Goal: Information Seeking & Learning: Learn about a topic

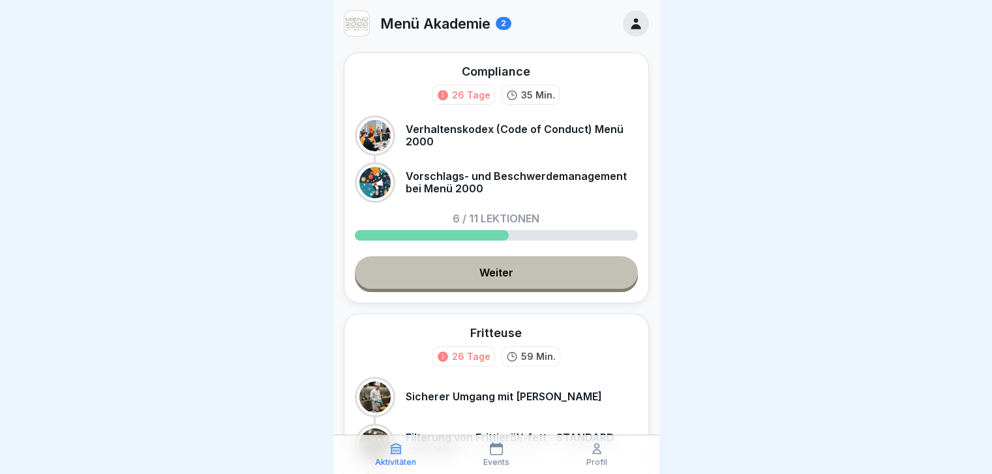
click at [483, 188] on link "Weiter" at bounding box center [496, 272] width 283 height 33
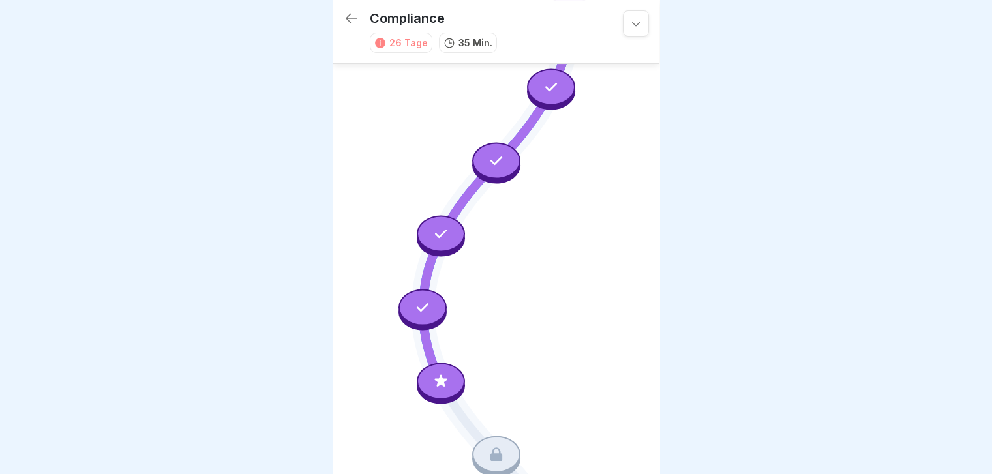
scroll to position [209, 0]
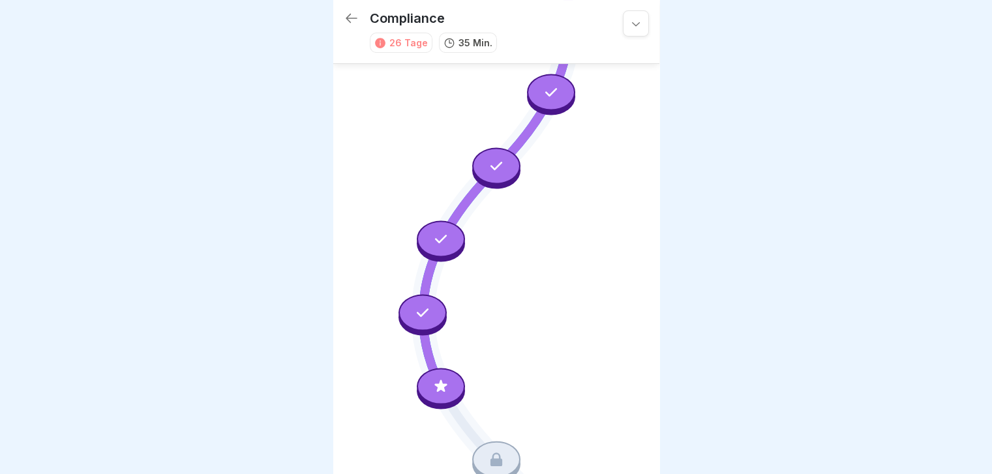
click at [440, 188] on div at bounding box center [441, 386] width 48 height 37
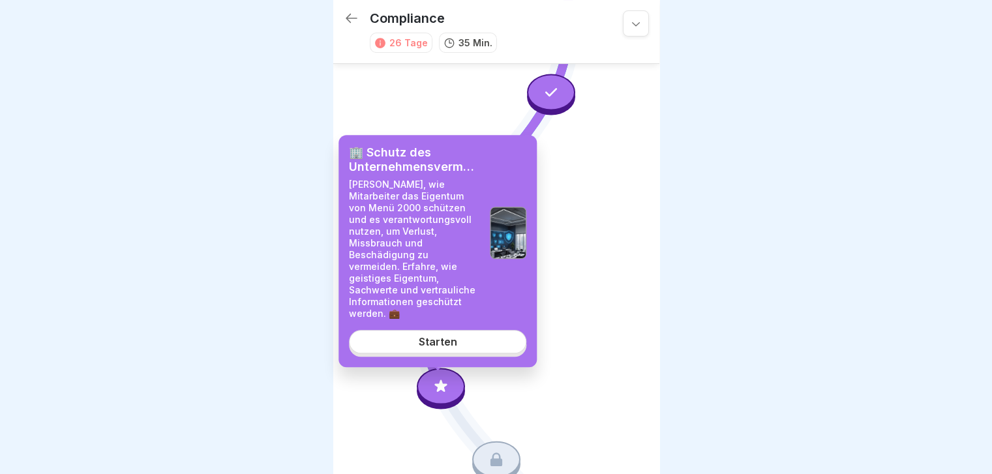
click at [436, 188] on div "Starten" at bounding box center [438, 342] width 38 height 12
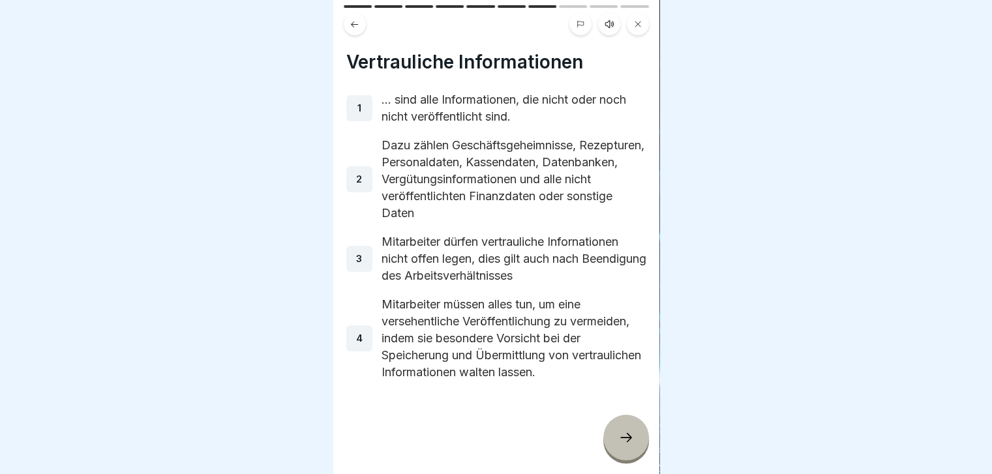
click at [526, 23] on icon at bounding box center [609, 24] width 10 height 10
click at [393, 188] on icon at bounding box center [399, 441] width 13 height 14
click at [526, 188] on div at bounding box center [626, 438] width 46 height 46
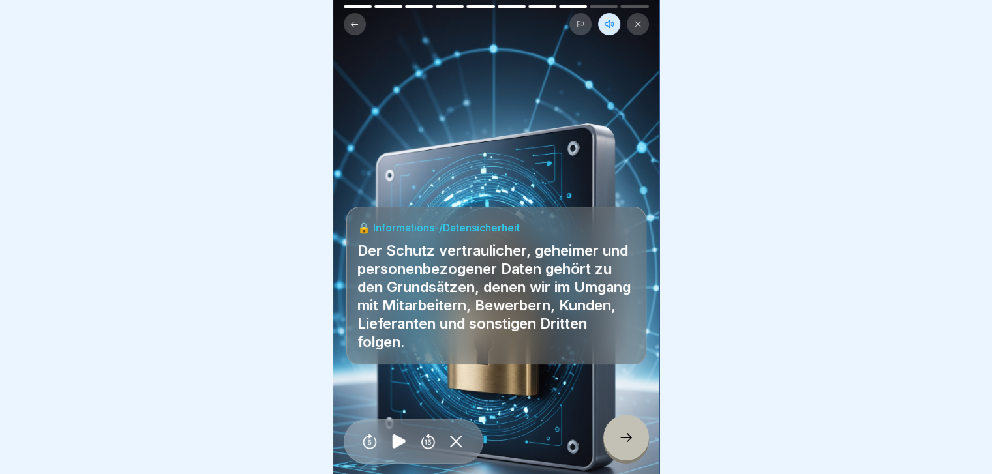
click at [526, 188] on div at bounding box center [626, 438] width 46 height 46
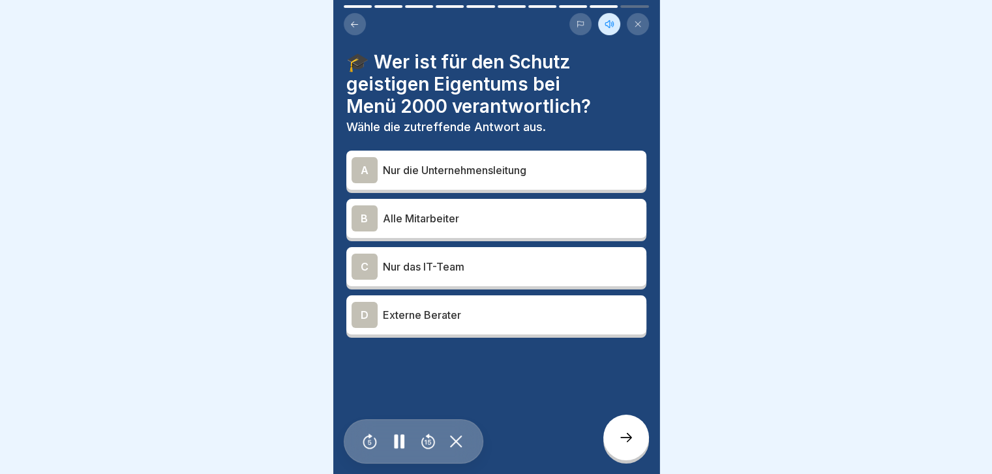
click at [365, 188] on div "B" at bounding box center [365, 218] width 26 height 26
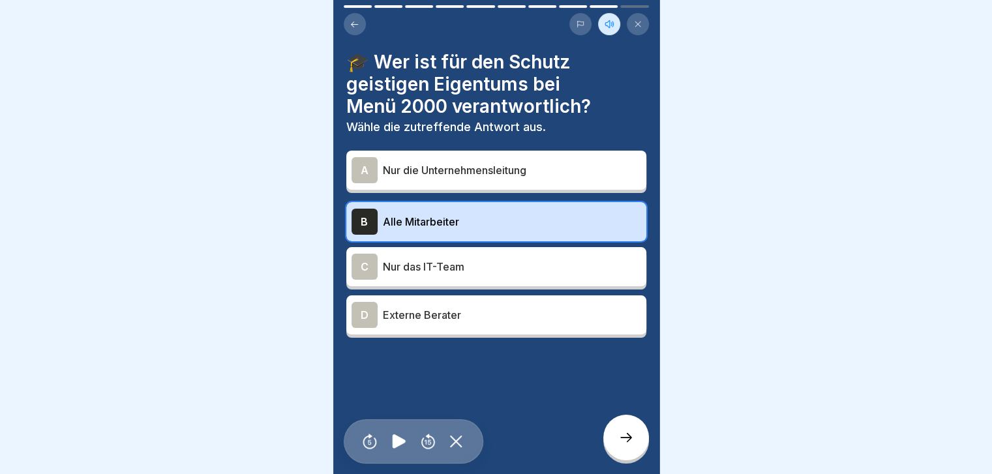
click at [526, 188] on icon at bounding box center [626, 438] width 16 height 16
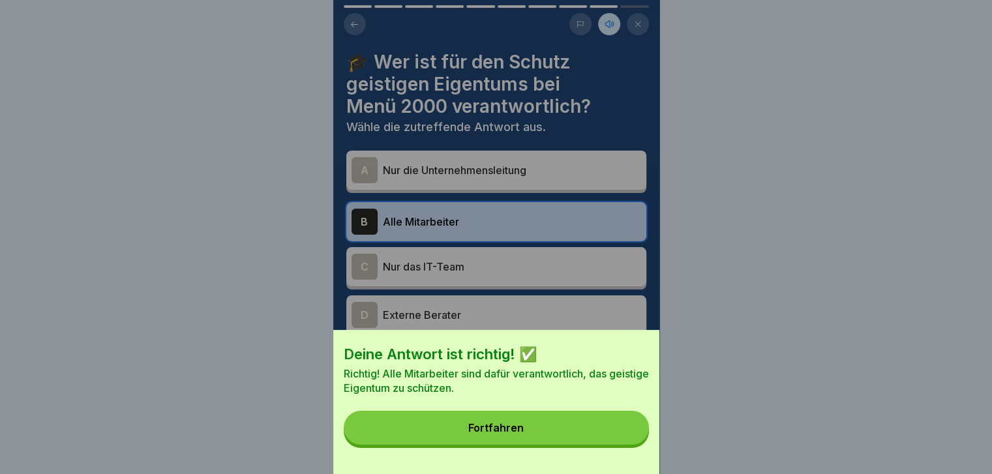
click at [526, 188] on button "Fortfahren" at bounding box center [496, 428] width 305 height 34
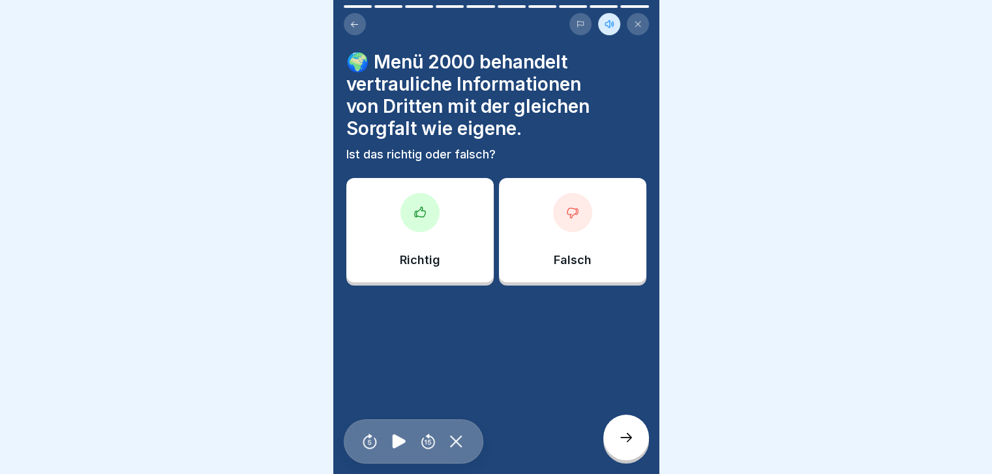
click at [425, 188] on div at bounding box center [419, 212] width 39 height 39
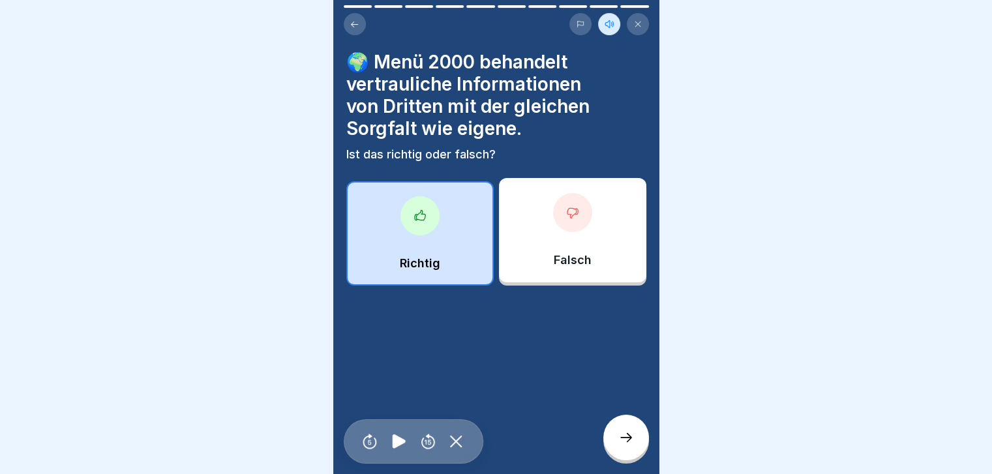
click at [526, 188] on icon at bounding box center [626, 438] width 16 height 16
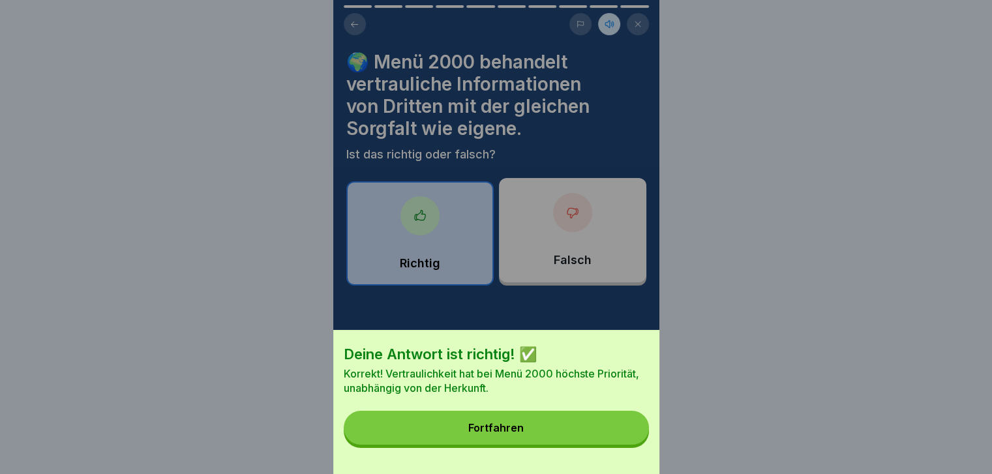
click at [516, 188] on div "Fortfahren" at bounding box center [495, 428] width 55 height 12
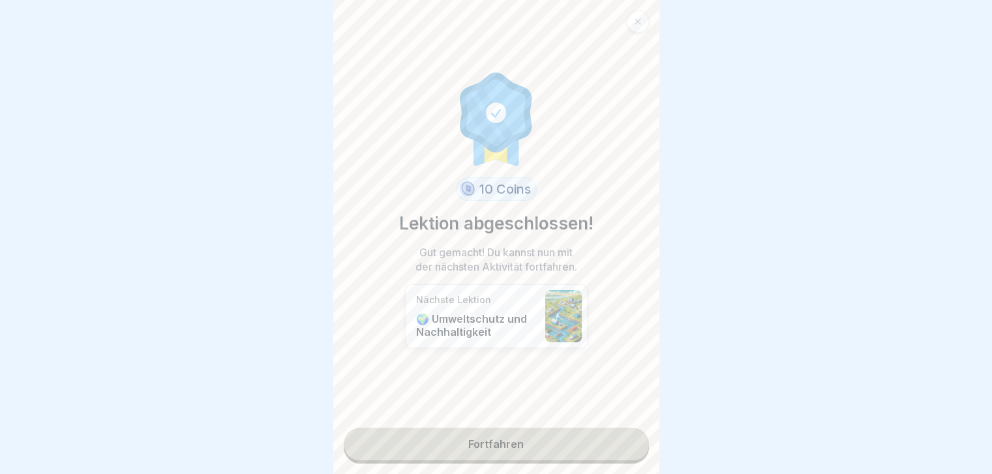
click at [498, 188] on link "Fortfahren" at bounding box center [496, 444] width 305 height 33
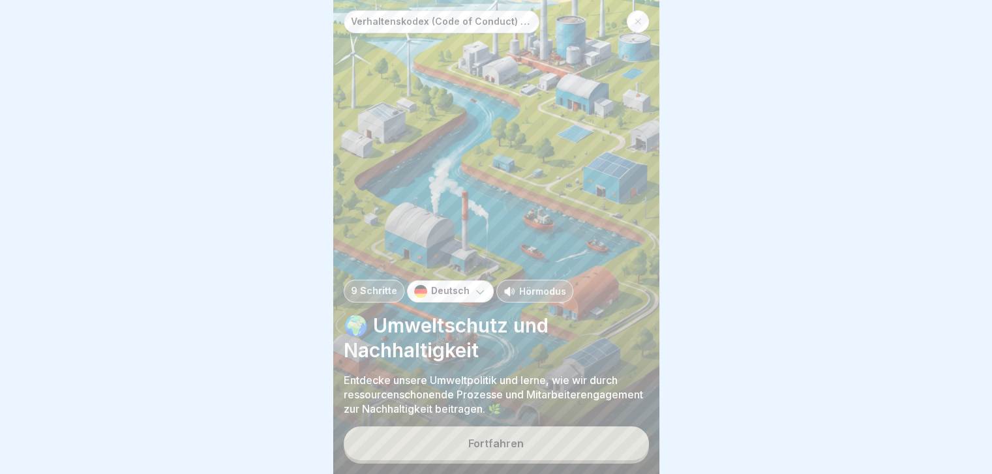
click at [525, 188] on p "Hörmodus" at bounding box center [542, 291] width 47 height 14
click at [493, 188] on div "Fortfahren" at bounding box center [495, 444] width 55 height 12
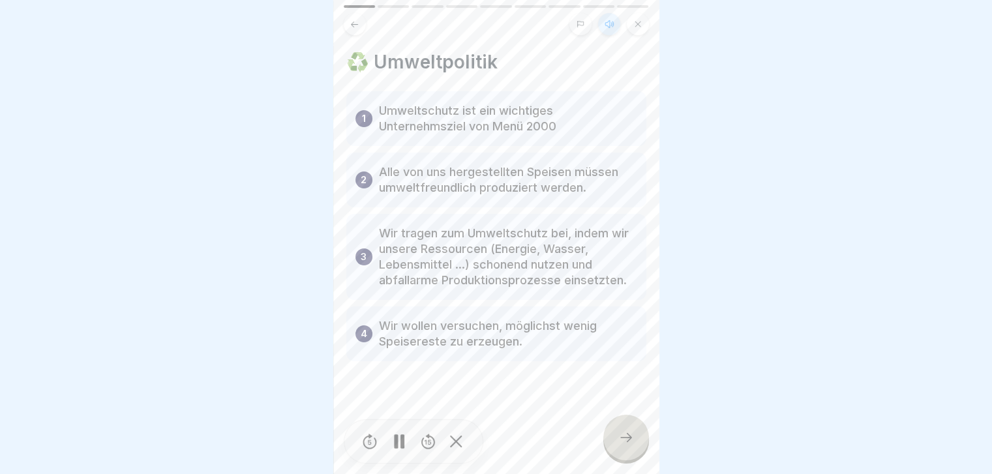
click at [397, 188] on rect at bounding box center [396, 441] width 4 height 14
click at [401, 188] on icon at bounding box center [399, 441] width 13 height 14
click at [526, 188] on div at bounding box center [626, 438] width 46 height 46
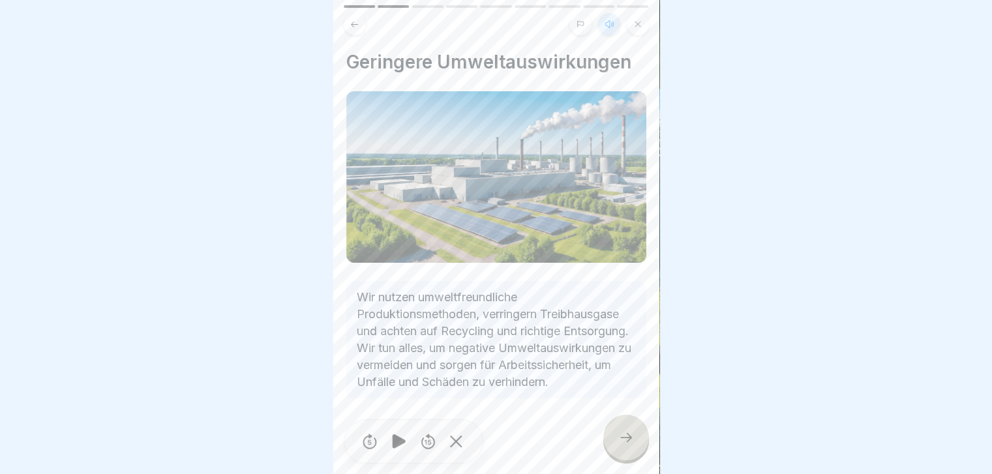
click at [526, 188] on div at bounding box center [626, 438] width 46 height 46
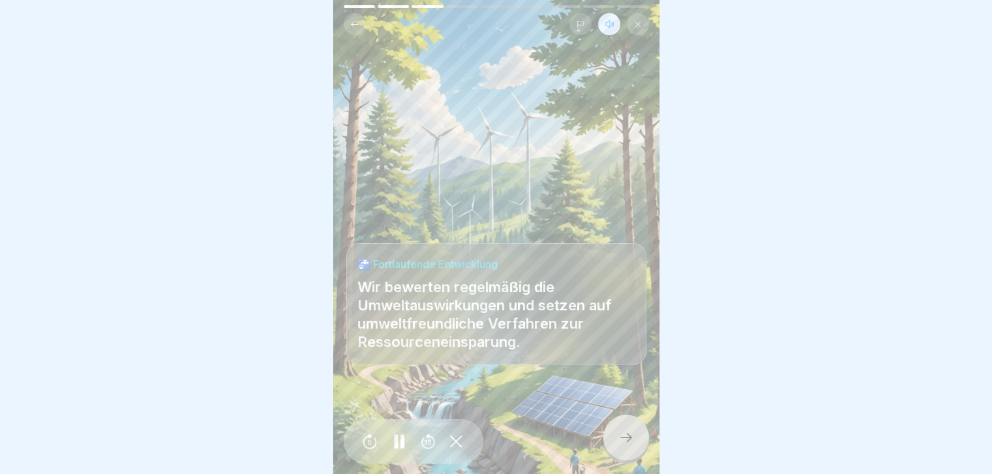
click at [526, 188] on div at bounding box center [626, 438] width 46 height 46
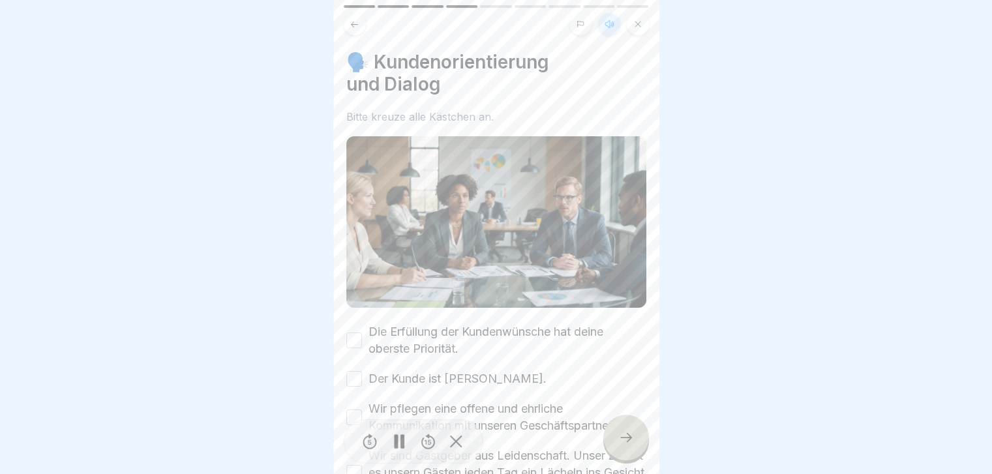
scroll to position [65, 0]
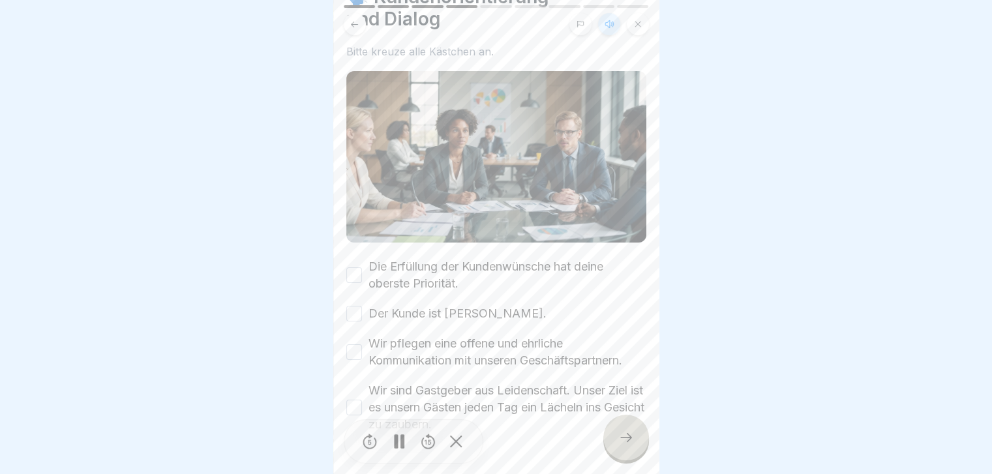
click at [350, 188] on button "Die Erfüllung der Kundenwünsche hat deine oberste Priorität." at bounding box center [354, 275] width 16 height 16
click at [354, 188] on button "Der Kunde ist [PERSON_NAME]." at bounding box center [354, 314] width 16 height 16
click at [347, 188] on button "Wir pflegen eine offene und ehrliche Kommunikation mit unseren Geschäftspartner…" at bounding box center [354, 352] width 16 height 16
click at [354, 188] on button "Wir sind Gastgeber aus Leidenschaft. Unser Ziel ist es unsern Gästen jeden Tag …" at bounding box center [354, 408] width 16 height 16
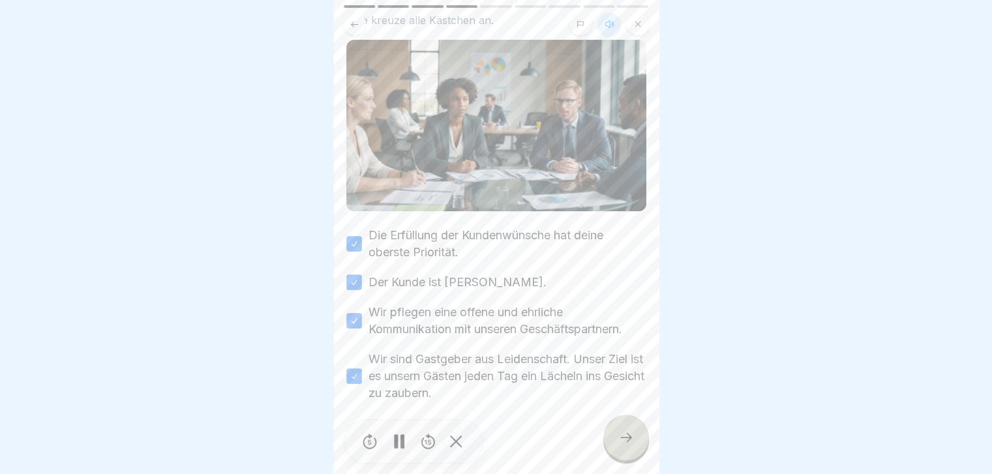
click at [357, 27] on icon at bounding box center [355, 25] width 10 height 10
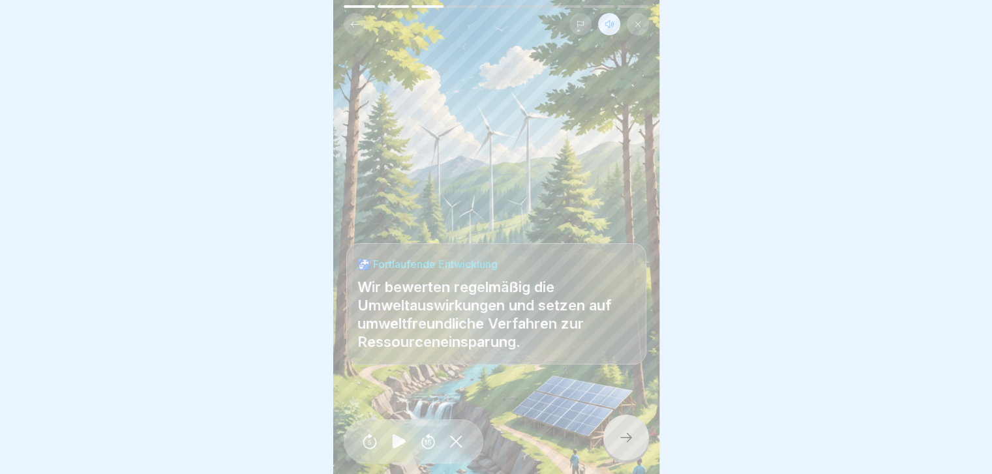
click at [526, 188] on icon at bounding box center [626, 438] width 16 height 16
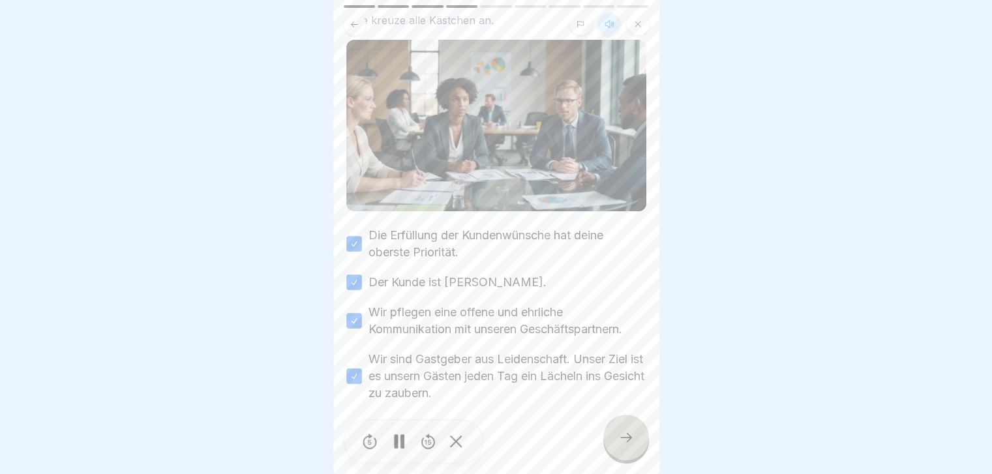
click at [526, 188] on icon at bounding box center [626, 438] width 16 height 16
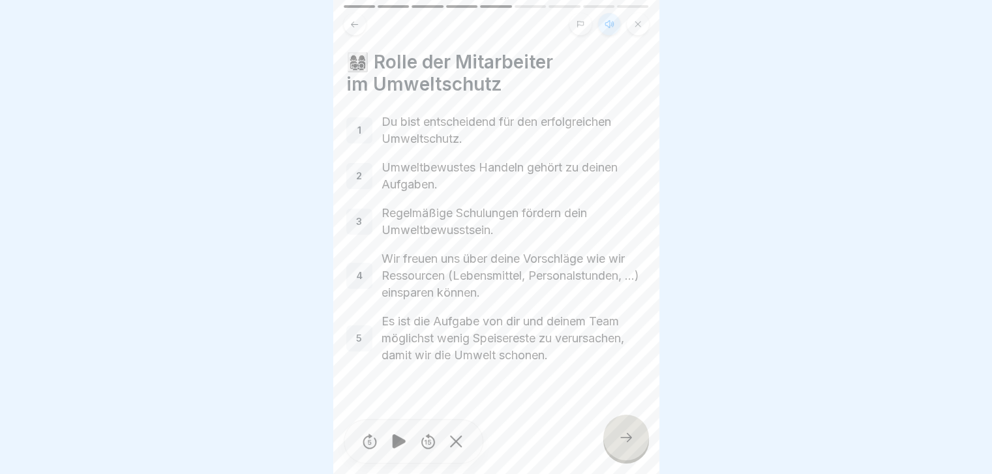
click at [526, 188] on div at bounding box center [626, 438] width 46 height 46
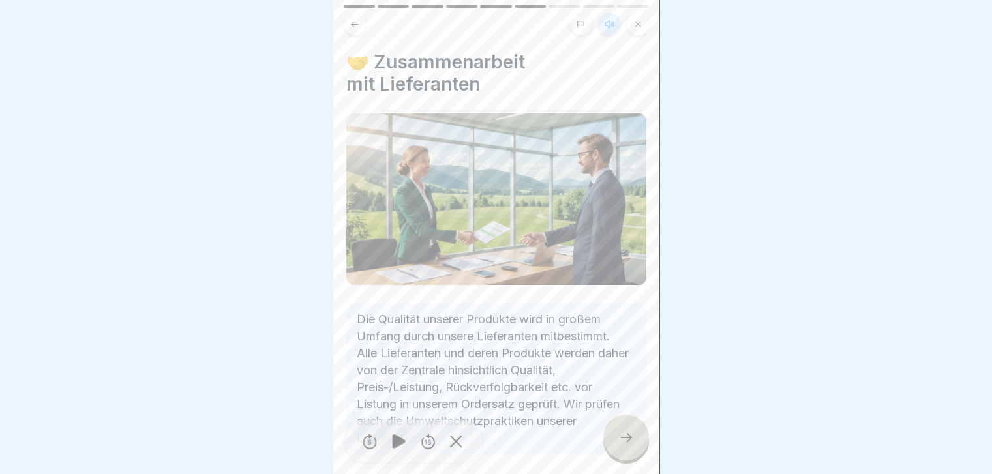
click at [526, 188] on div at bounding box center [626, 438] width 46 height 46
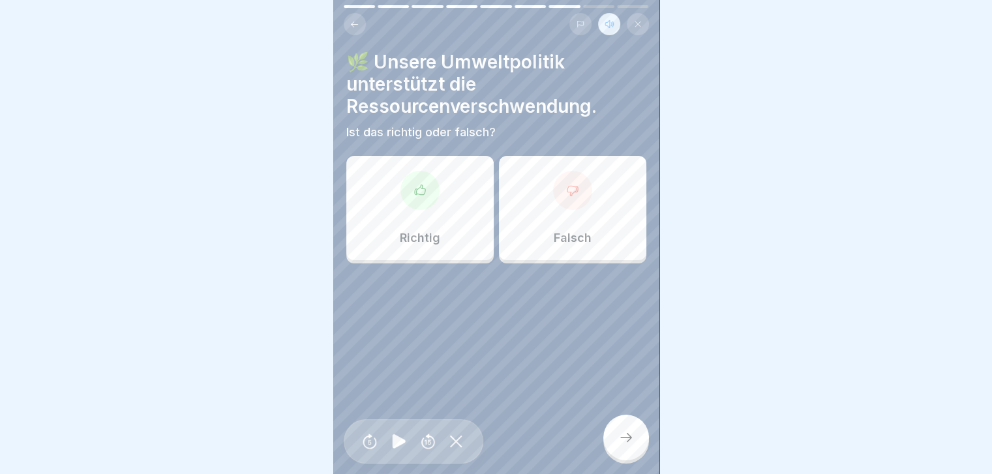
click at [526, 188] on div "Falsch" at bounding box center [572, 208] width 147 height 104
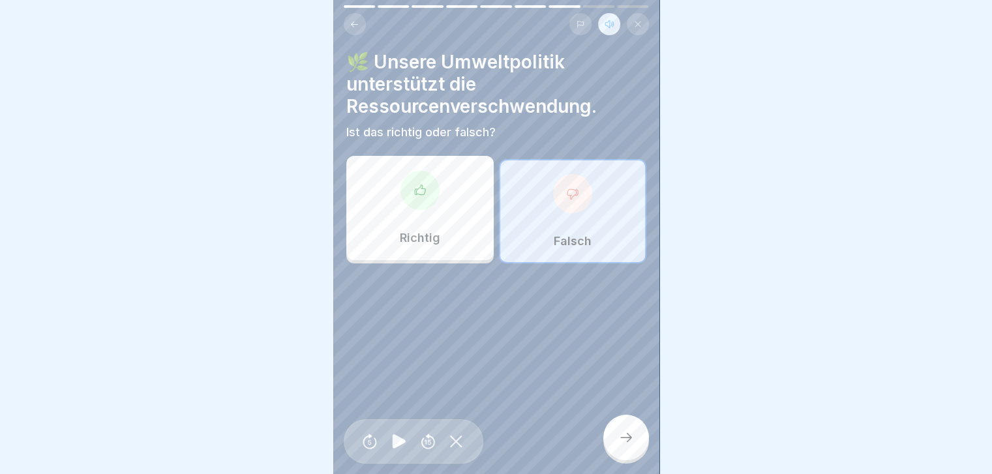
click at [526, 188] on div "Falsch" at bounding box center [572, 211] width 147 height 104
click at [428, 188] on div "Richtig" at bounding box center [419, 208] width 147 height 104
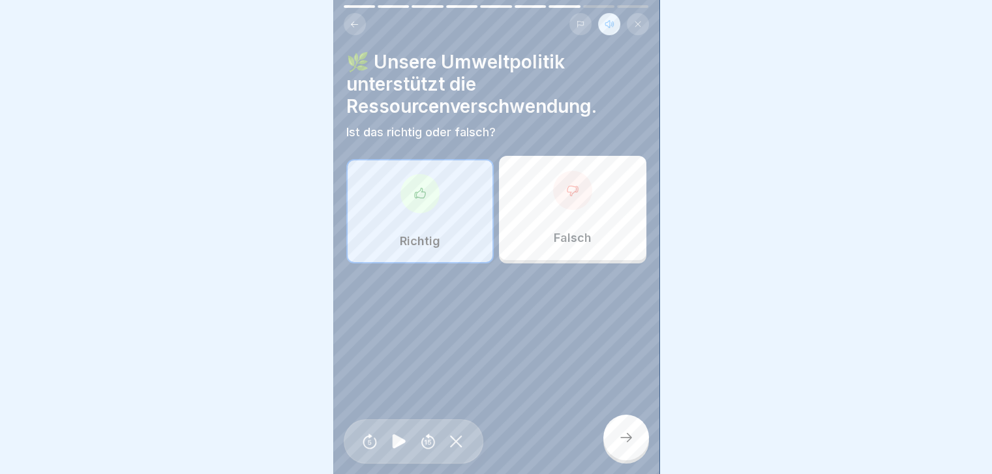
click at [526, 188] on div at bounding box center [626, 438] width 46 height 46
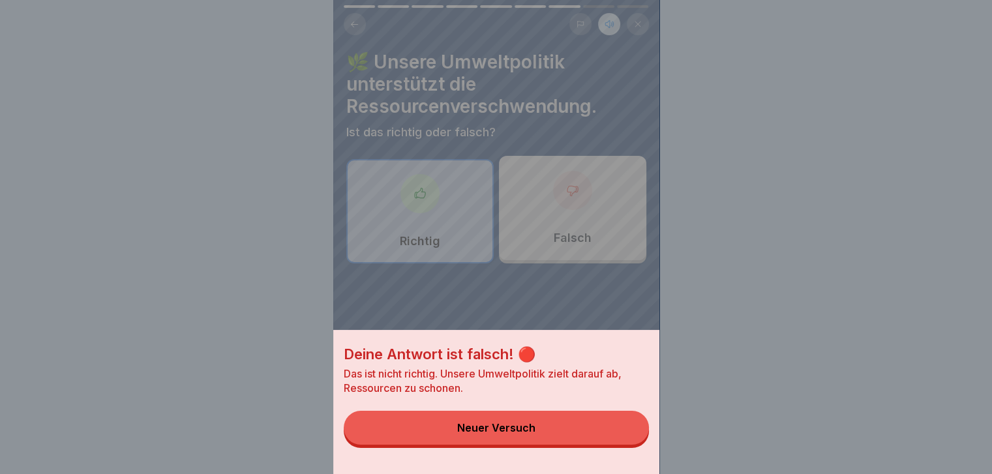
click at [522, 188] on button "Neuer Versuch" at bounding box center [496, 428] width 305 height 34
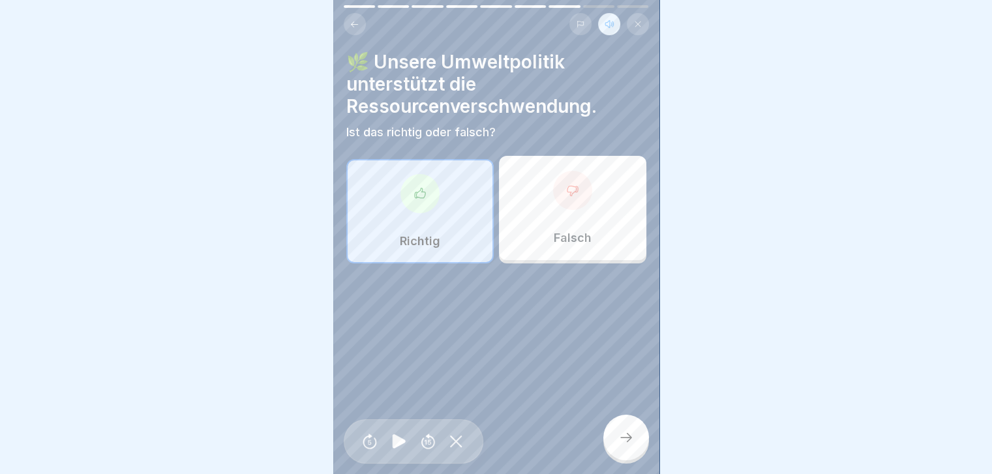
click at [526, 188] on div at bounding box center [572, 190] width 39 height 39
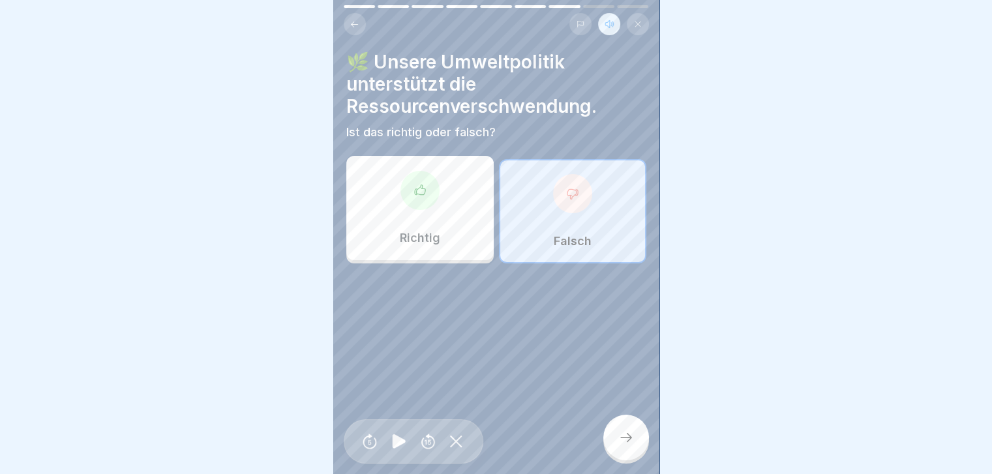
click at [526, 188] on div at bounding box center [626, 438] width 46 height 46
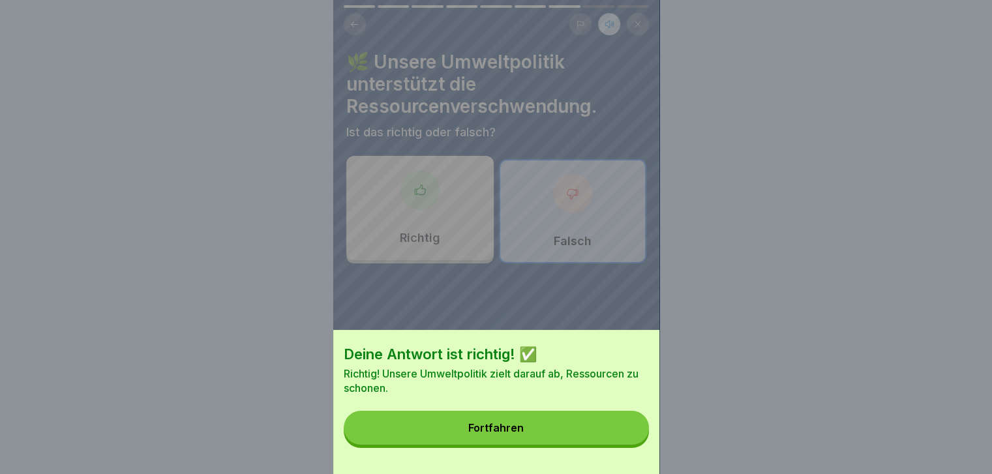
click at [521, 188] on div "Fortfahren" at bounding box center [495, 428] width 55 height 12
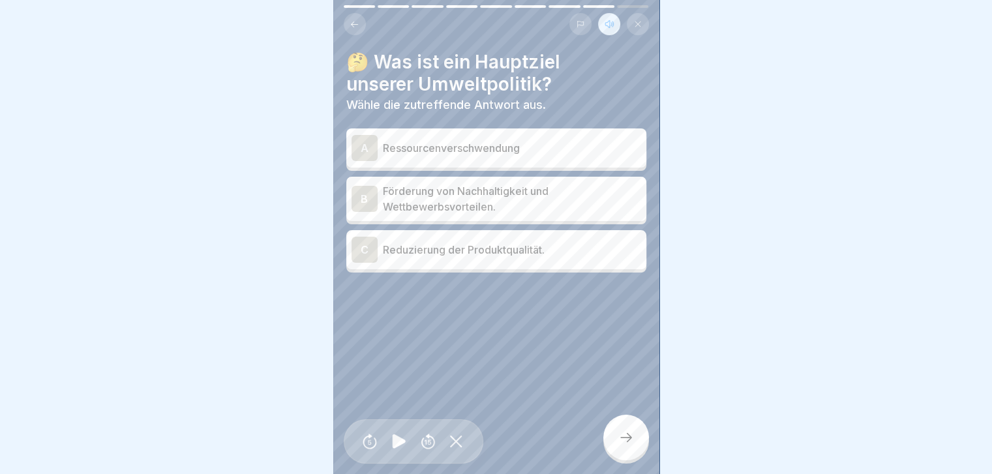
click at [367, 188] on div "B" at bounding box center [365, 199] width 26 height 26
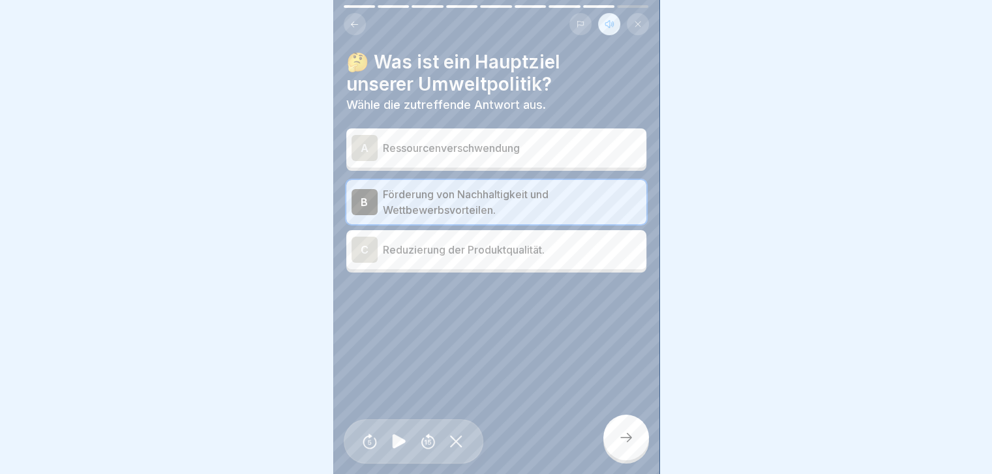
click at [526, 188] on icon at bounding box center [626, 438] width 16 height 16
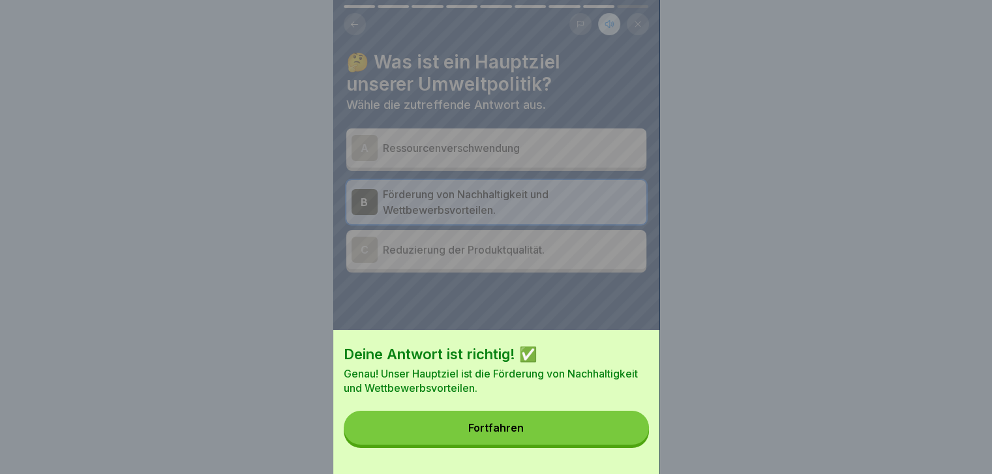
click at [526, 188] on button "Fortfahren" at bounding box center [496, 428] width 305 height 34
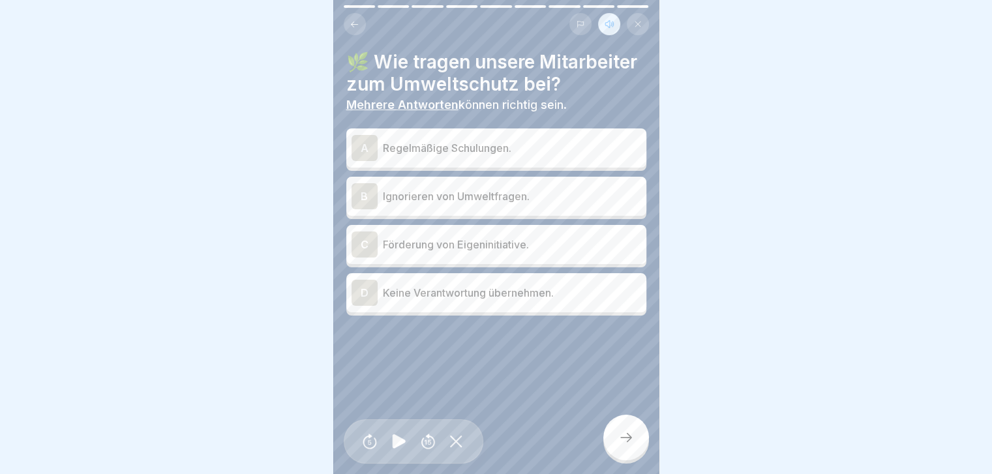
click at [365, 188] on div "C" at bounding box center [365, 245] width 26 height 26
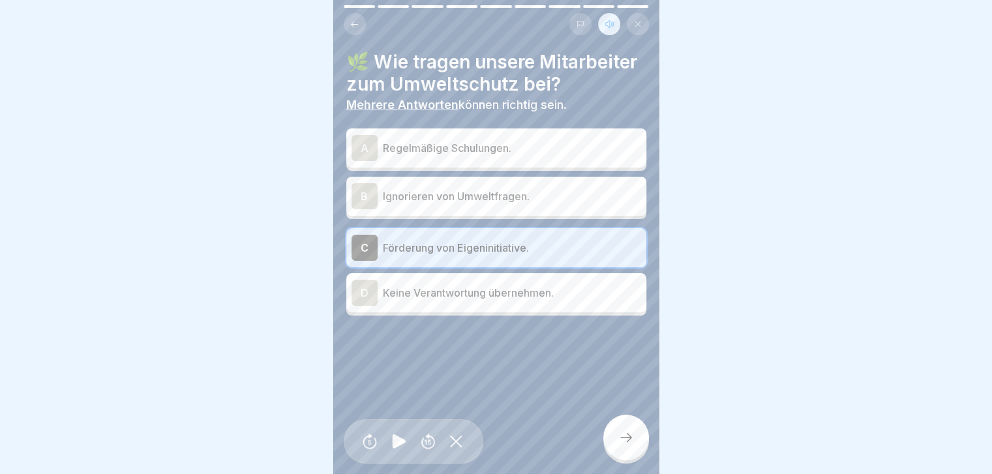
click at [367, 161] on div "A" at bounding box center [365, 148] width 26 height 26
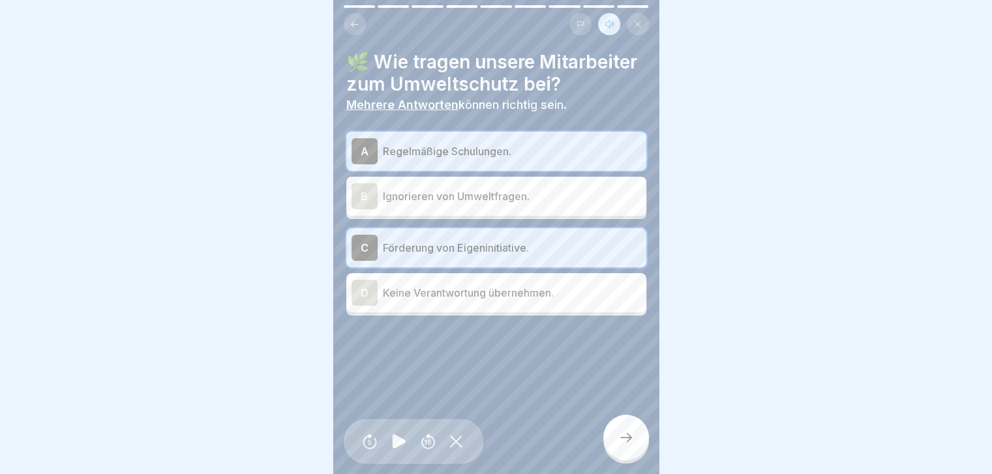
click at [526, 188] on icon at bounding box center [626, 438] width 16 height 16
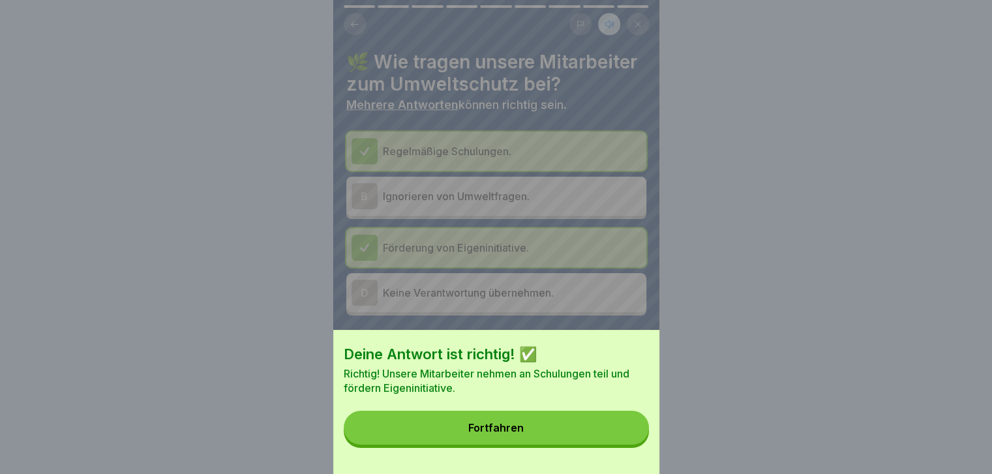
click at [526, 188] on button "Fortfahren" at bounding box center [496, 428] width 305 height 34
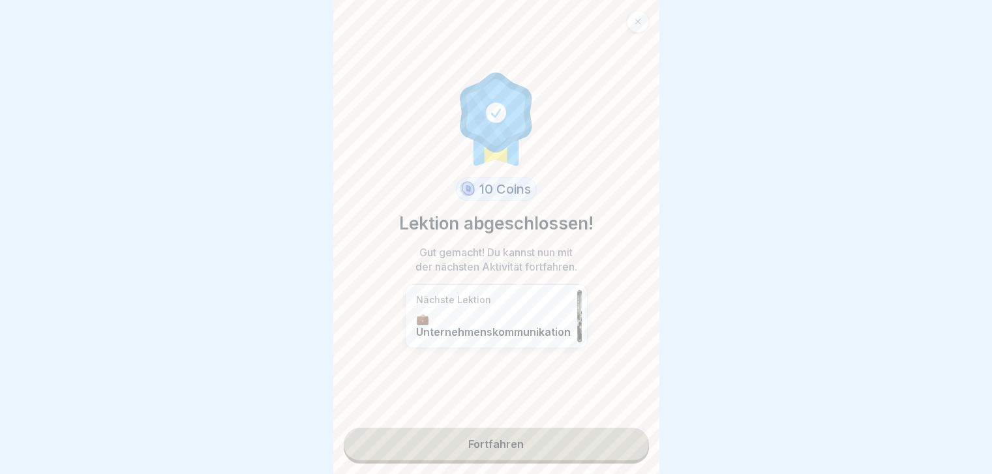
click at [509, 188] on link "Fortfahren" at bounding box center [496, 444] width 305 height 33
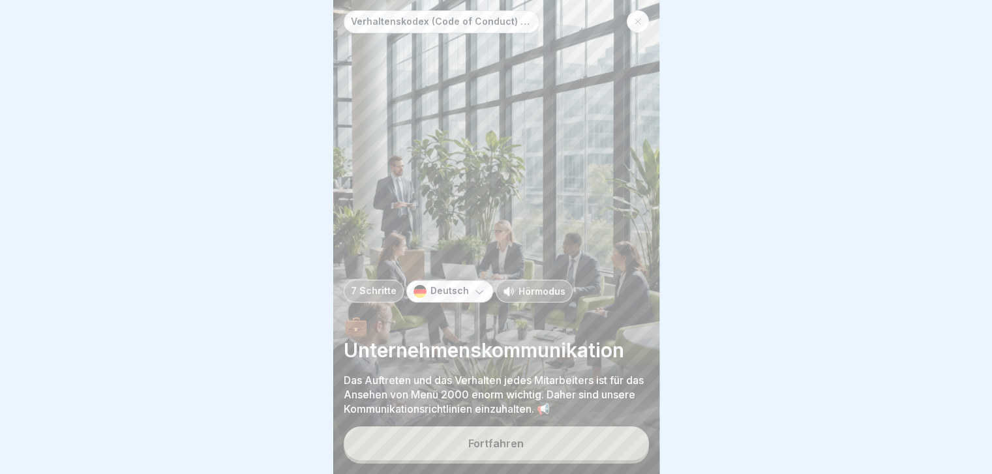
click at [526, 188] on p "Hörmodus" at bounding box center [542, 291] width 47 height 14
click at [493, 188] on button "Fortfahren" at bounding box center [496, 444] width 305 height 34
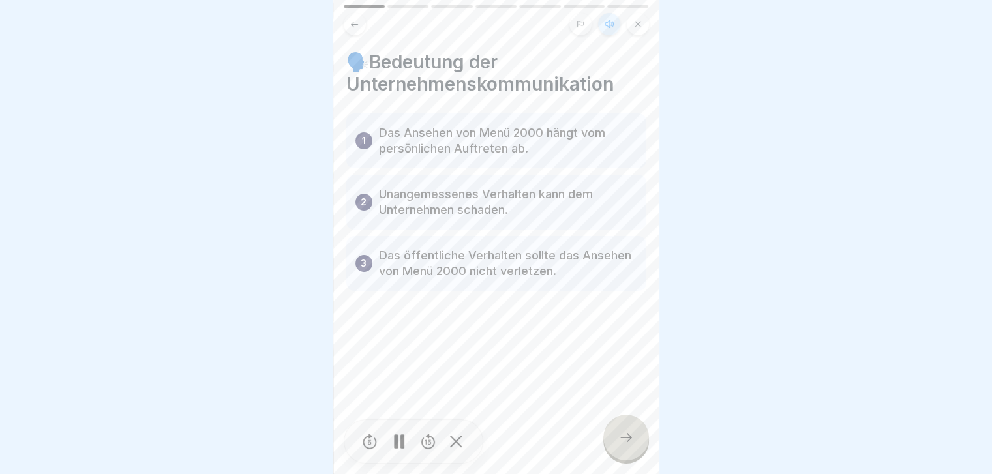
click at [354, 30] on button at bounding box center [355, 24] width 22 height 22
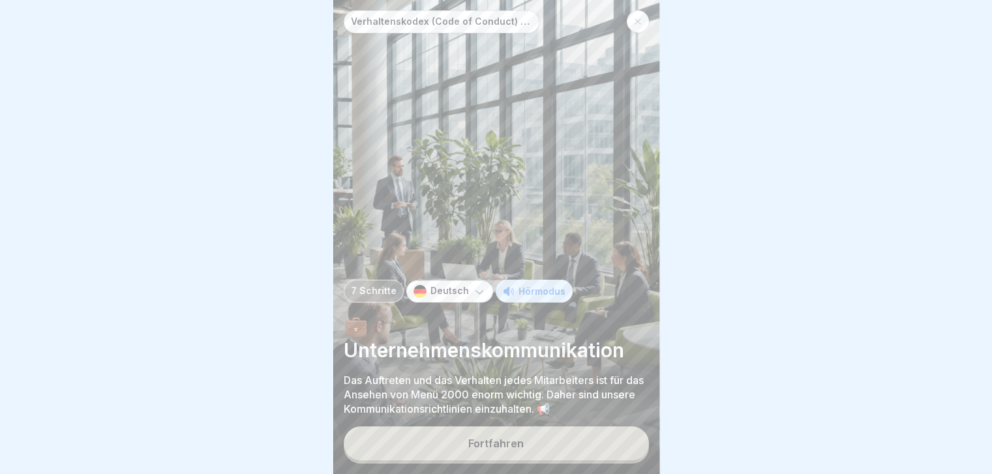
click at [526, 188] on button "Fortfahren" at bounding box center [496, 444] width 305 height 34
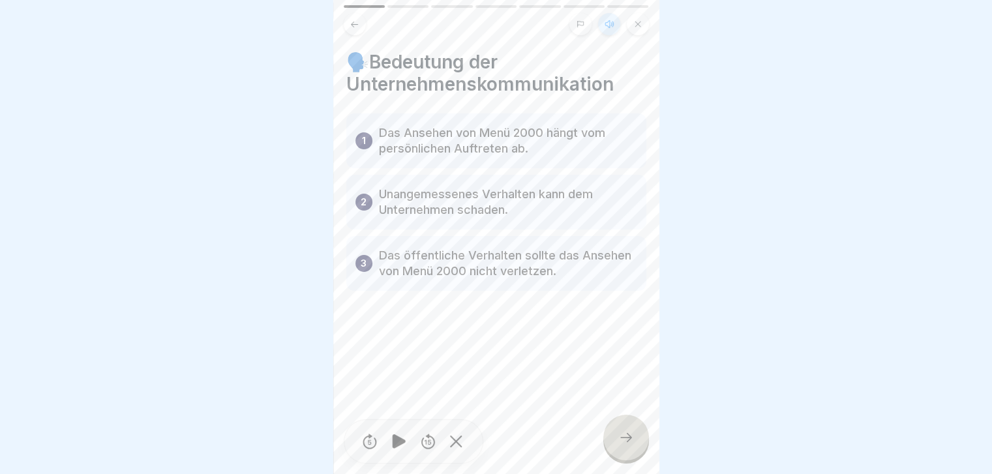
click at [526, 188] on div at bounding box center [626, 438] width 46 height 46
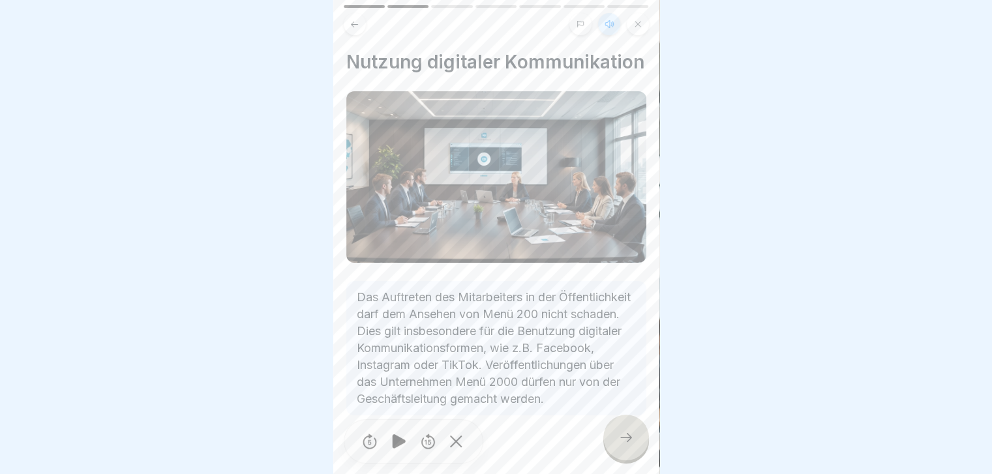
click at [526, 188] on div at bounding box center [626, 438] width 46 height 46
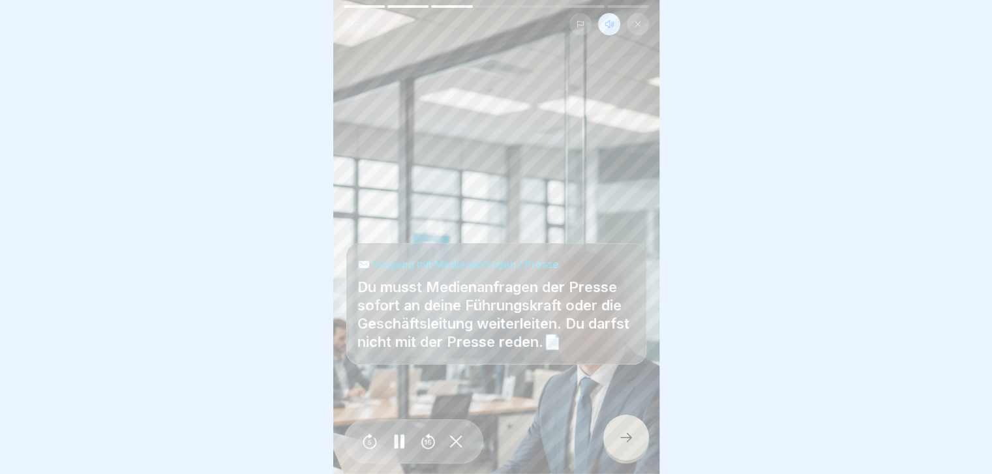
scroll to position [10, 0]
click at [526, 188] on icon at bounding box center [626, 438] width 16 height 16
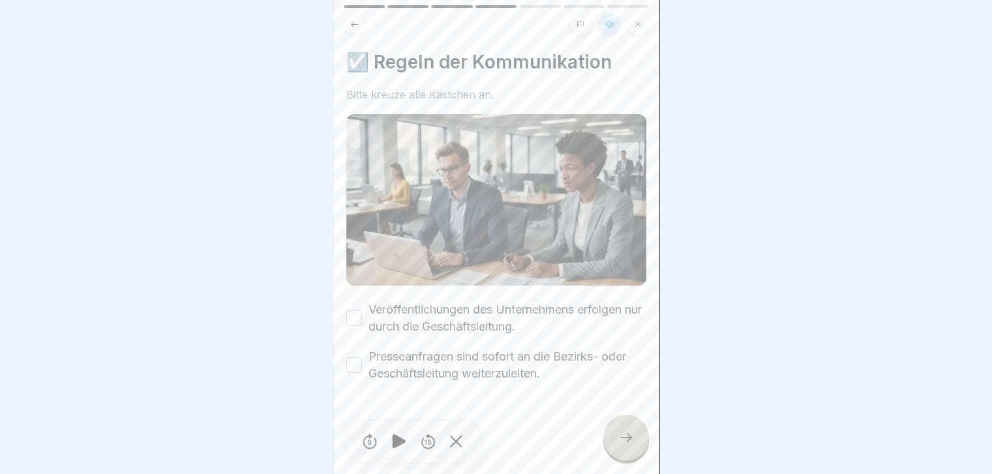
click at [348, 188] on button "Veröffentlichungen des Unternehmens erfolgen nur durch die Geschäftsleitung." at bounding box center [354, 318] width 16 height 16
click at [350, 188] on button "Presseanfragen sind sofort an die Bezirks- oder Geschäftsleitung weiterzuleiten." at bounding box center [354, 365] width 16 height 16
click at [526, 188] on div at bounding box center [626, 438] width 46 height 46
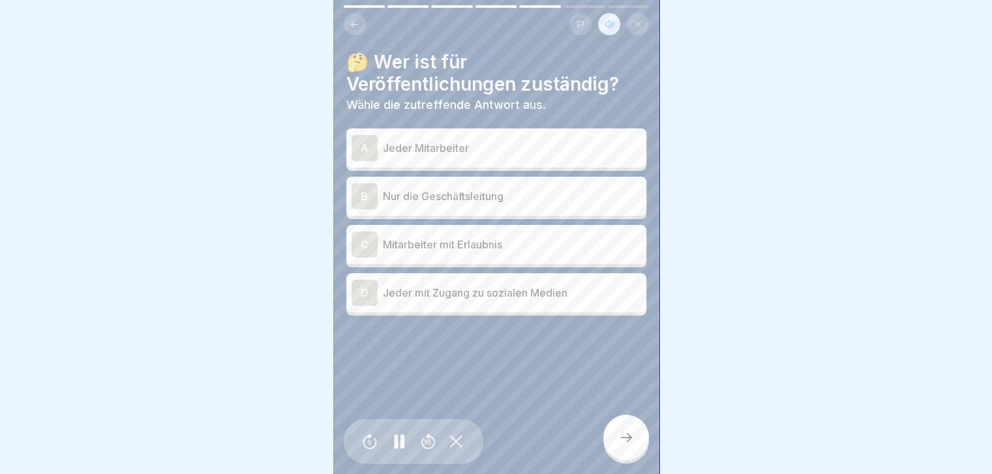
click at [359, 183] on div "B" at bounding box center [365, 196] width 26 height 26
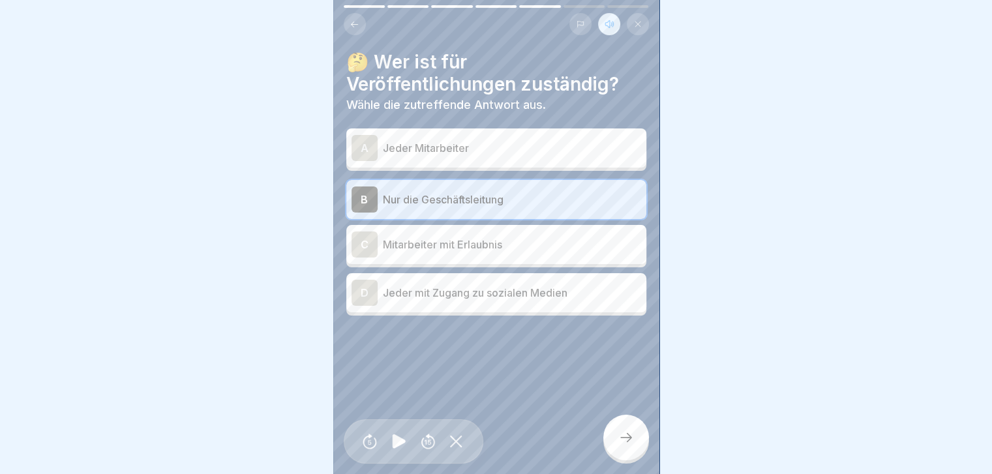
click at [526, 188] on icon at bounding box center [626, 438] width 16 height 16
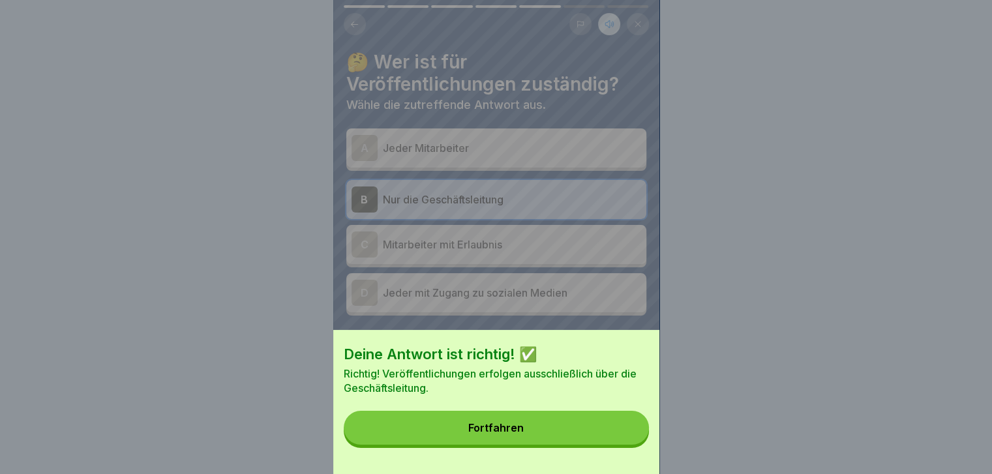
click at [524, 188] on button "Fortfahren" at bounding box center [496, 428] width 305 height 34
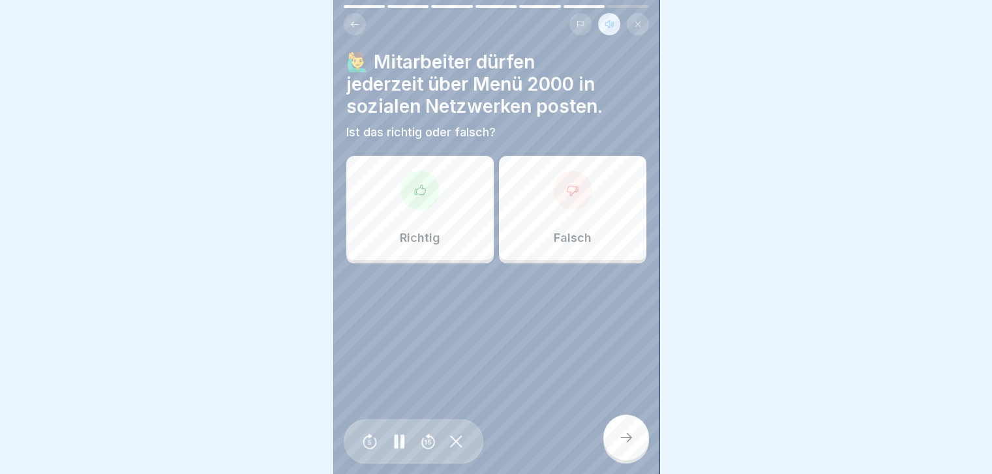
click at [526, 188] on div at bounding box center [572, 190] width 39 height 39
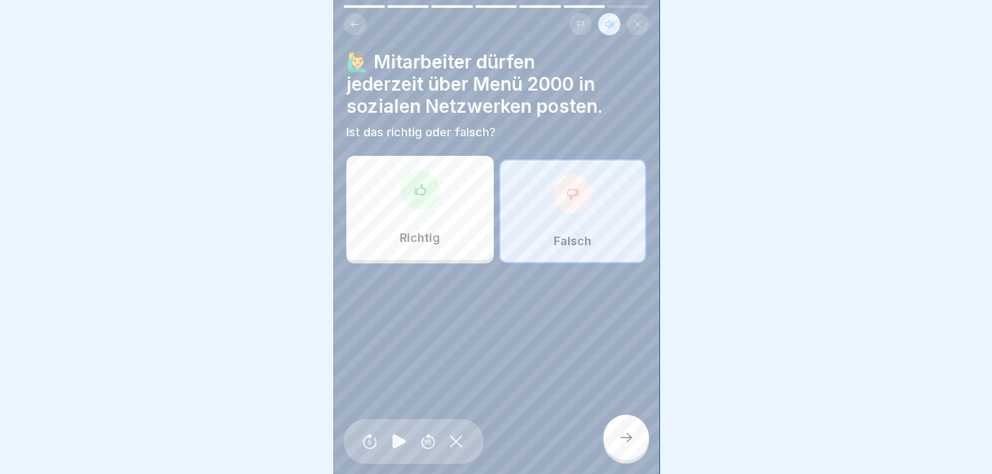
click at [526, 188] on icon at bounding box center [626, 437] width 12 height 9
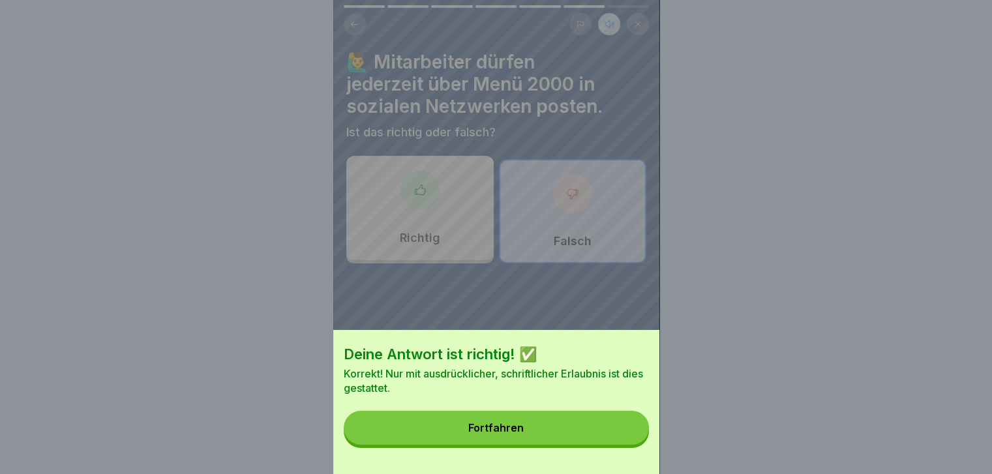
click at [524, 188] on div "Fortfahren" at bounding box center [495, 428] width 55 height 12
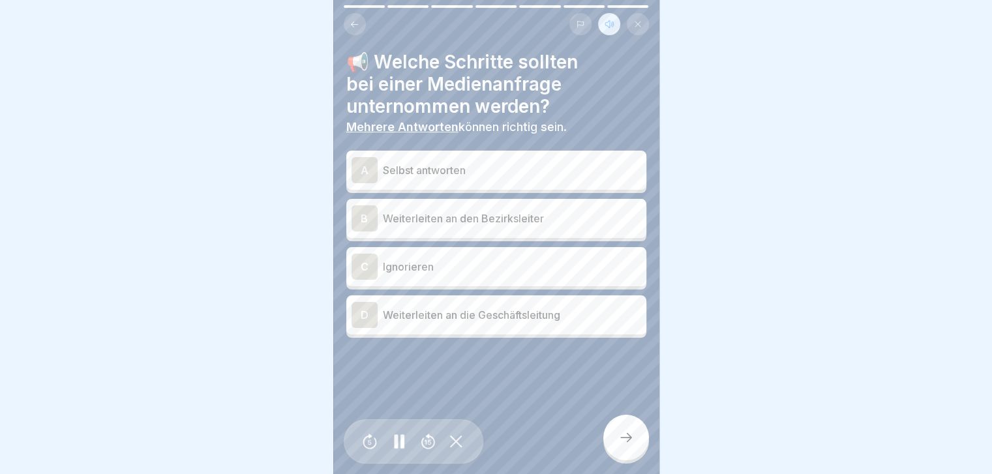
click at [363, 188] on div "D" at bounding box center [365, 315] width 26 height 26
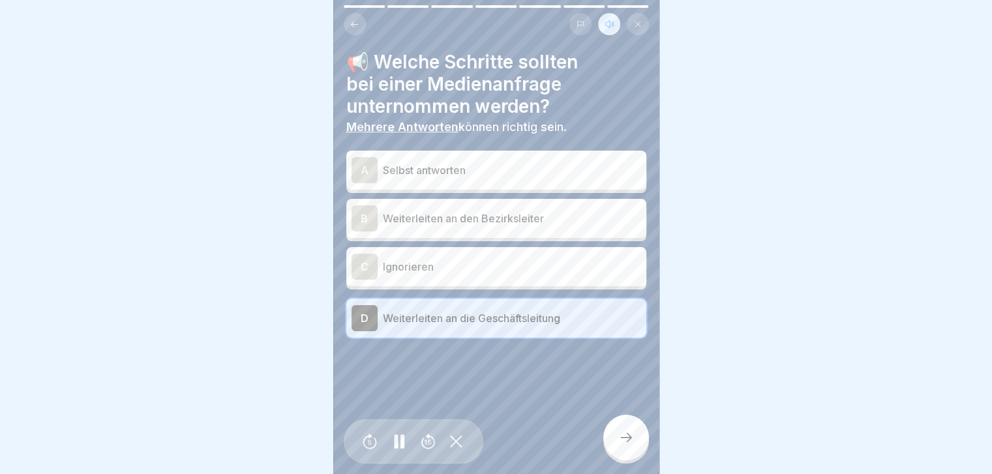
click at [367, 188] on div "B" at bounding box center [365, 218] width 26 height 26
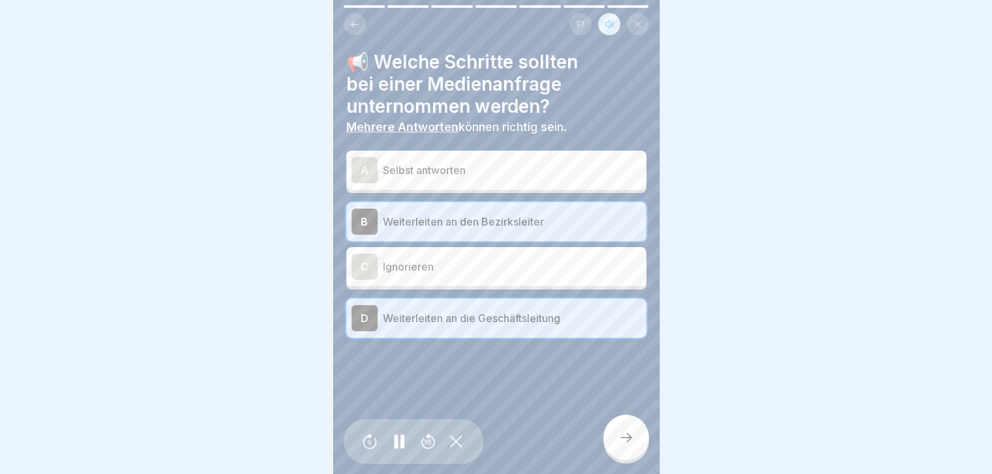
click at [526, 188] on div at bounding box center [626, 438] width 46 height 46
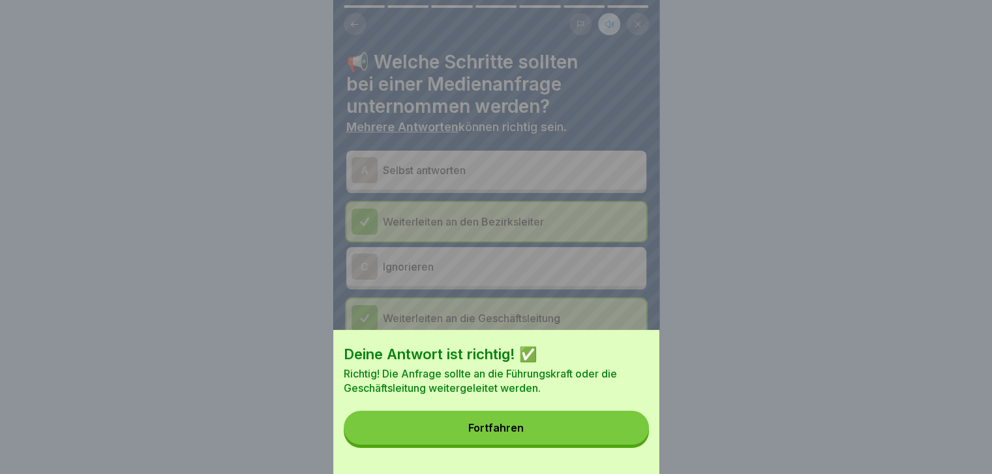
click at [526, 188] on button "Fortfahren" at bounding box center [496, 428] width 305 height 34
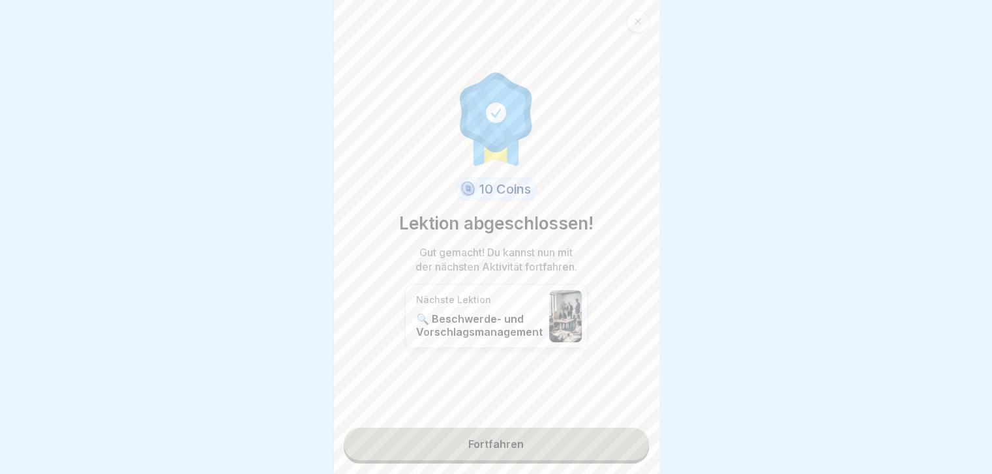
click at [495, 188] on link "Fortfahren" at bounding box center [496, 444] width 305 height 33
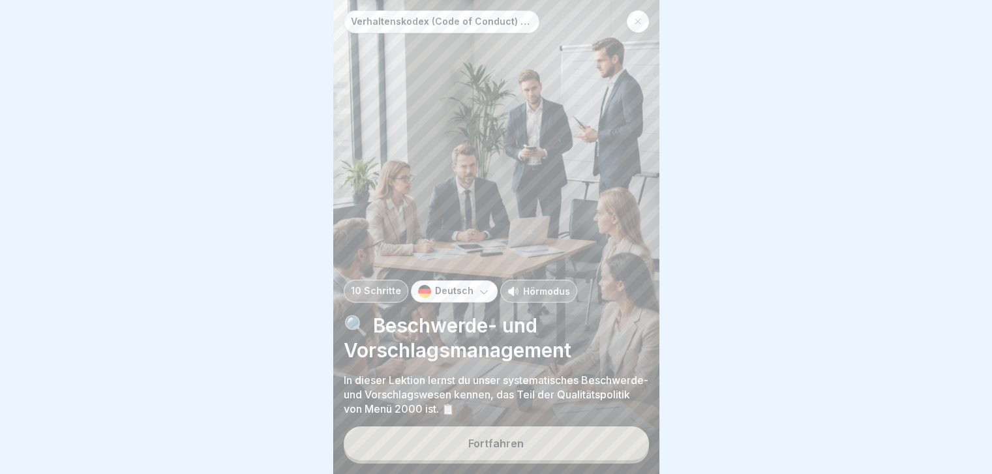
click at [526, 188] on p "Hörmodus" at bounding box center [546, 291] width 47 height 14
click at [526, 188] on button "Fortfahren" at bounding box center [496, 444] width 305 height 34
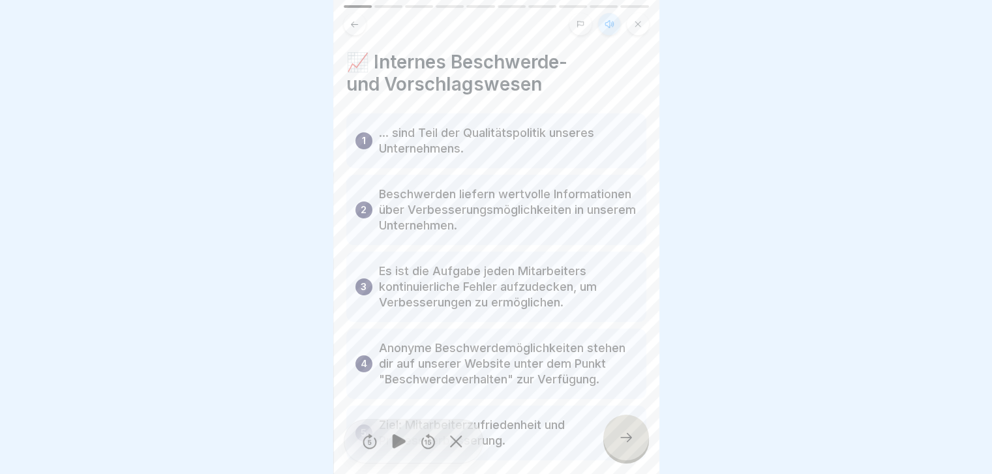
click at [526, 188] on div at bounding box center [626, 438] width 46 height 46
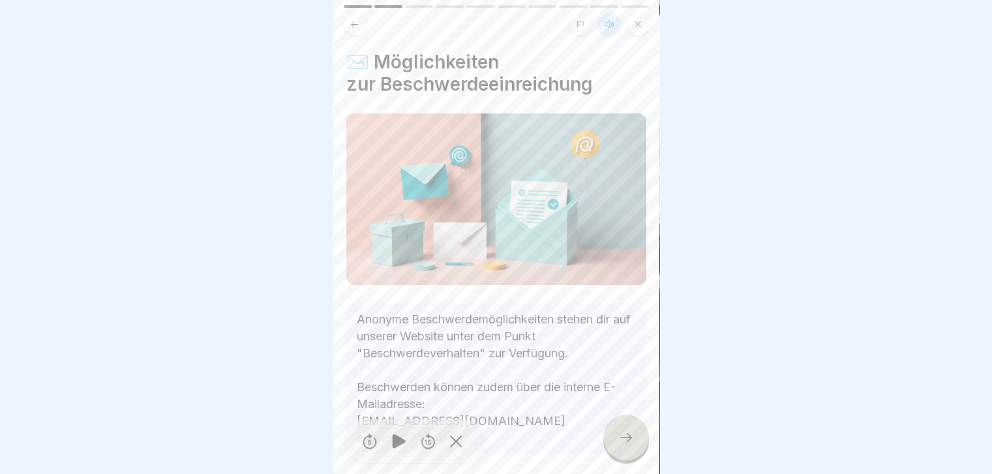
click at [526, 188] on div at bounding box center [626, 438] width 46 height 46
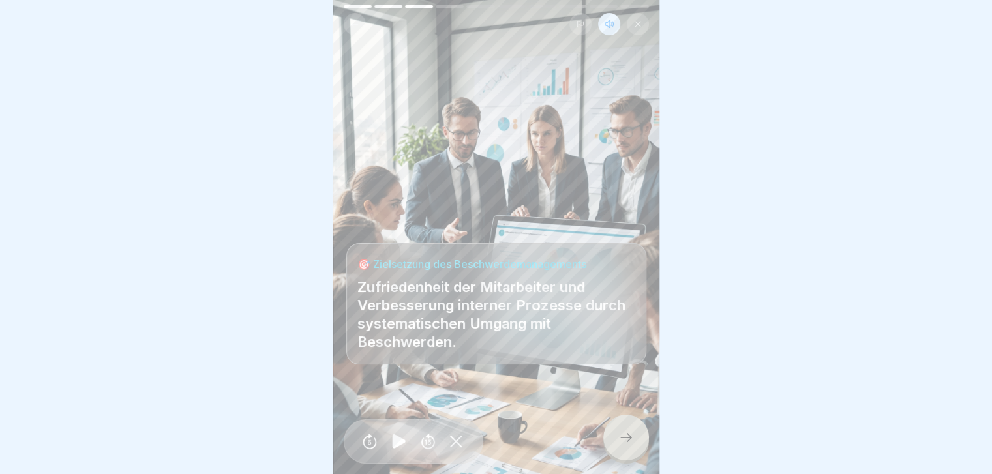
click at [526, 188] on div at bounding box center [626, 438] width 46 height 46
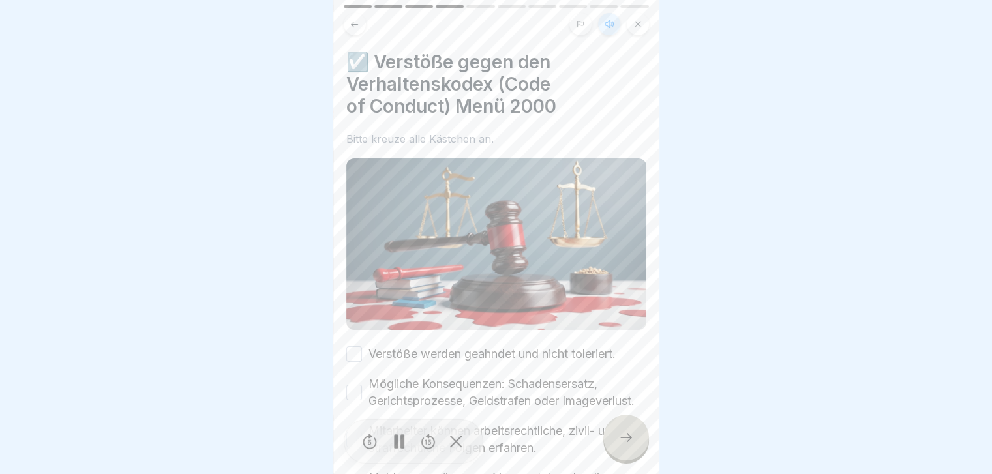
scroll to position [118, 0]
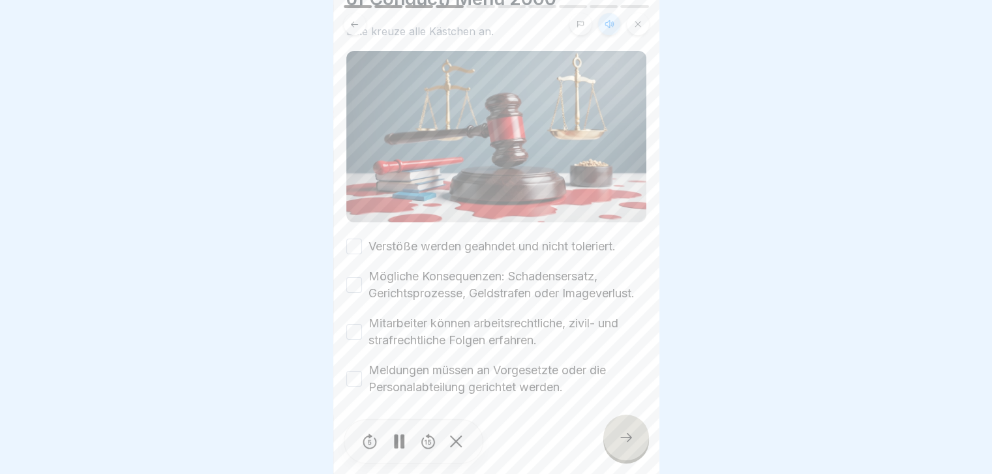
click at [354, 188] on button "Verstöße werden geahndet und nicht toleriert." at bounding box center [354, 247] width 16 height 16
click at [350, 188] on button "Mögliche Konsequenzen: Schadensersatz, Gerichtsprozesse, Geldstrafen oder Image…" at bounding box center [354, 285] width 16 height 16
click at [347, 188] on button "Mitarbeiter können arbeitsrechtliche, zivil- und strafrechtliche Folgen erfahre…" at bounding box center [354, 332] width 16 height 16
click at [350, 188] on button "Meldungen müssen an Vorgesetzte oder die Personalabteilung gerichtet werden." at bounding box center [354, 379] width 16 height 16
click at [526, 188] on icon at bounding box center [626, 438] width 16 height 16
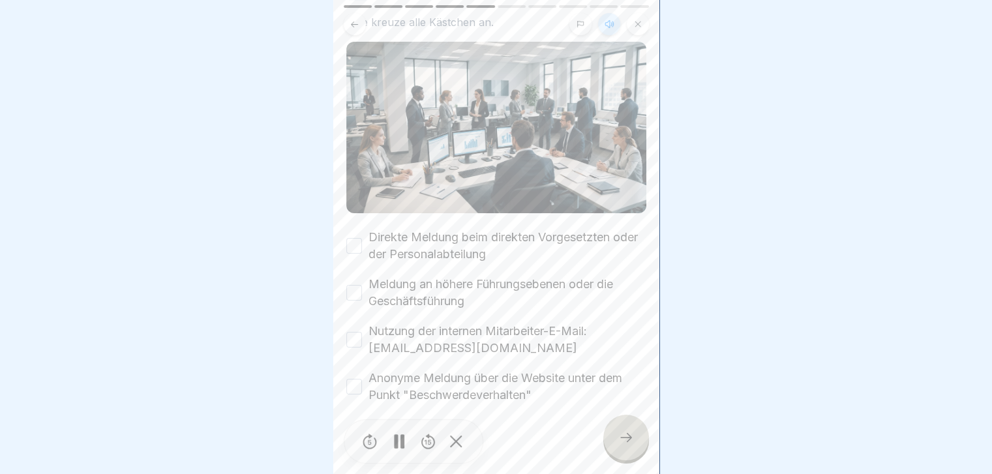
scroll to position [74, 0]
click at [350, 188] on button "Direkte Meldung beim direkten Vorgesetzten oder der Personalabteilung" at bounding box center [354, 245] width 16 height 16
click at [355, 188] on button "Meldung an höhere Führungsebenen oder die Geschäftsführung" at bounding box center [354, 292] width 16 height 16
click at [352, 188] on button "Nutzung der internen Mitarbeiter-E-Mail: [EMAIL_ADDRESS][DOMAIN_NAME]" at bounding box center [354, 339] width 16 height 16
click at [354, 188] on button "Anonyme Meldung über die Website unter dem Punkt "Beschwerdeverhalten"" at bounding box center [354, 386] width 16 height 16
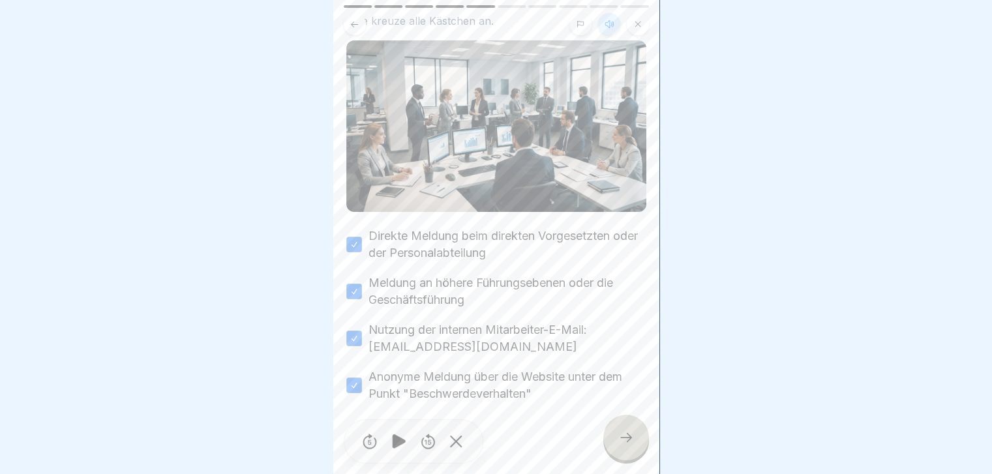
click at [526, 188] on icon at bounding box center [626, 438] width 16 height 16
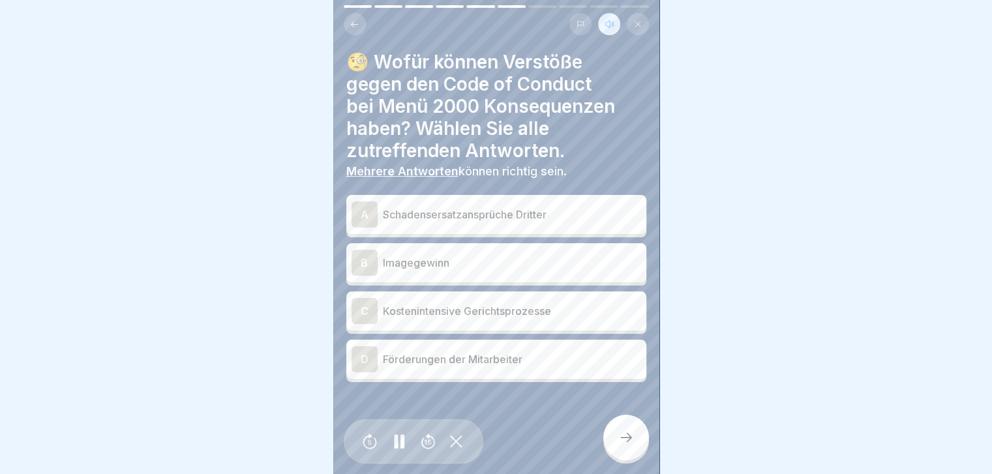
click at [365, 188] on div "A" at bounding box center [365, 215] width 26 height 26
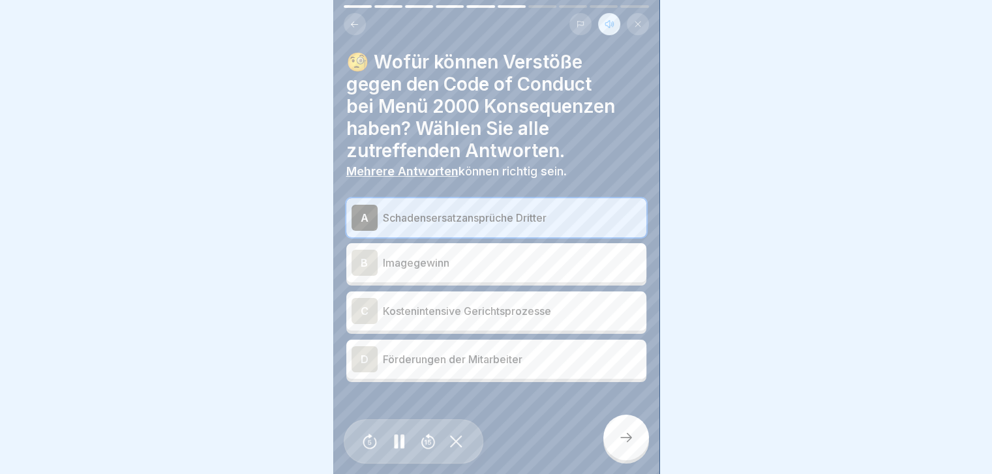
click at [366, 188] on div "C" at bounding box center [365, 311] width 26 height 26
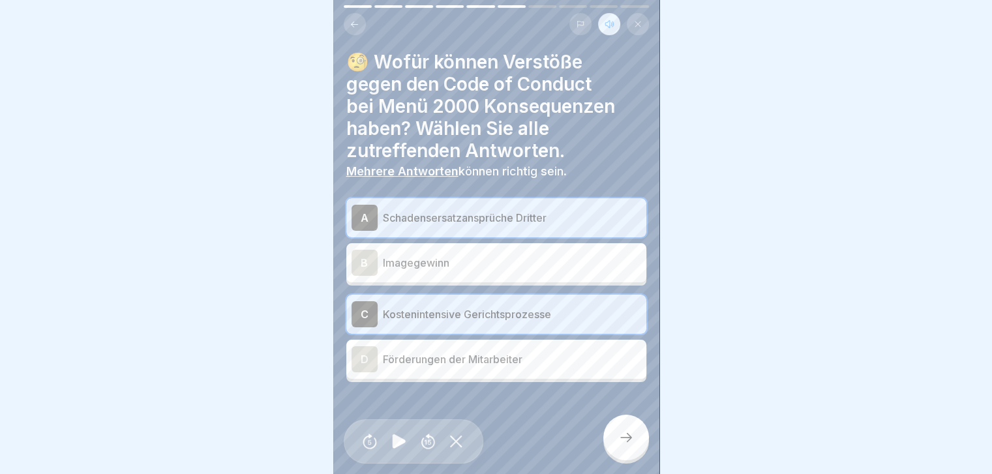
click at [526, 188] on div at bounding box center [626, 438] width 46 height 46
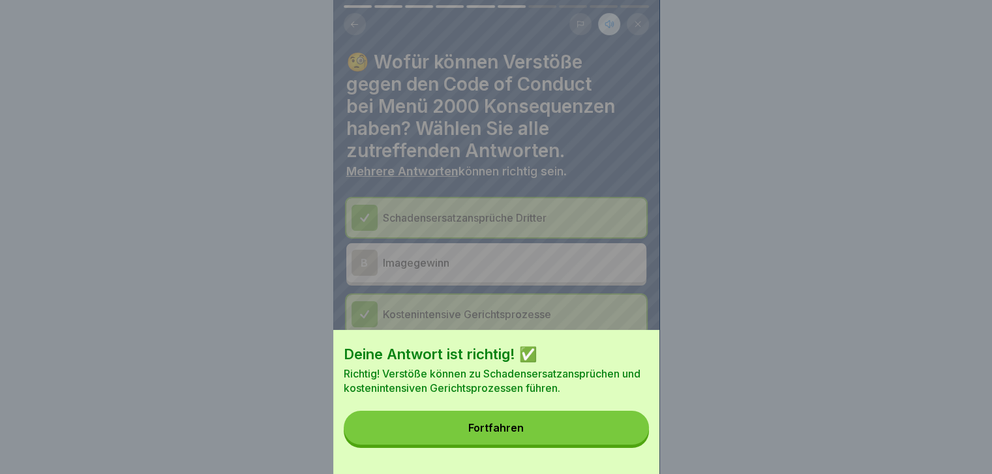
click at [524, 188] on div "Fortfahren" at bounding box center [495, 428] width 55 height 12
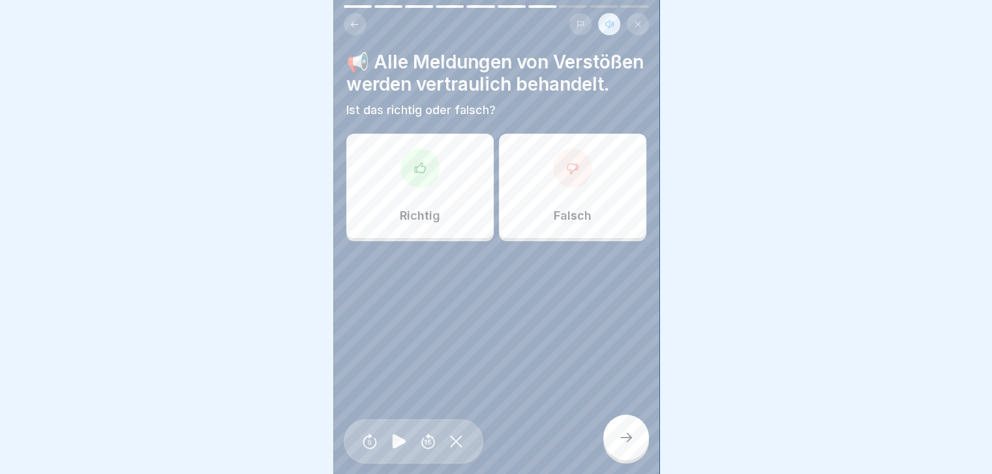
click at [427, 188] on div "Richtig" at bounding box center [419, 186] width 147 height 104
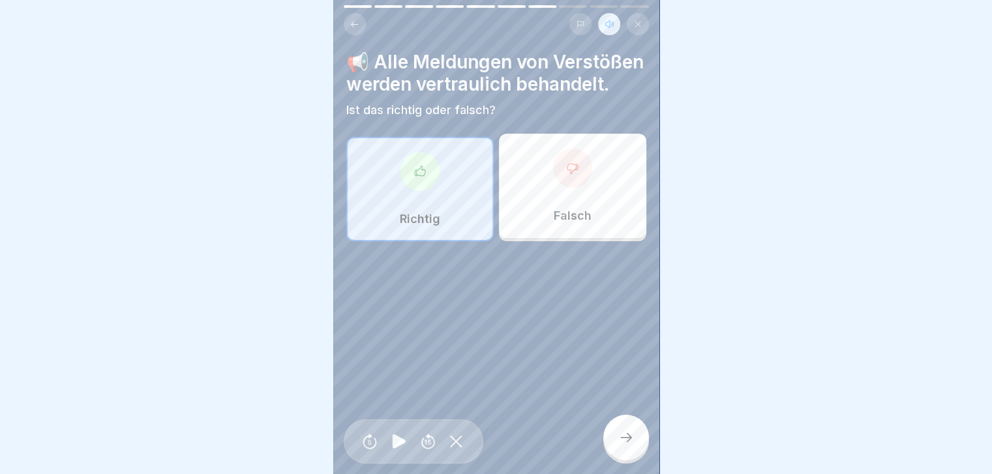
click at [526, 188] on div at bounding box center [626, 438] width 46 height 46
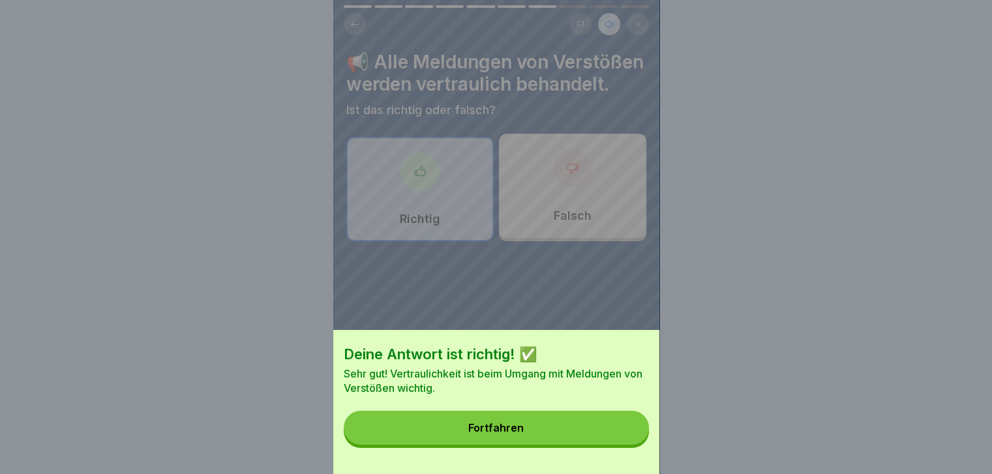
click at [500, 188] on div "Fortfahren" at bounding box center [495, 428] width 55 height 12
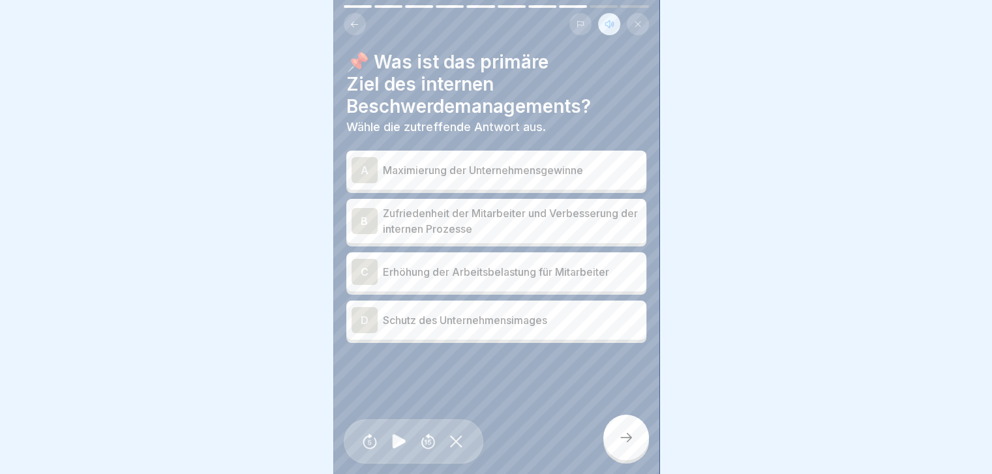
click at [367, 188] on div "B" at bounding box center [365, 221] width 26 height 26
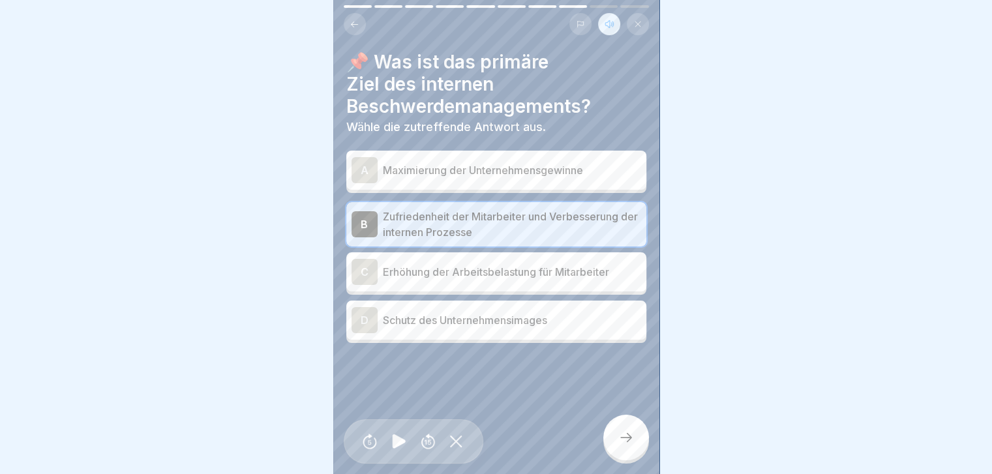
click at [526, 188] on icon at bounding box center [626, 438] width 16 height 16
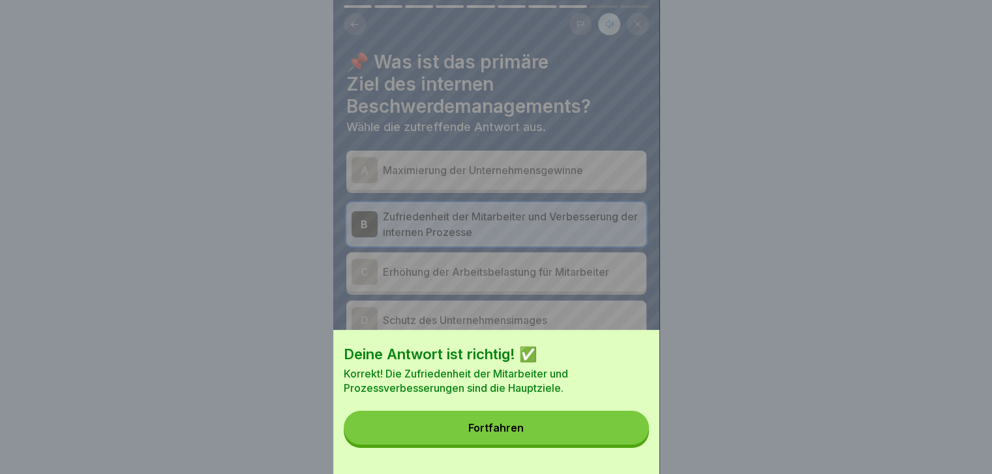
click at [470, 188] on button "Fortfahren" at bounding box center [496, 428] width 305 height 34
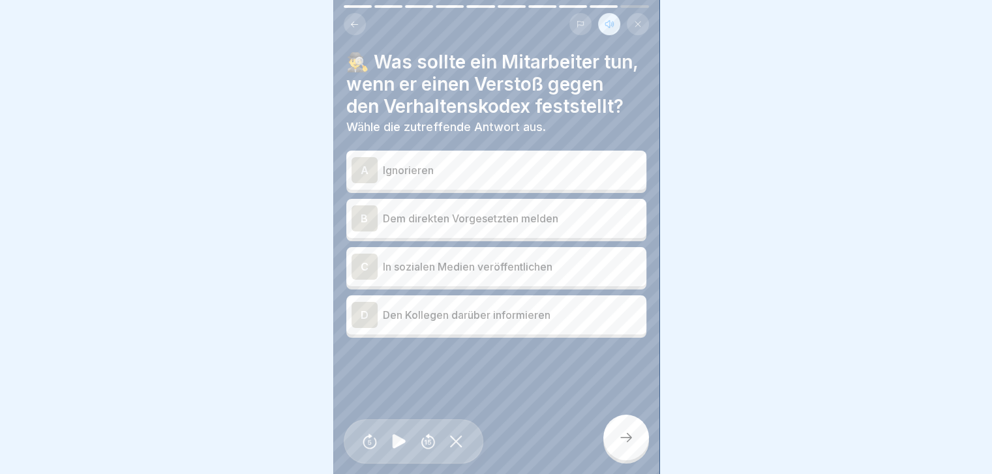
click at [364, 188] on div "B" at bounding box center [365, 218] width 26 height 26
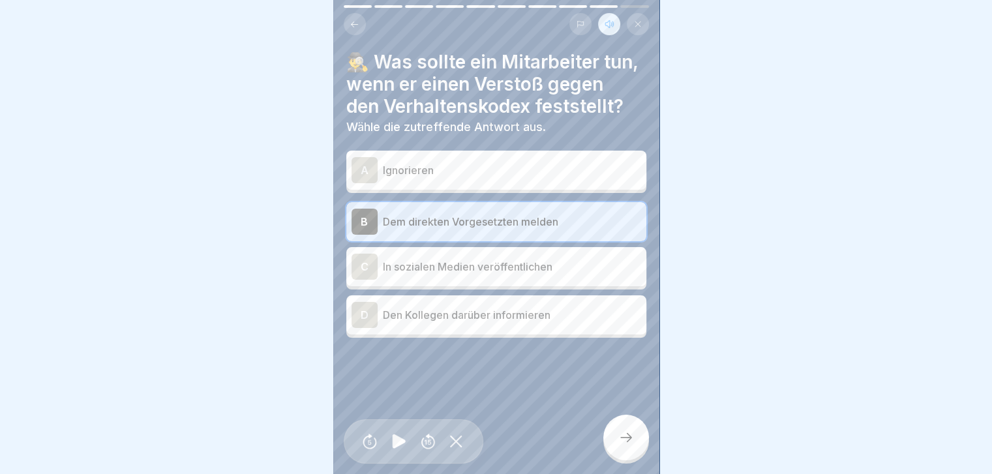
click at [526, 188] on icon at bounding box center [626, 438] width 16 height 16
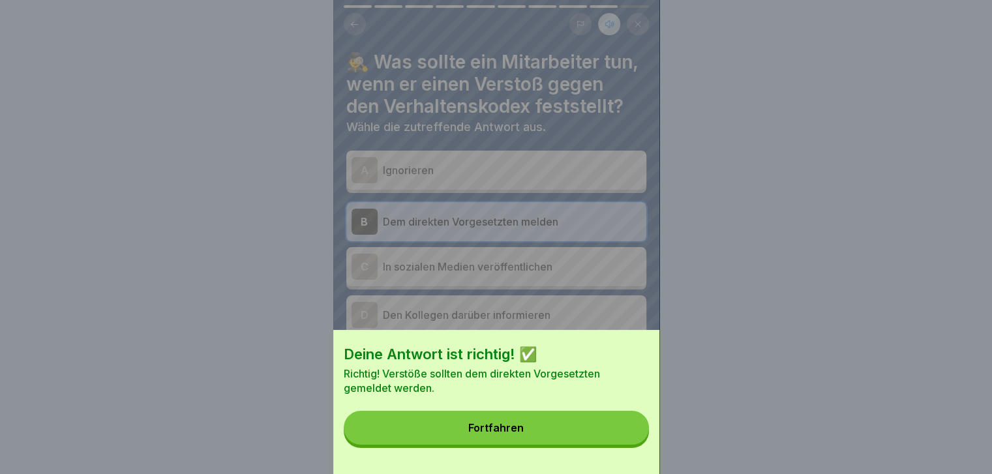
click at [472, 188] on button "Fortfahren" at bounding box center [496, 428] width 305 height 34
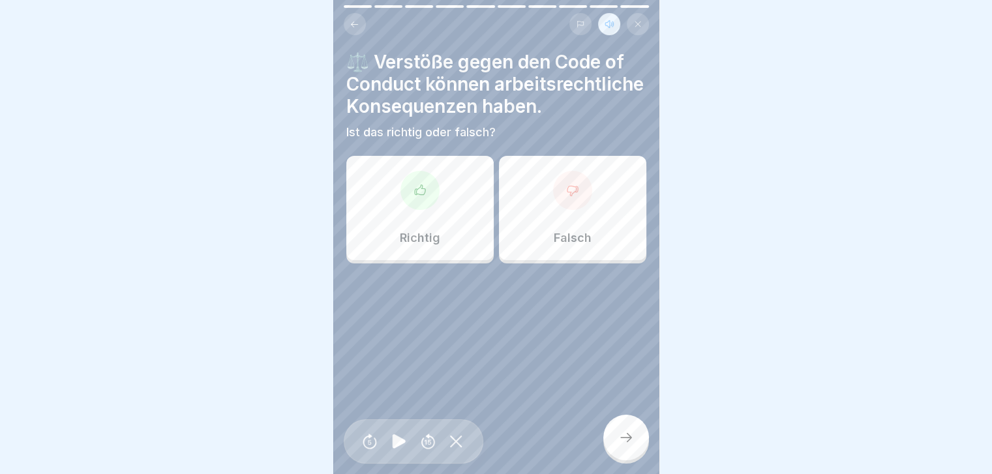
click at [409, 188] on div "Richtig" at bounding box center [419, 208] width 147 height 104
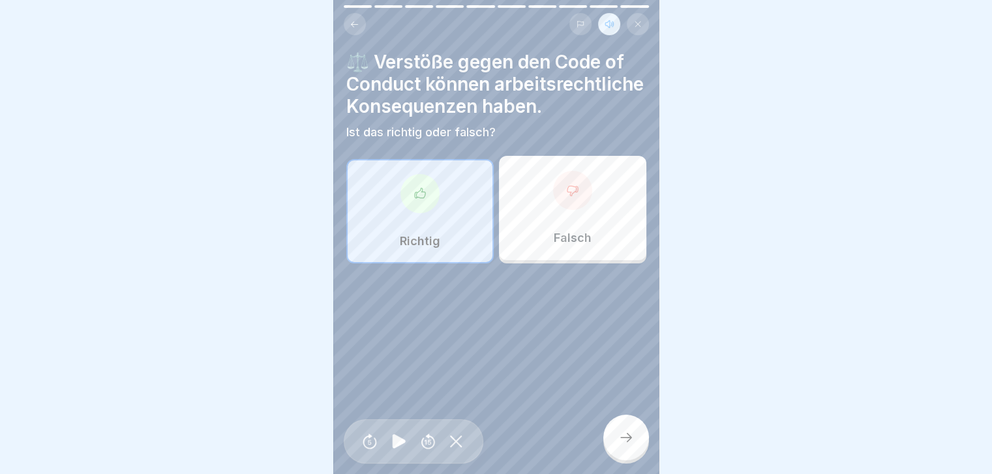
click at [526, 188] on div at bounding box center [626, 438] width 46 height 46
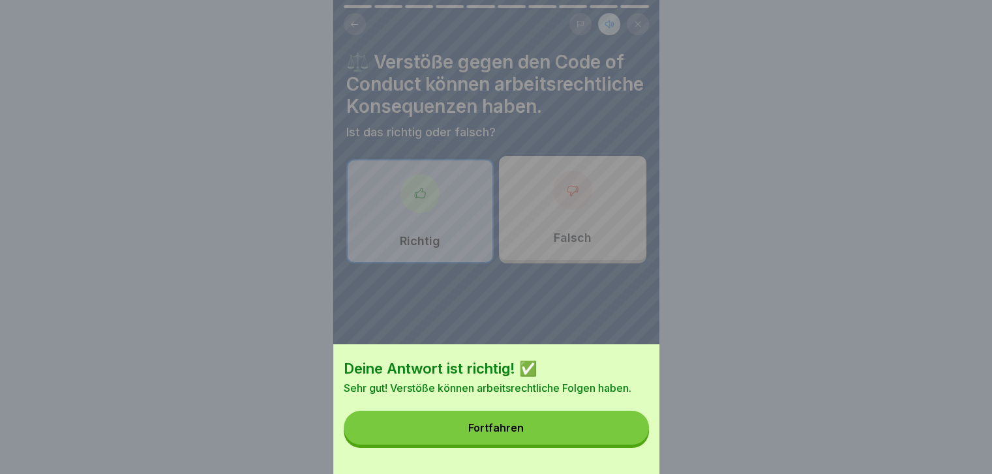
click at [477, 188] on div "Fortfahren" at bounding box center [495, 428] width 55 height 12
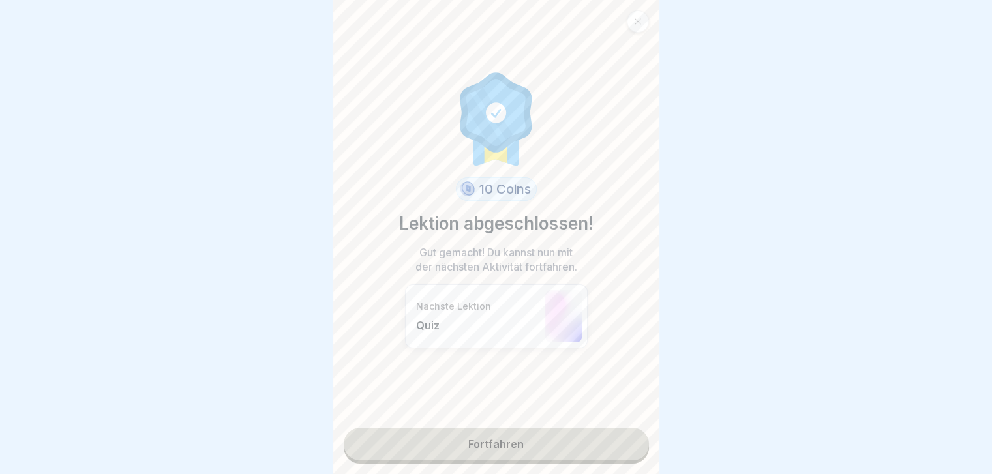
click at [462, 188] on link "Fortfahren" at bounding box center [496, 444] width 305 height 33
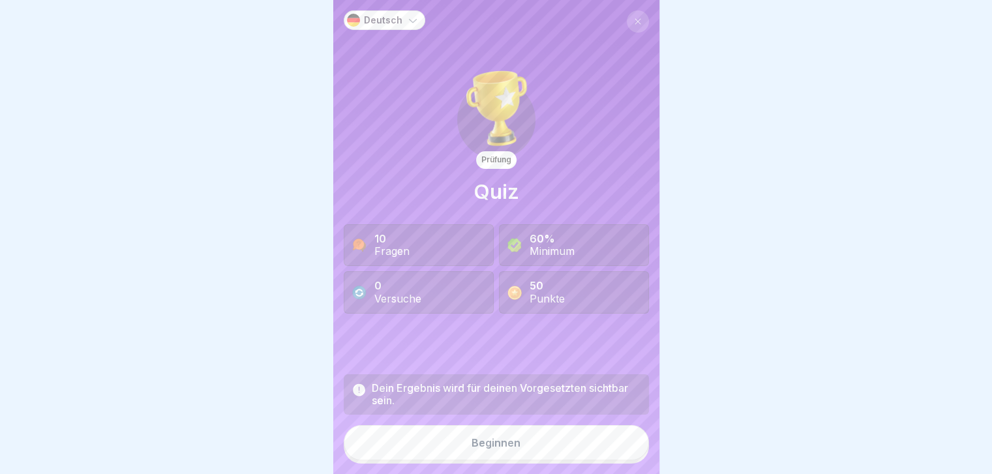
click at [462, 188] on button "Beginnen" at bounding box center [496, 442] width 305 height 35
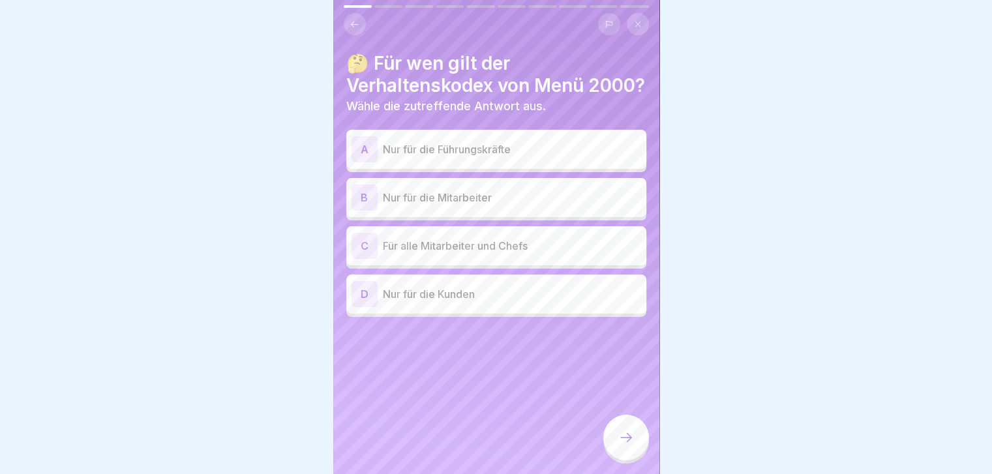
click at [365, 188] on div "C" at bounding box center [365, 246] width 26 height 26
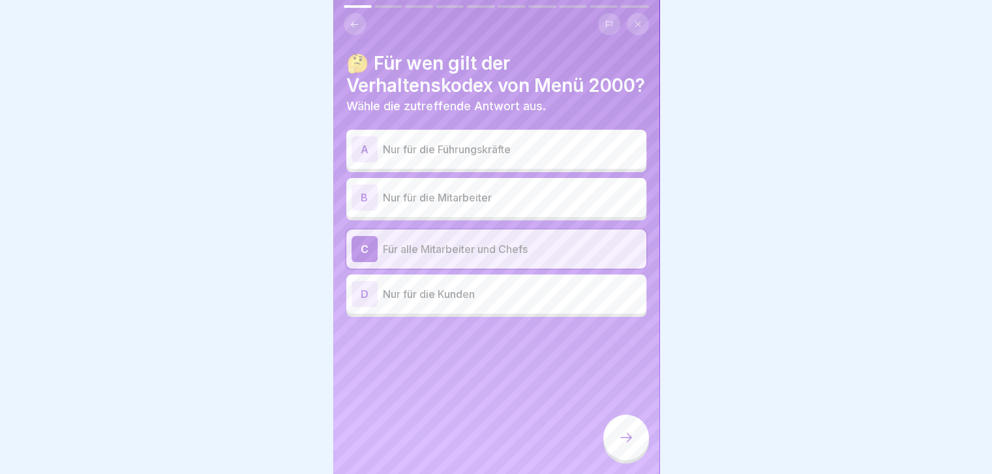
click at [526, 188] on div at bounding box center [626, 438] width 46 height 46
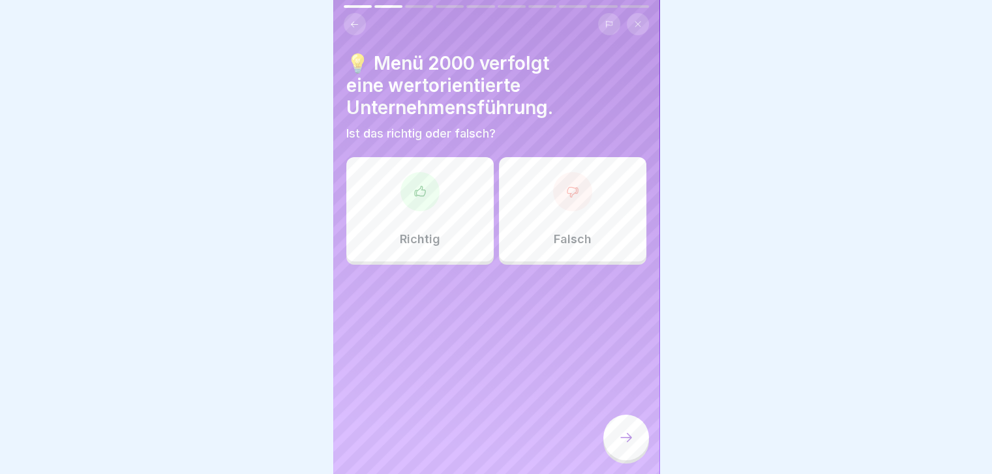
click at [526, 188] on div at bounding box center [572, 191] width 39 height 39
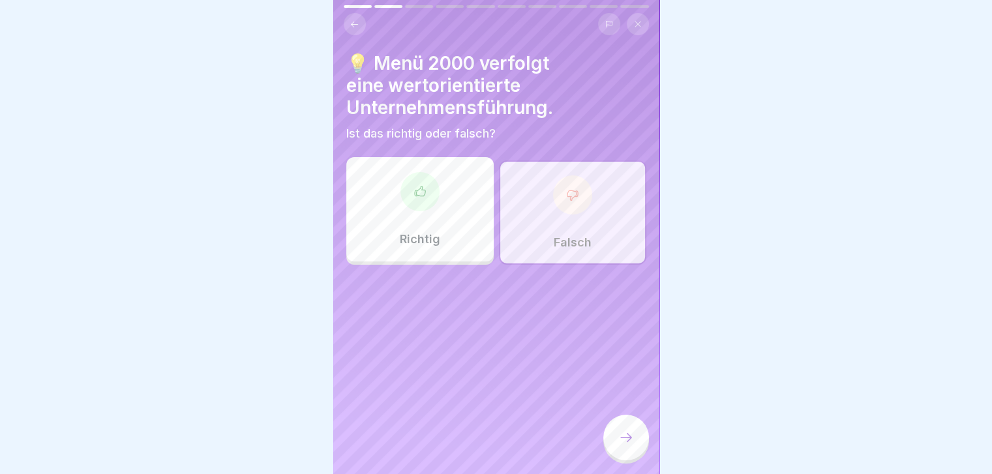
click at [526, 188] on icon at bounding box center [572, 195] width 13 height 13
click at [416, 188] on div "Richtig" at bounding box center [419, 209] width 147 height 104
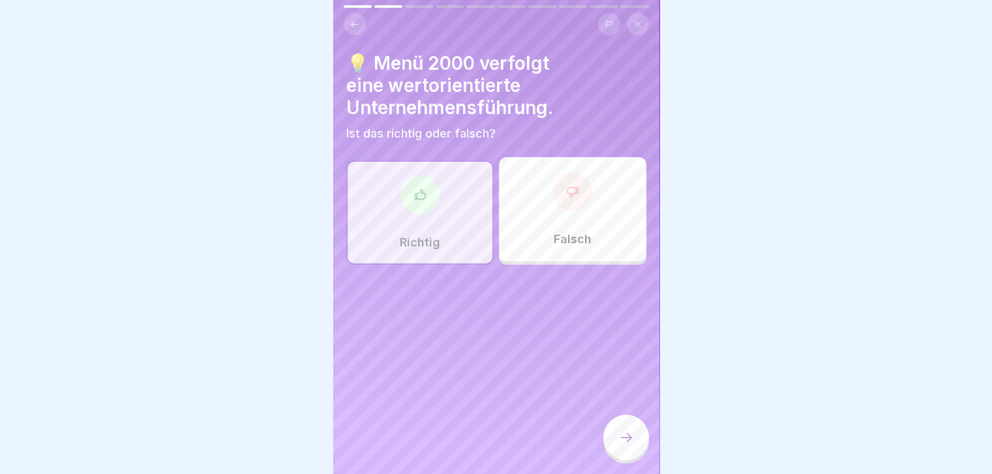
click at [526, 188] on div at bounding box center [626, 438] width 46 height 46
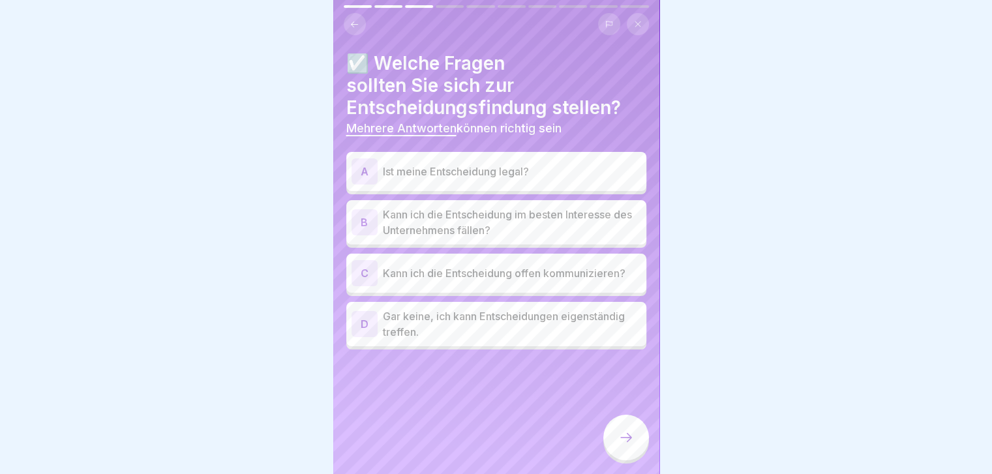
click at [365, 168] on div "A" at bounding box center [365, 172] width 26 height 26
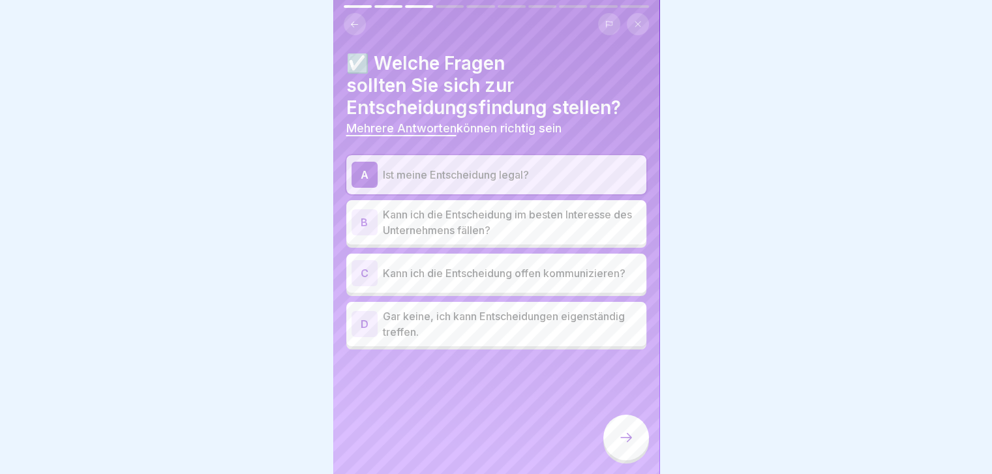
click at [365, 188] on div "B" at bounding box center [365, 222] width 26 height 26
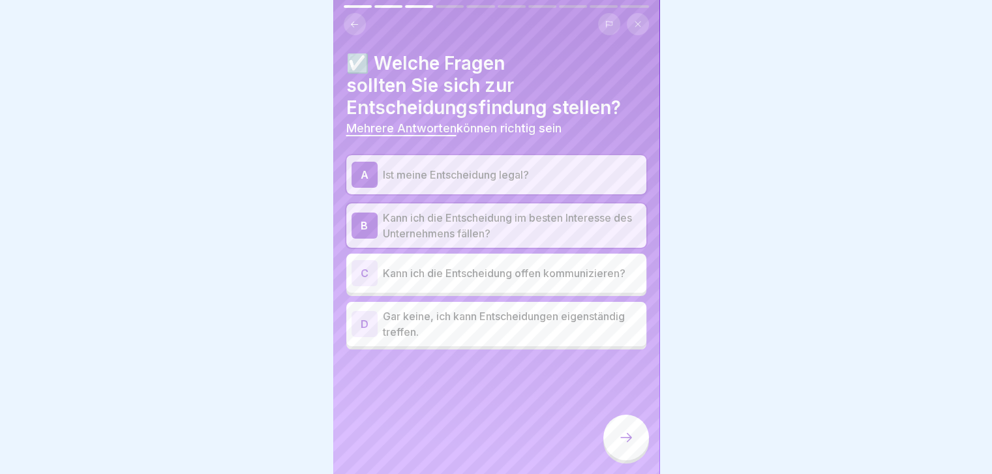
click at [526, 188] on div at bounding box center [626, 438] width 46 height 46
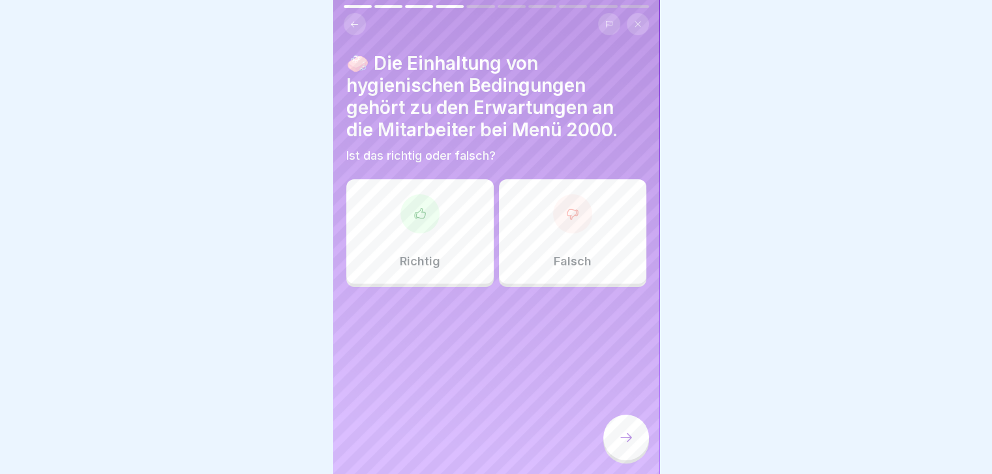
click at [402, 188] on div "Richtig" at bounding box center [419, 231] width 147 height 104
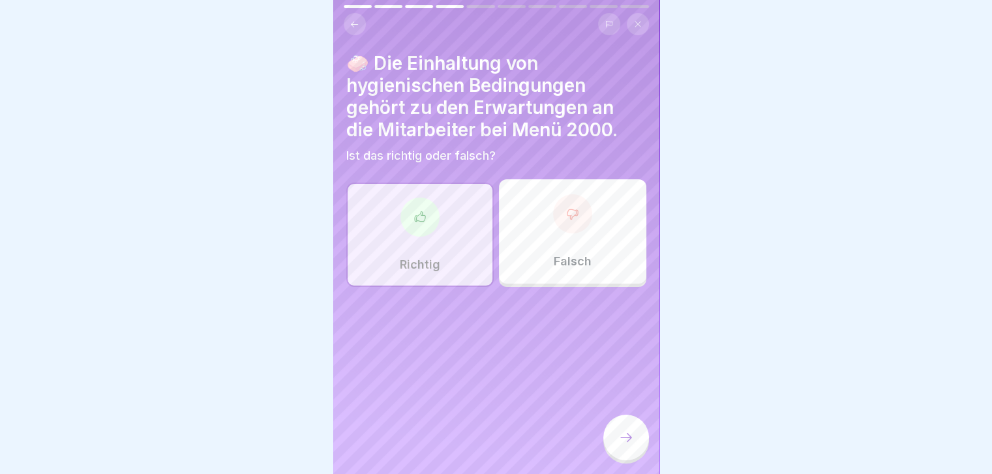
click at [526, 188] on icon at bounding box center [626, 438] width 16 height 16
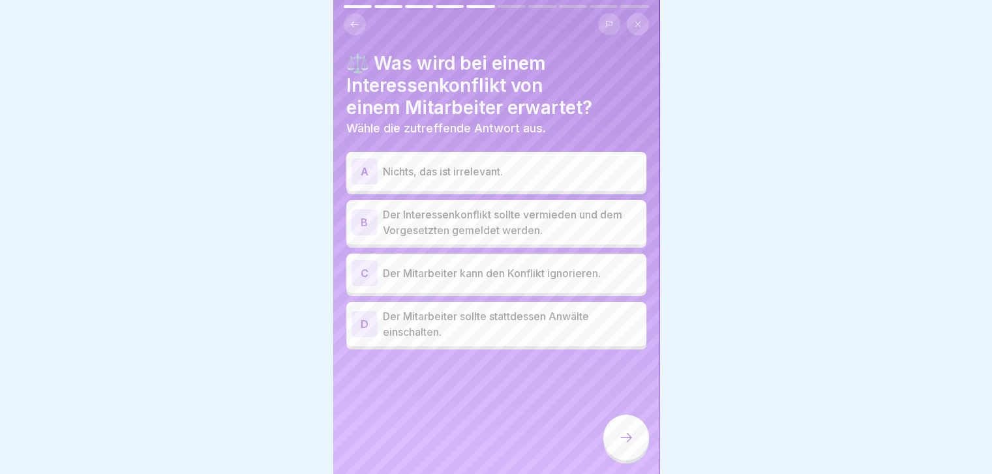
click at [365, 188] on div "B" at bounding box center [365, 222] width 26 height 26
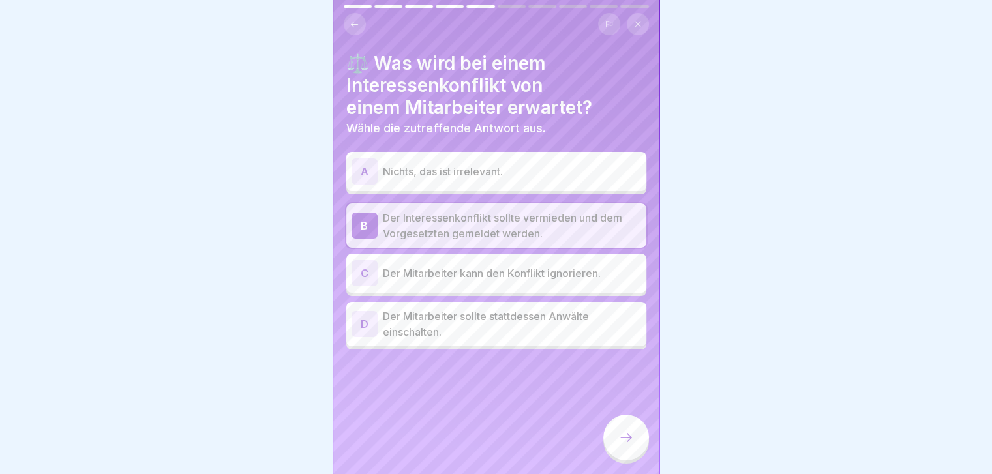
click at [526, 188] on icon at bounding box center [626, 438] width 16 height 16
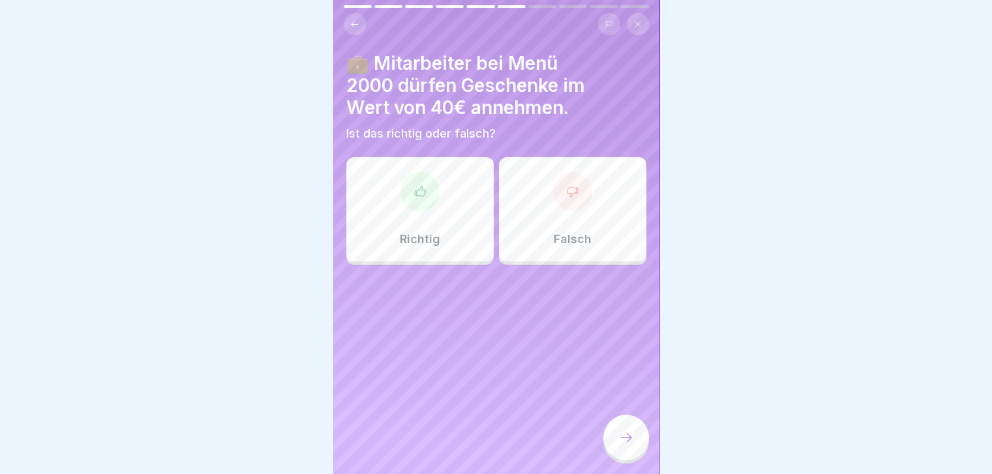
click at [526, 188] on div "Falsch" at bounding box center [572, 209] width 147 height 104
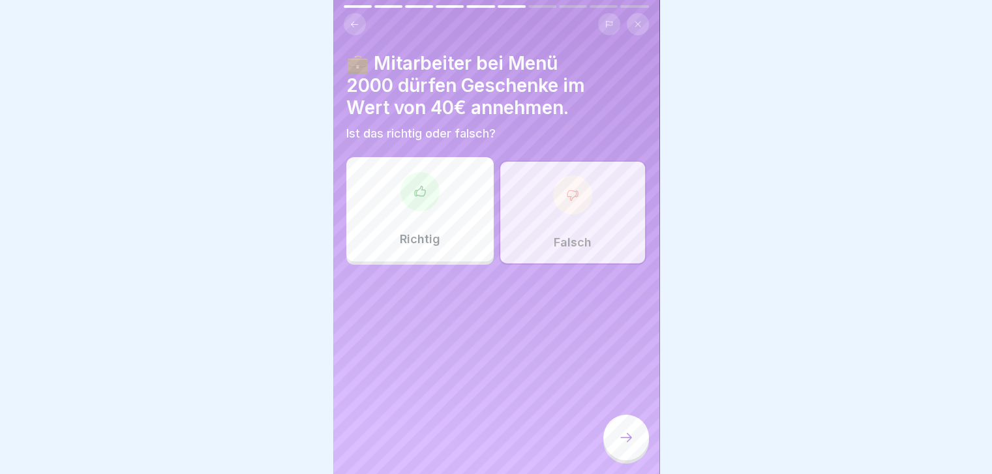
click at [526, 188] on icon at bounding box center [626, 438] width 16 height 16
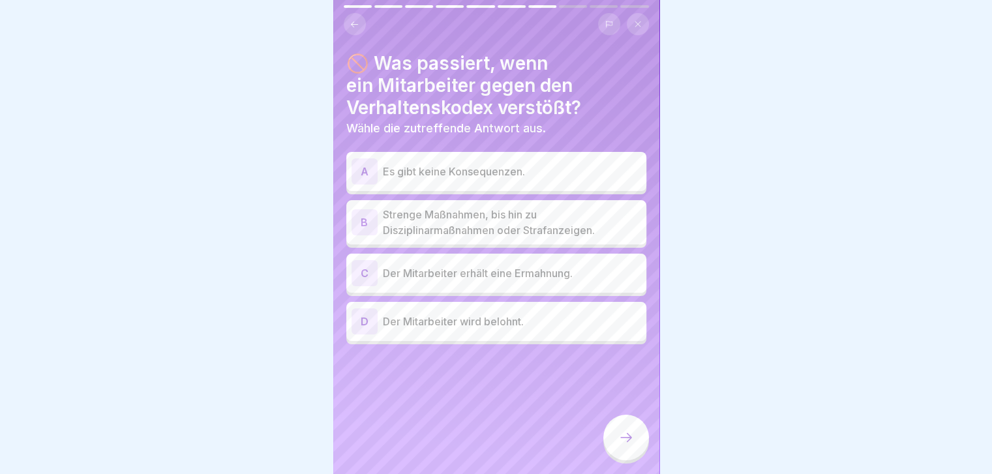
click at [363, 188] on div "C" at bounding box center [365, 273] width 26 height 26
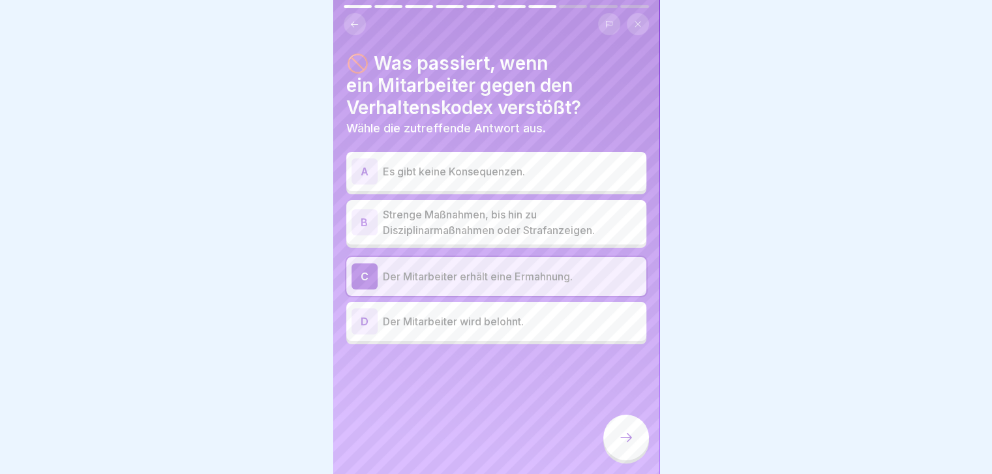
click at [363, 188] on div "B" at bounding box center [365, 222] width 26 height 26
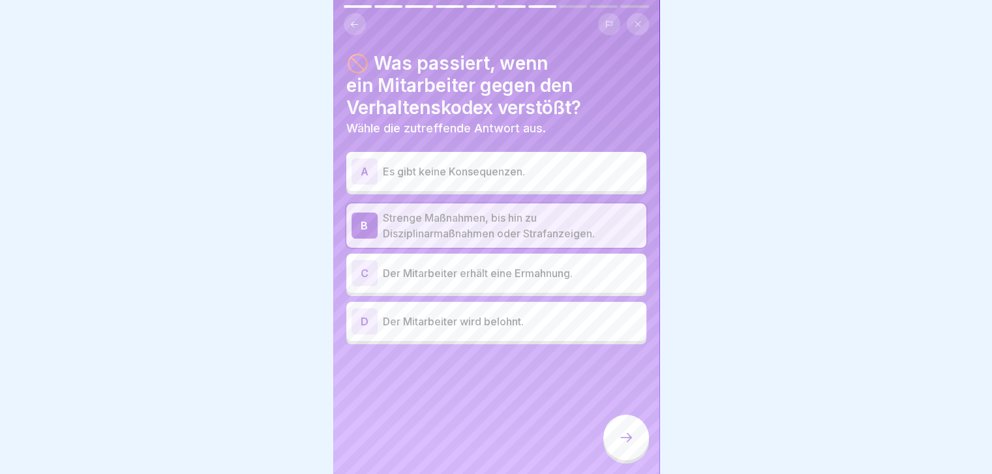
click at [526, 188] on icon at bounding box center [626, 438] width 16 height 16
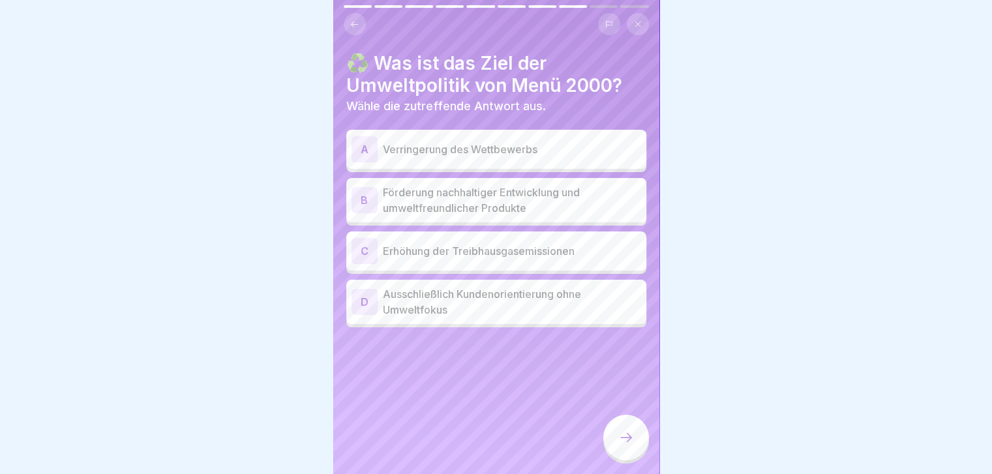
click at [348, 19] on button at bounding box center [355, 24] width 22 height 22
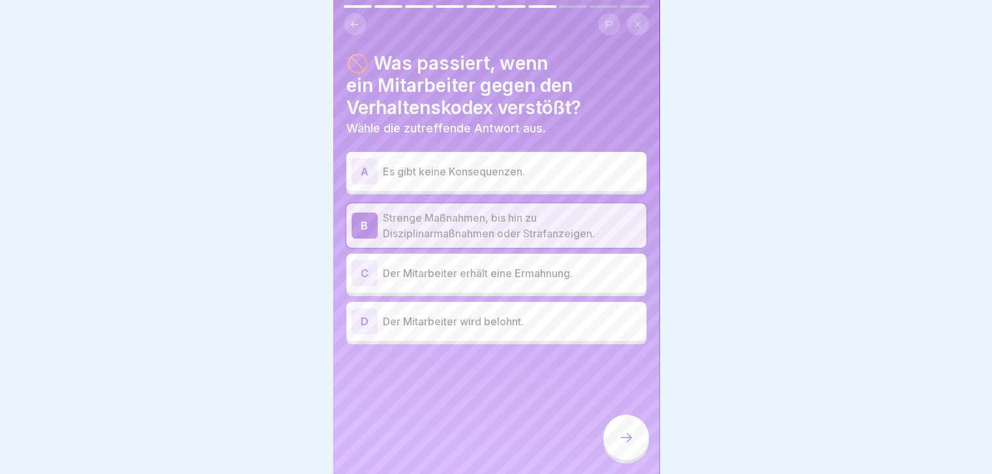
click at [526, 188] on div at bounding box center [626, 438] width 46 height 46
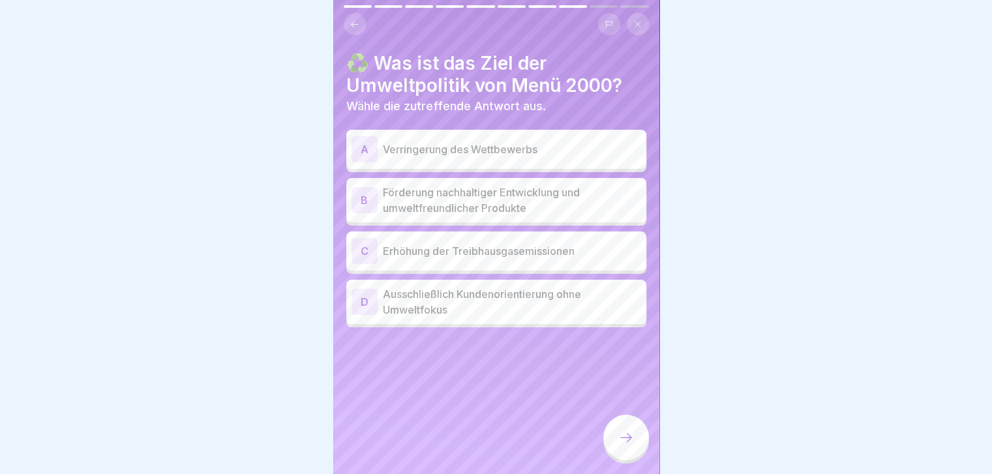
click at [360, 187] on div "B" at bounding box center [365, 200] width 26 height 26
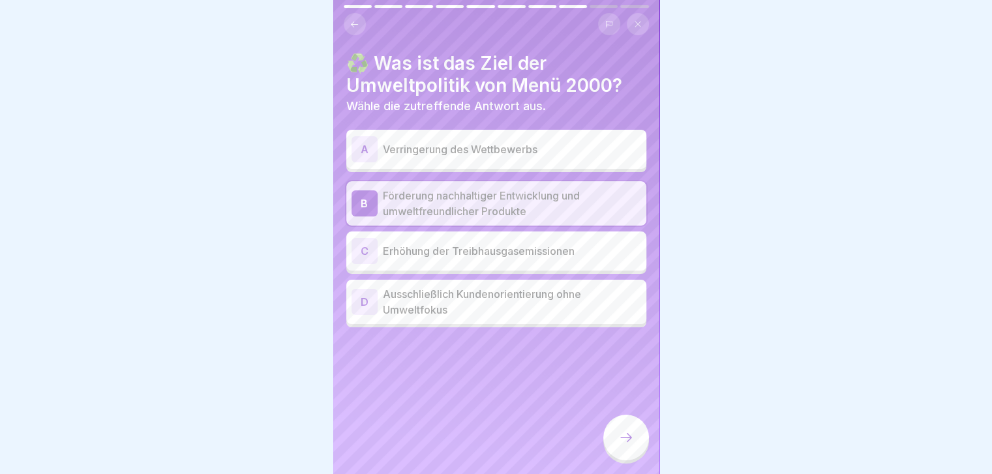
click at [526, 188] on div at bounding box center [626, 438] width 46 height 46
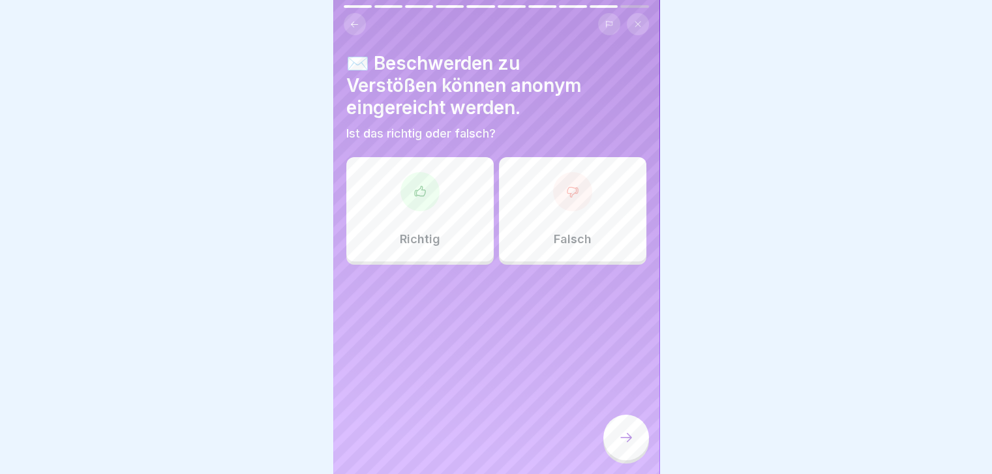
click at [419, 188] on div "Richtig" at bounding box center [419, 209] width 147 height 104
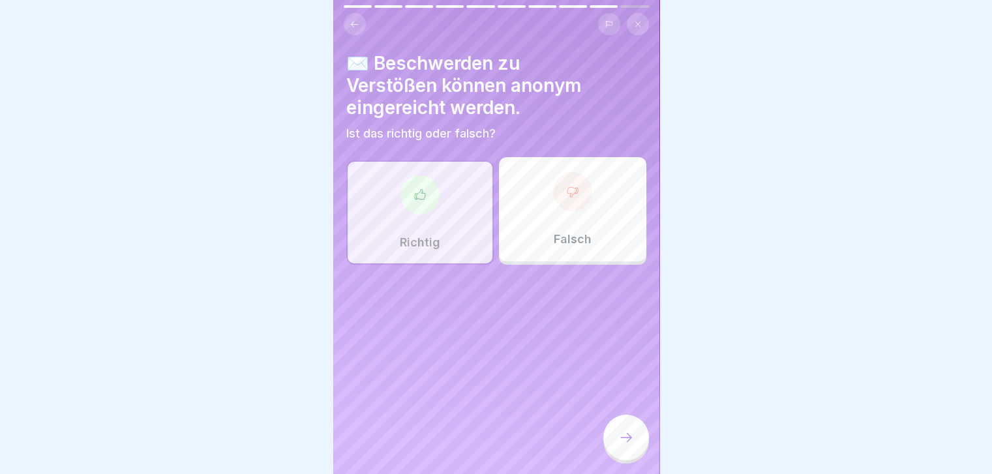
click at [526, 188] on icon at bounding box center [626, 437] width 12 height 9
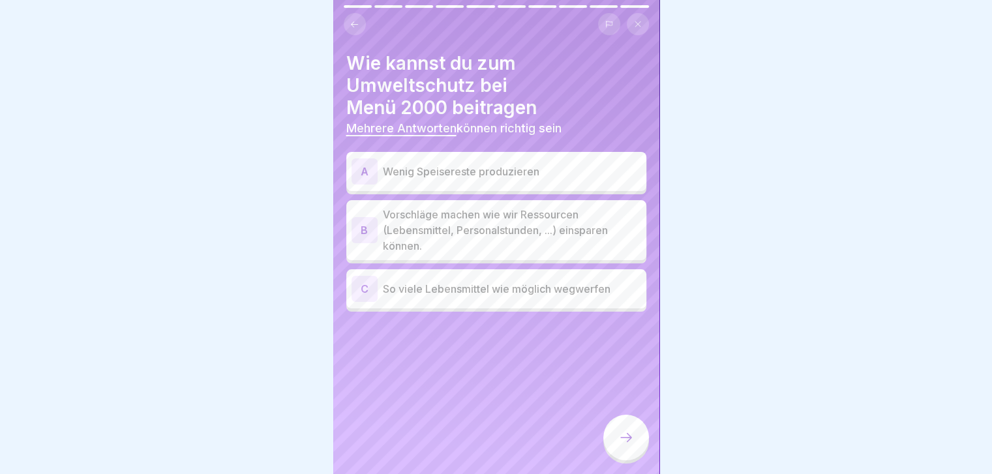
click at [358, 159] on div "A" at bounding box center [365, 172] width 26 height 26
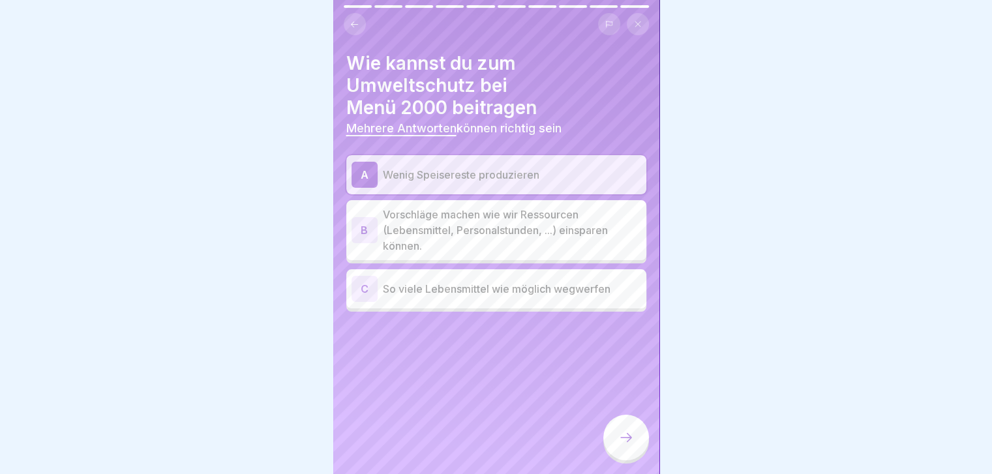
click at [367, 188] on div "B" at bounding box center [365, 230] width 26 height 26
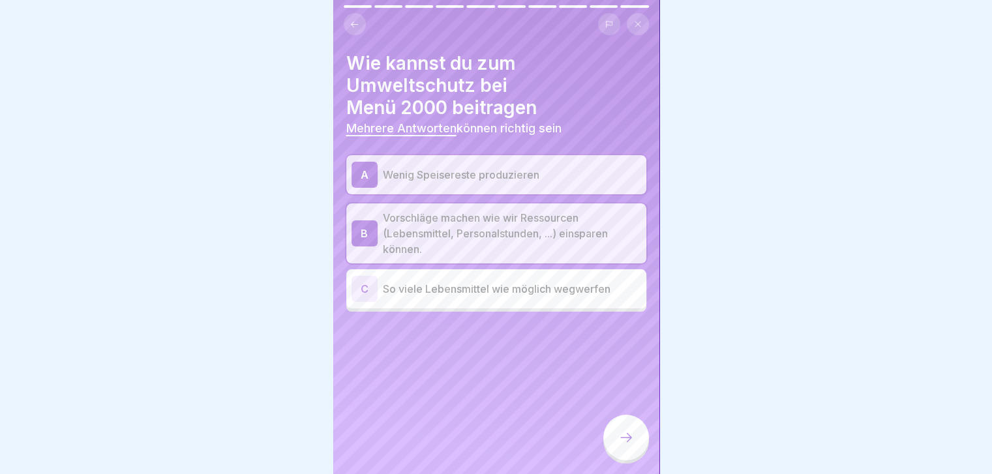
click at [526, 188] on icon at bounding box center [626, 438] width 16 height 16
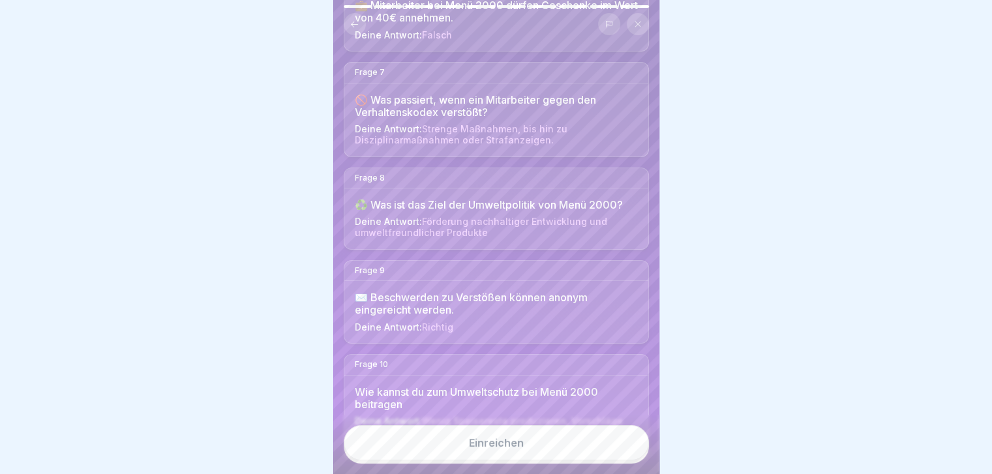
scroll to position [699, 0]
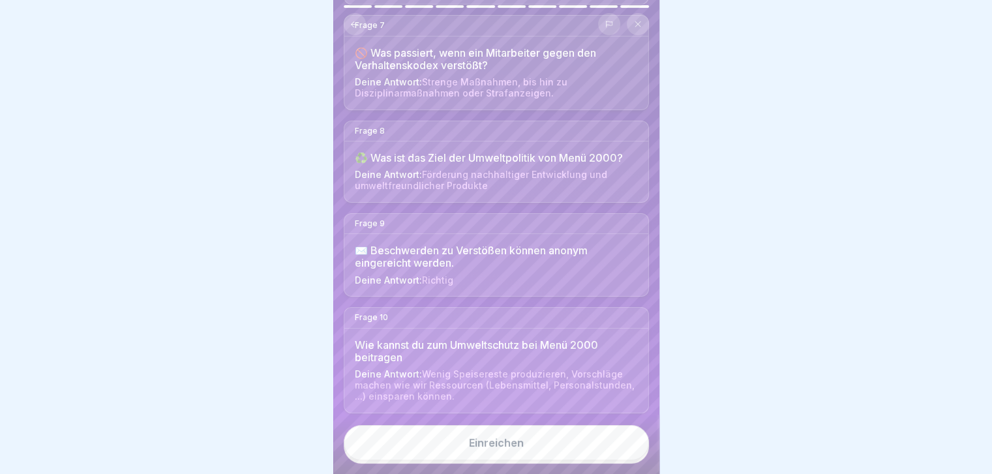
click at [526, 188] on button "Einreichen" at bounding box center [496, 442] width 305 height 35
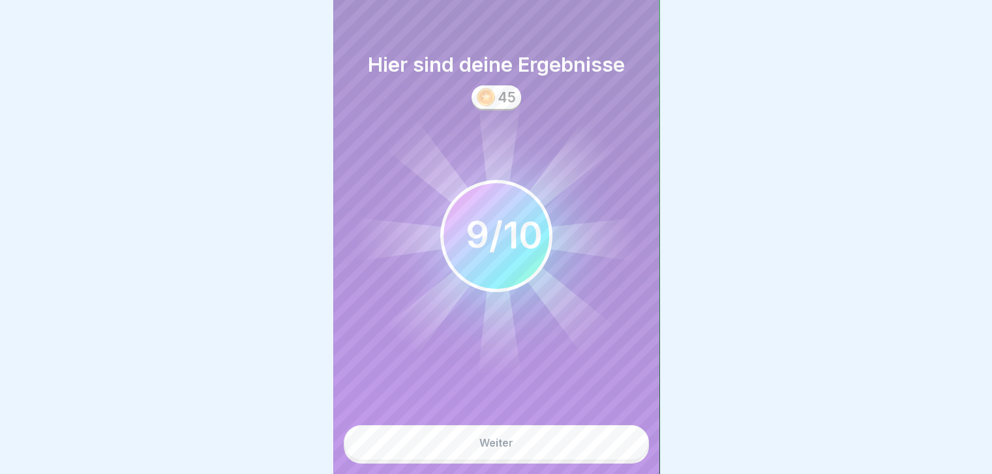
click at [526, 188] on button "Weiter" at bounding box center [496, 442] width 305 height 35
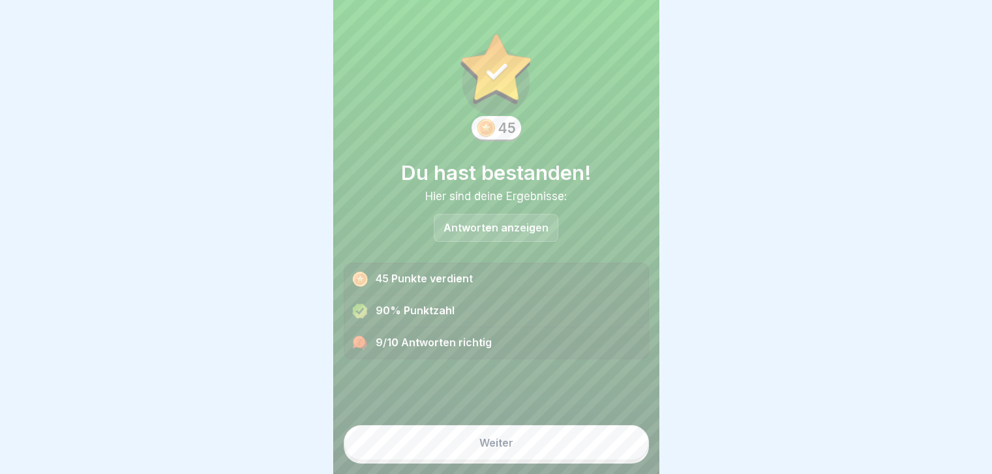
click at [496, 188] on p "Antworten anzeigen" at bounding box center [496, 227] width 105 height 11
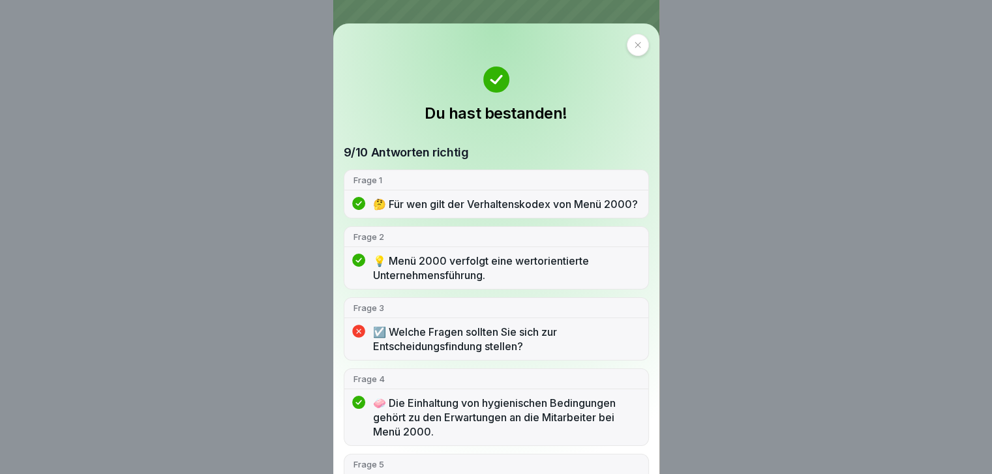
scroll to position [0, 0]
click at [421, 188] on p "☑️ Welche Fragen sollten Sie sich zur Entscheidungsfindung stellen?" at bounding box center [506, 339] width 266 height 29
click at [526, 46] on div at bounding box center [638, 45] width 22 height 22
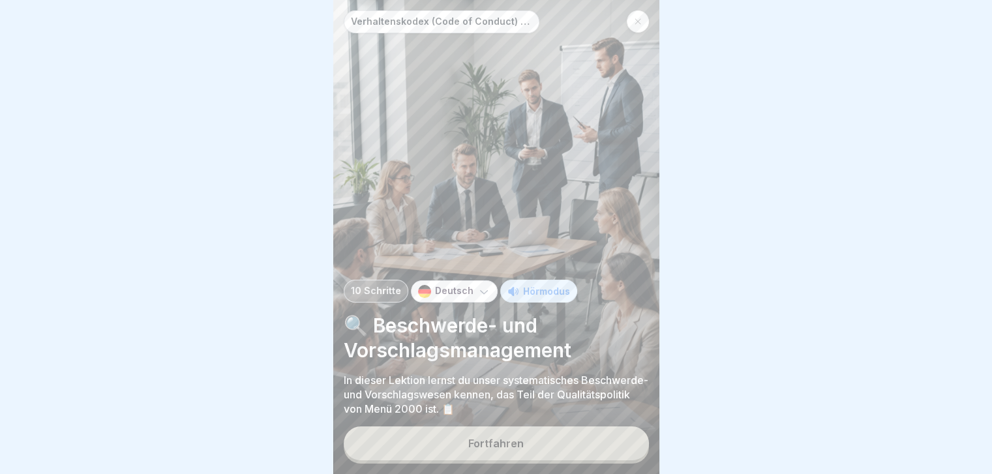
scroll to position [10, 0]
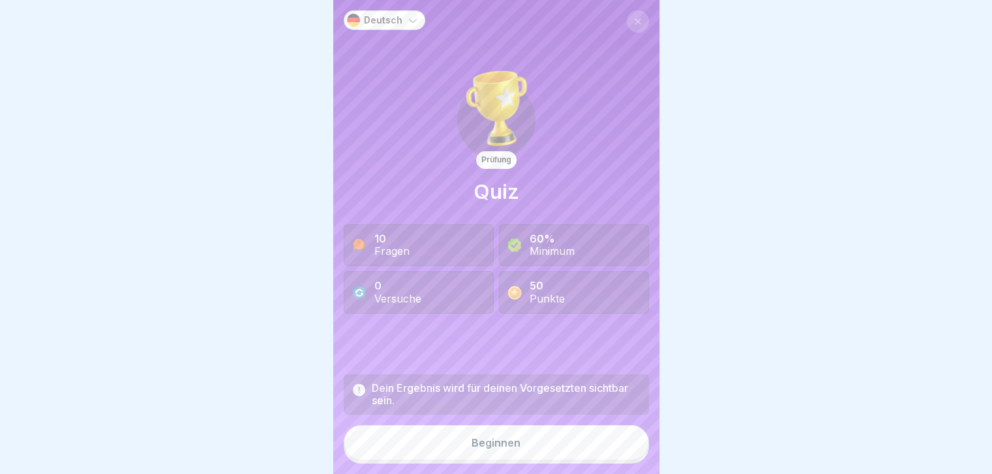
click at [417, 188] on div "10 Fragen" at bounding box center [419, 245] width 150 height 42
click at [479, 188] on div "Beginnen" at bounding box center [496, 443] width 49 height 12
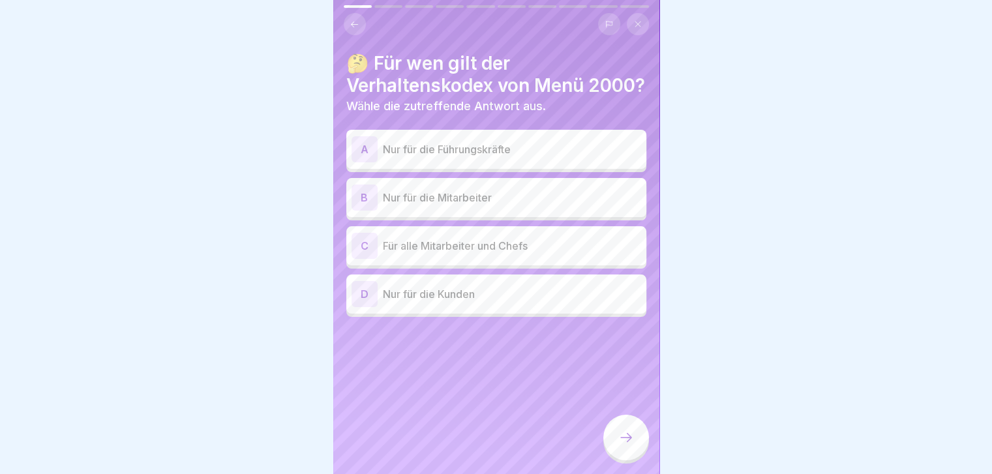
click at [358, 188] on div "C" at bounding box center [365, 246] width 26 height 26
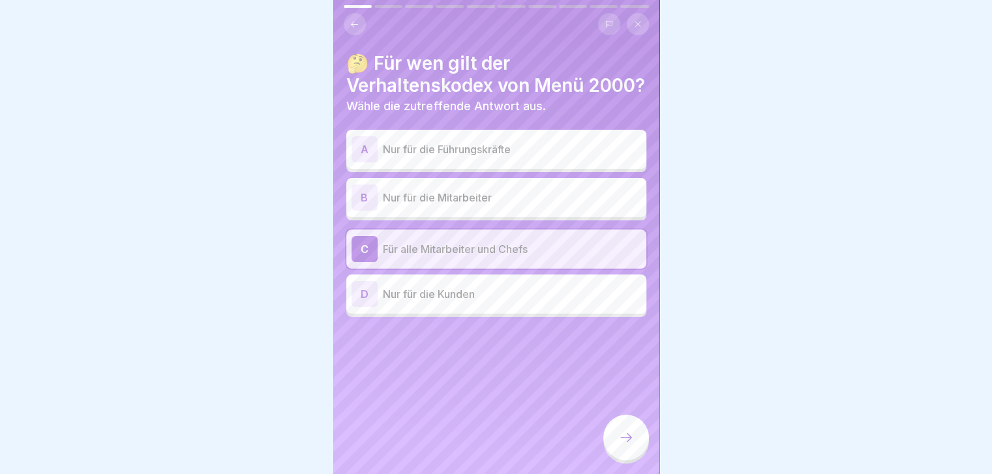
click at [526, 188] on icon at bounding box center [626, 438] width 16 height 16
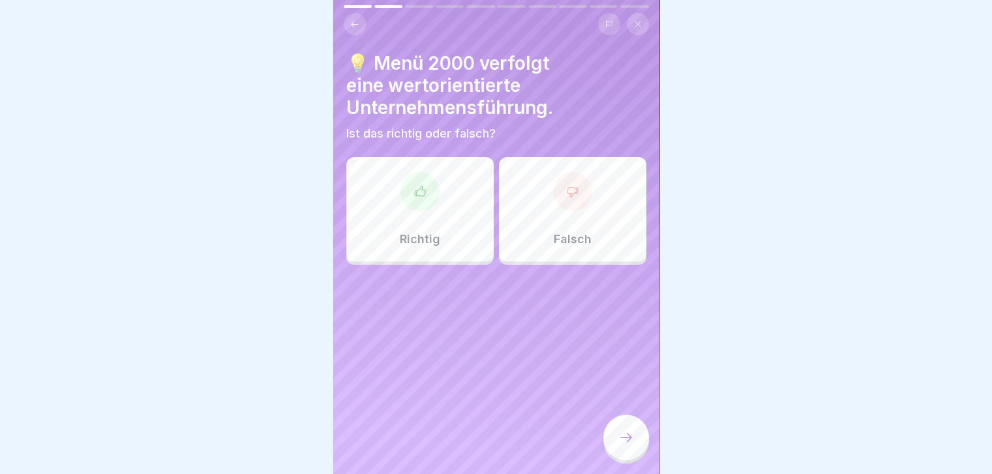
click at [431, 175] on div "Richtig" at bounding box center [419, 209] width 147 height 104
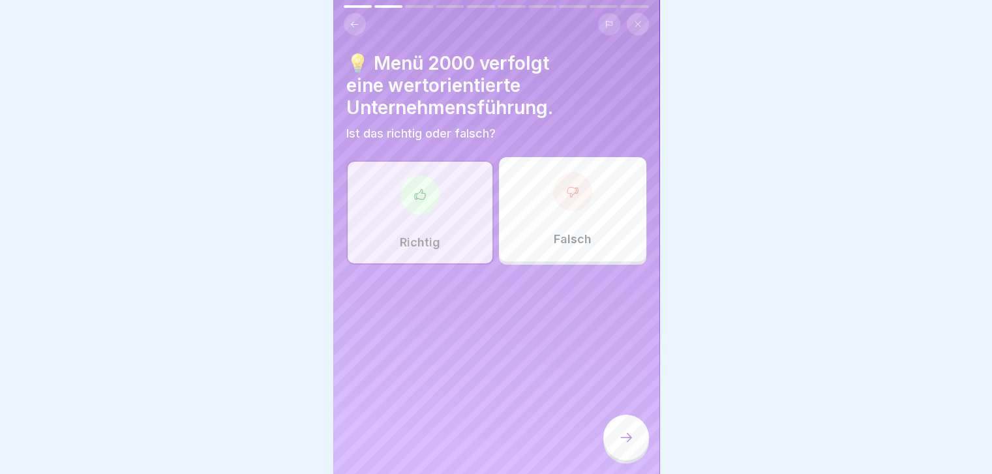
click at [526, 188] on div at bounding box center [626, 438] width 46 height 46
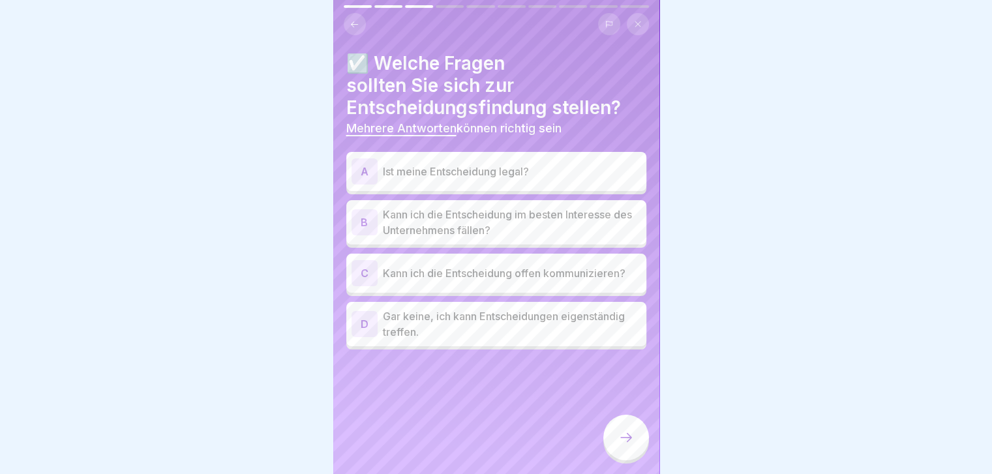
click at [365, 188] on div "B" at bounding box center [365, 222] width 26 height 26
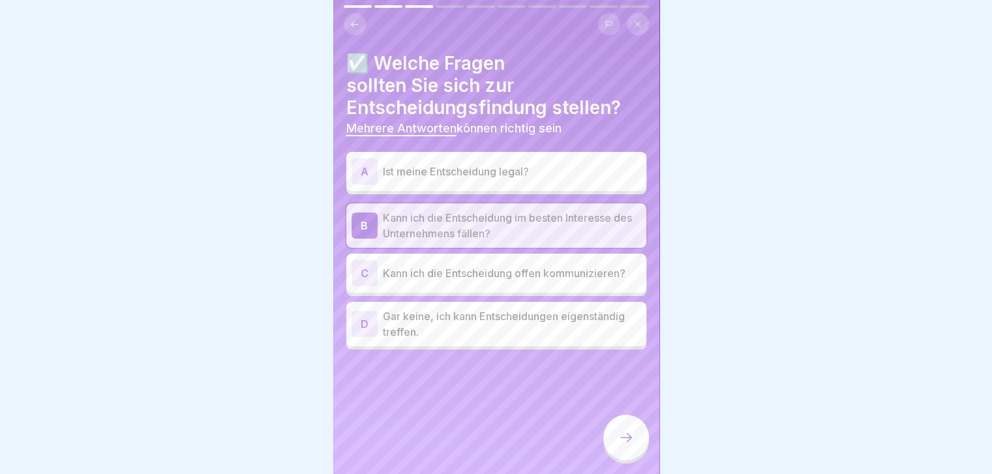
click at [364, 188] on div "C" at bounding box center [365, 273] width 26 height 26
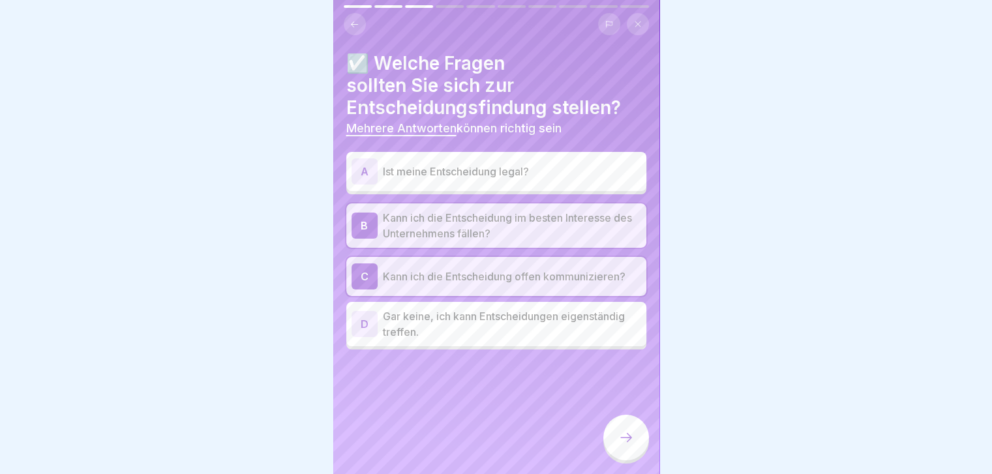
click at [526, 188] on div "D Gar keine, ich kann Entscheidungen eigenständig treffen." at bounding box center [496, 324] width 300 height 44
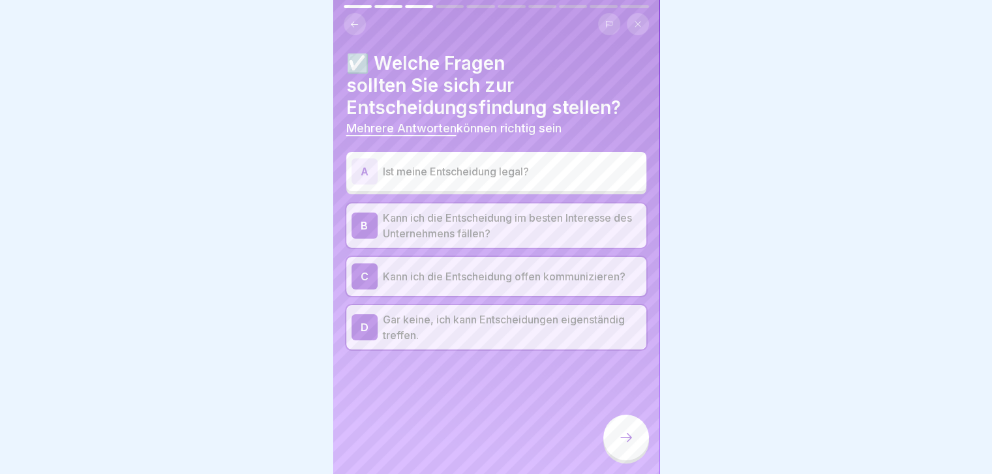
click at [368, 188] on div "C" at bounding box center [365, 277] width 26 height 26
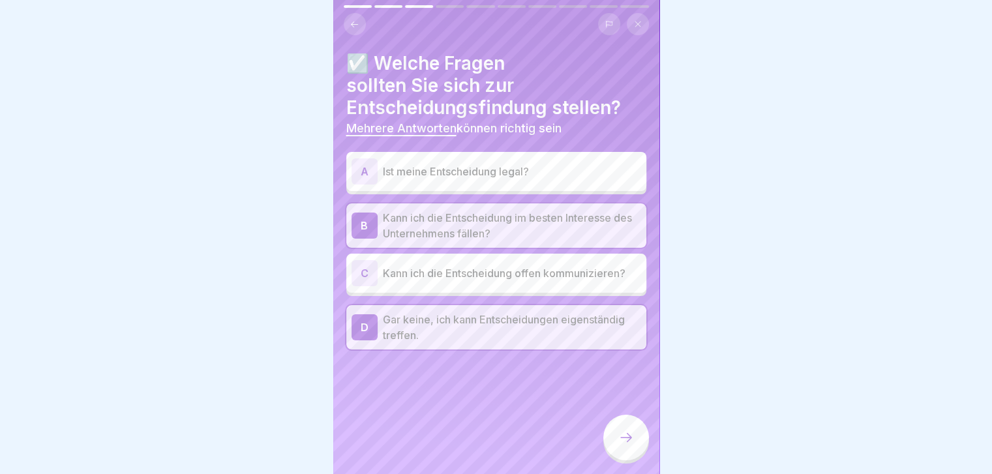
click at [526, 188] on icon at bounding box center [626, 438] width 16 height 16
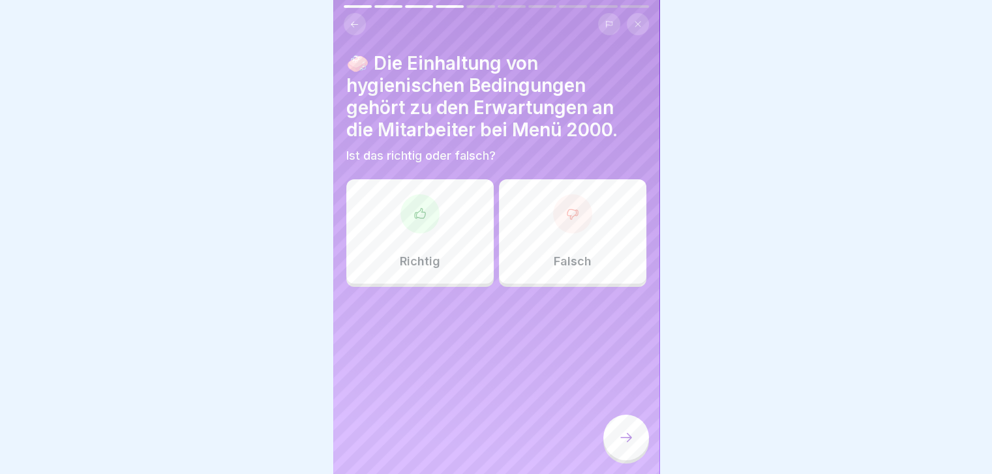
click at [404, 188] on div "Richtig" at bounding box center [419, 231] width 147 height 104
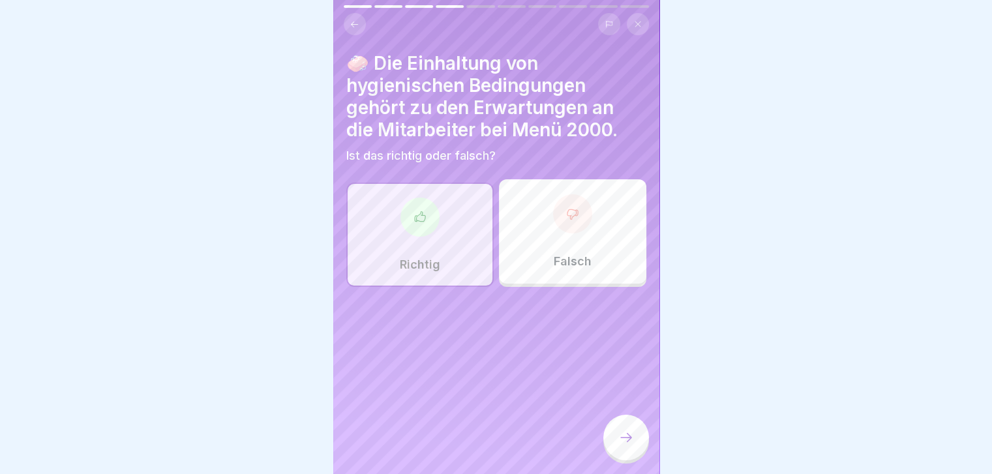
click at [526, 188] on div at bounding box center [626, 438] width 46 height 46
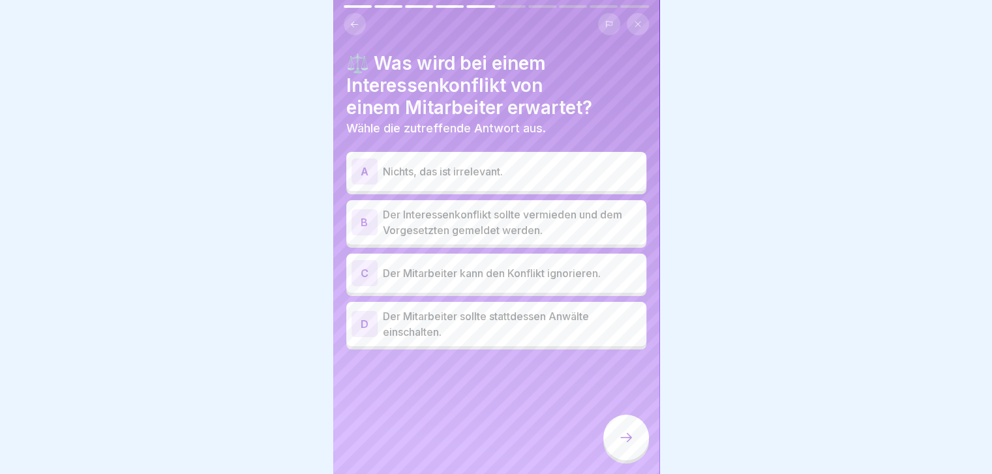
click at [363, 188] on div "B" at bounding box center [365, 222] width 26 height 26
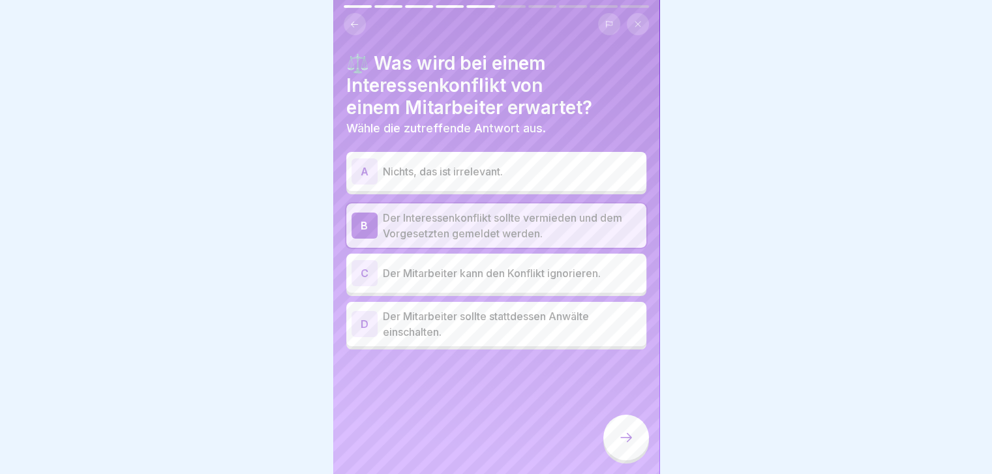
click at [365, 188] on div "B" at bounding box center [365, 226] width 26 height 26
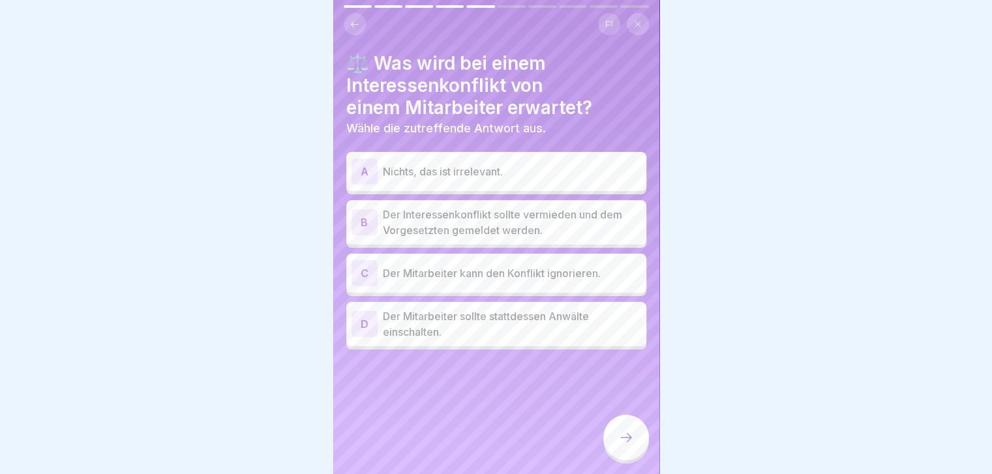
click at [363, 188] on div "B" at bounding box center [365, 222] width 26 height 26
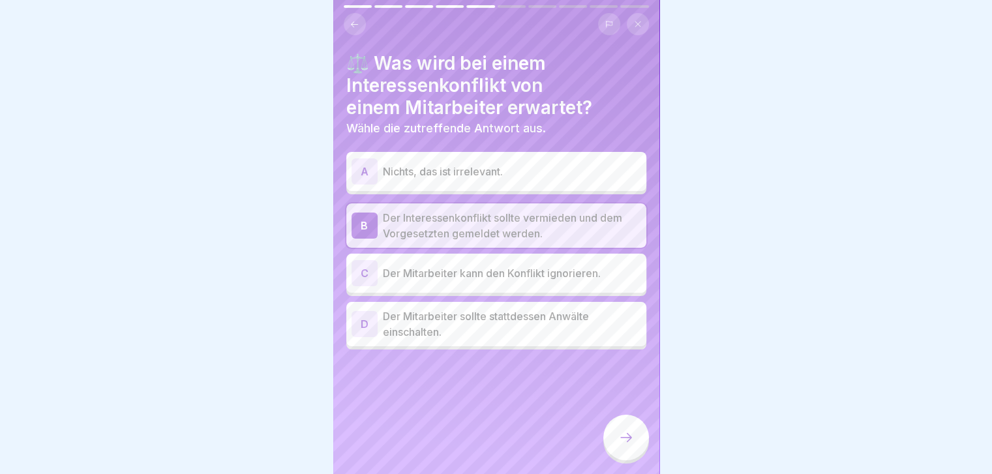
click at [526, 188] on div at bounding box center [626, 438] width 46 height 46
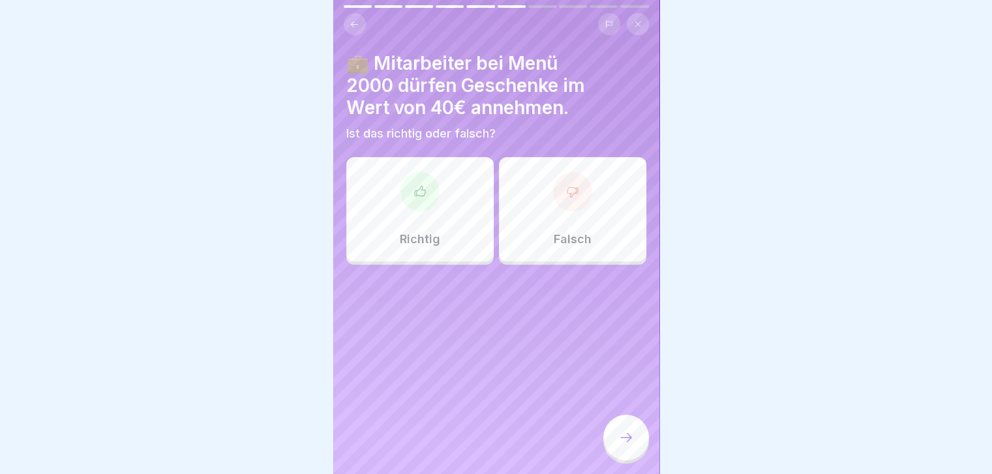
click at [526, 188] on div "Falsch" at bounding box center [572, 209] width 147 height 104
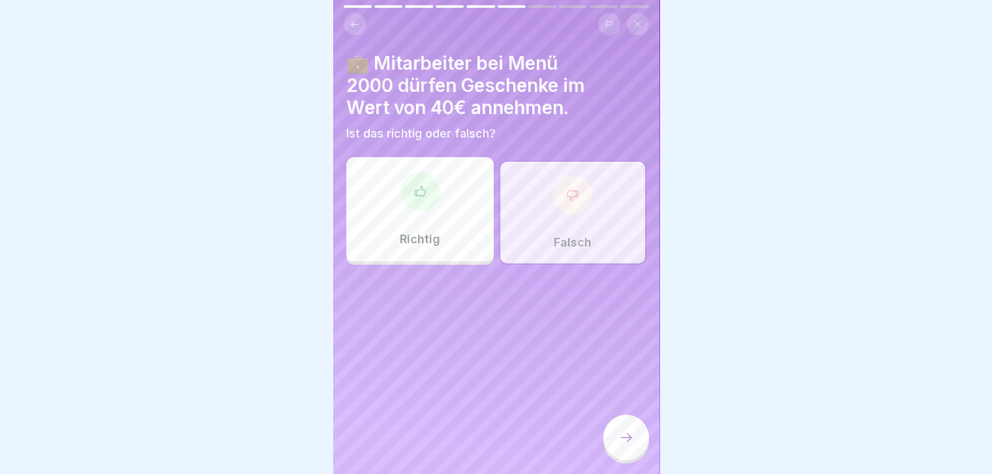
click at [526, 188] on icon at bounding box center [626, 438] width 16 height 16
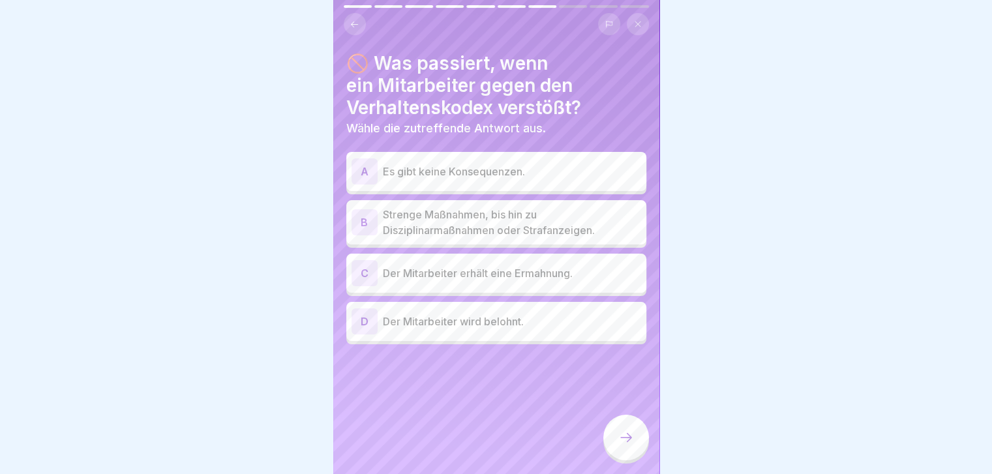
click at [361, 188] on div "B" at bounding box center [365, 222] width 26 height 26
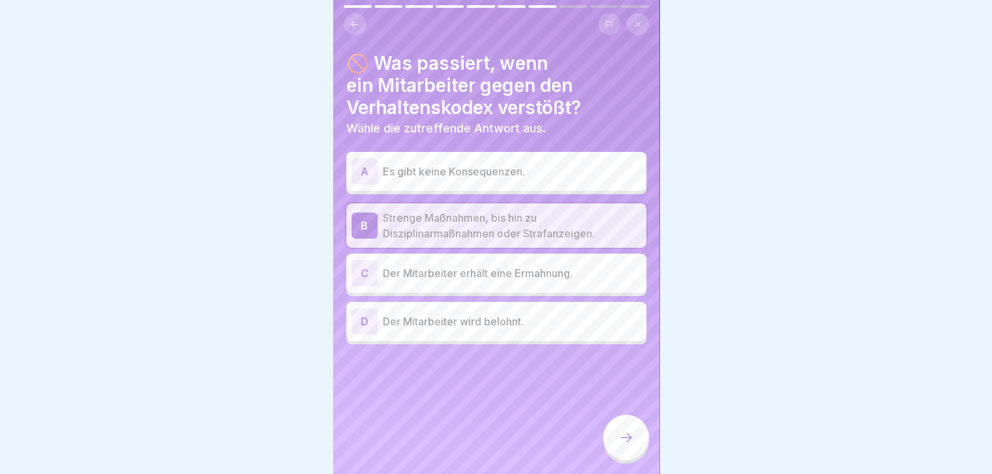
click at [526, 188] on icon at bounding box center [626, 438] width 16 height 16
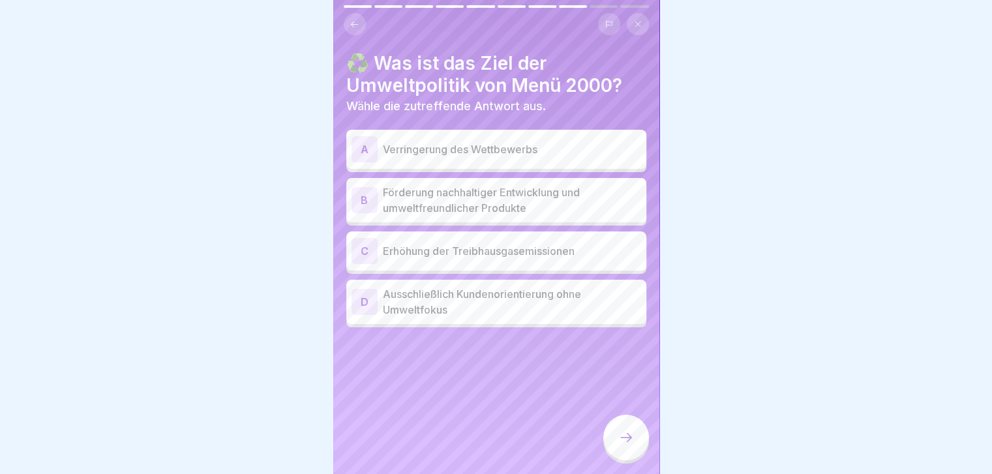
click at [363, 188] on div "B" at bounding box center [365, 200] width 26 height 26
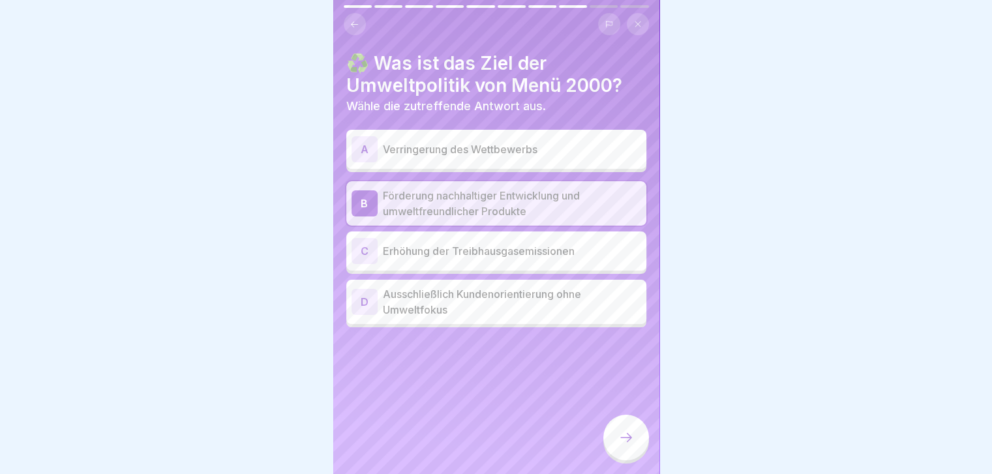
click at [526, 188] on icon at bounding box center [626, 438] width 16 height 16
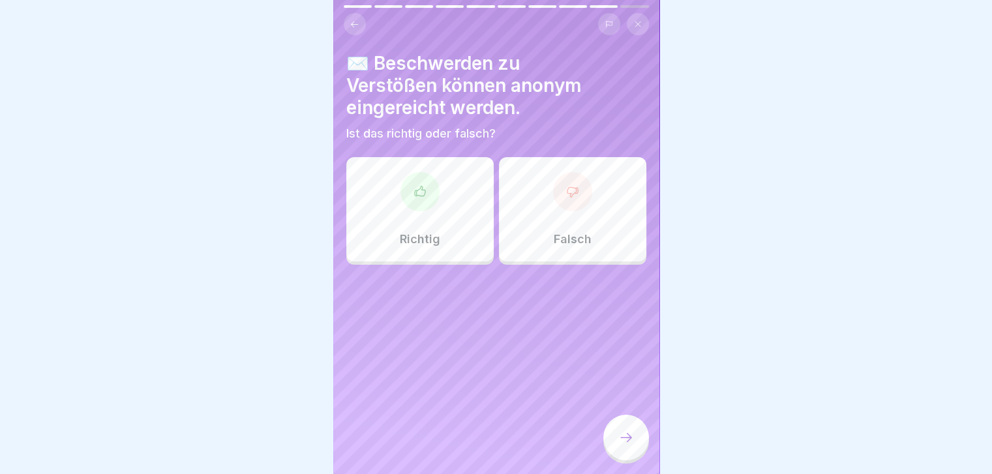
click at [421, 188] on div at bounding box center [419, 191] width 39 height 39
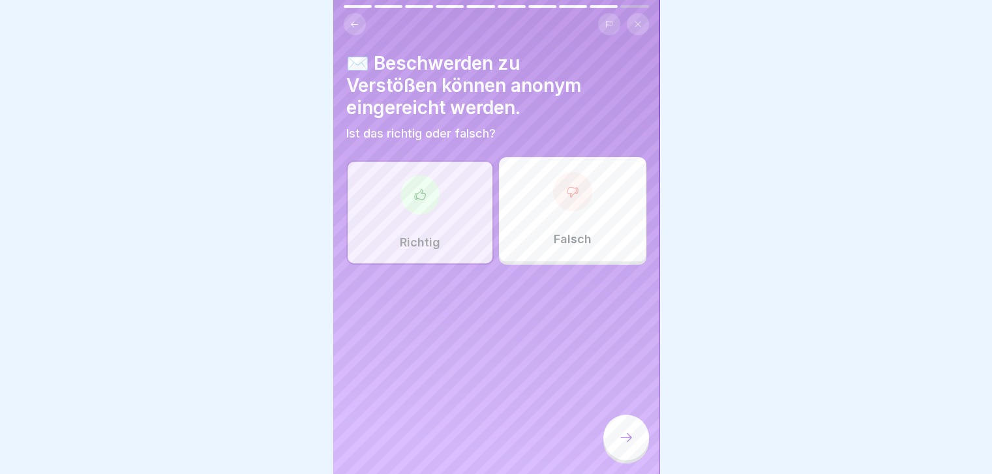
click at [526, 188] on div at bounding box center [626, 438] width 46 height 46
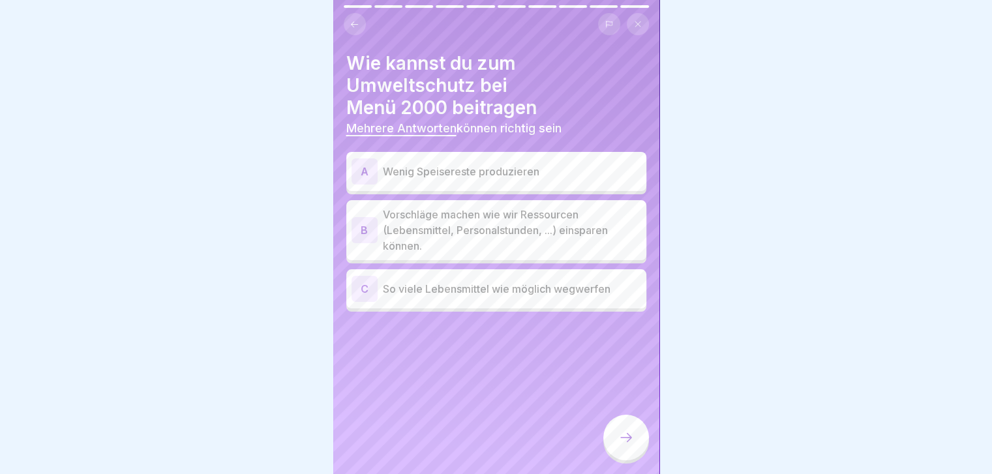
click at [365, 188] on div "B" at bounding box center [365, 230] width 26 height 26
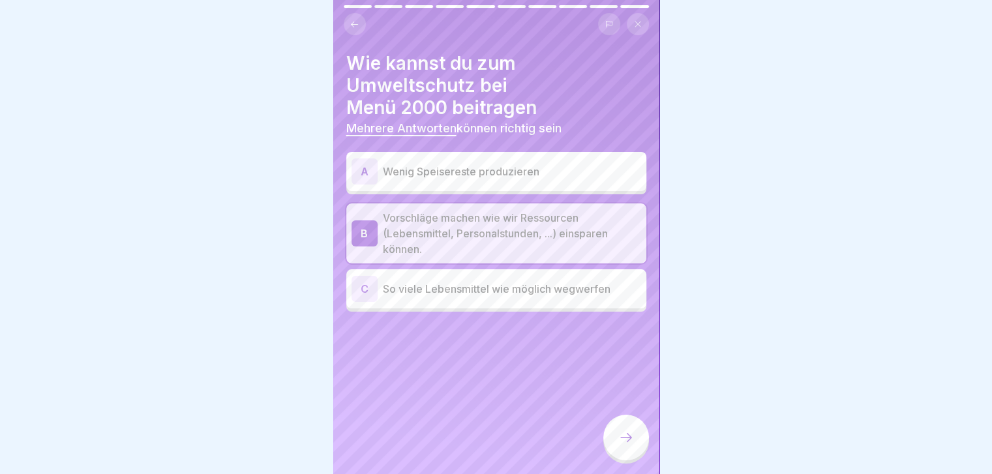
click at [365, 174] on div "A" at bounding box center [365, 172] width 26 height 26
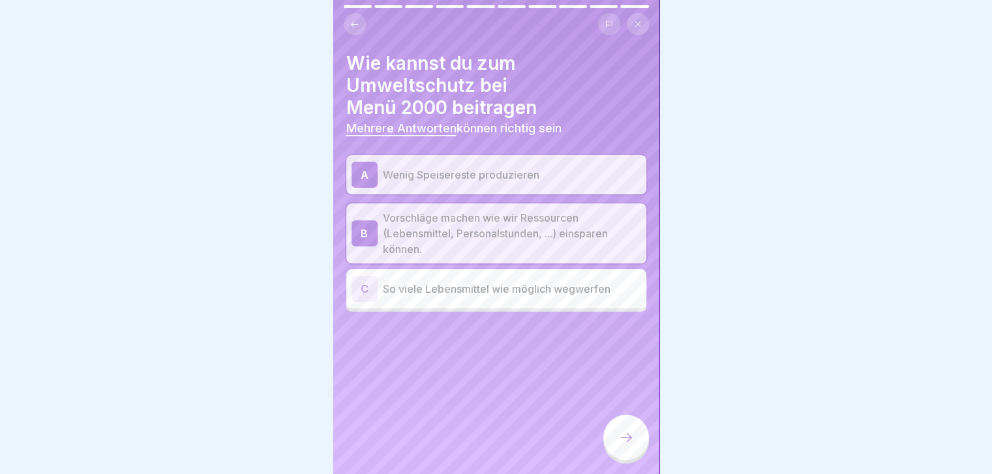
click at [526, 188] on icon at bounding box center [626, 438] width 16 height 16
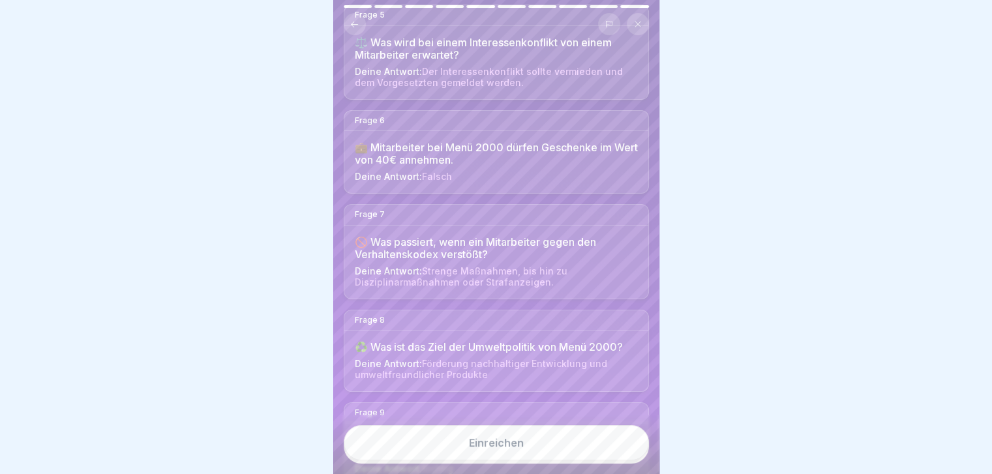
scroll to position [522, 0]
click at [511, 188] on button "Einreichen" at bounding box center [496, 442] width 305 height 35
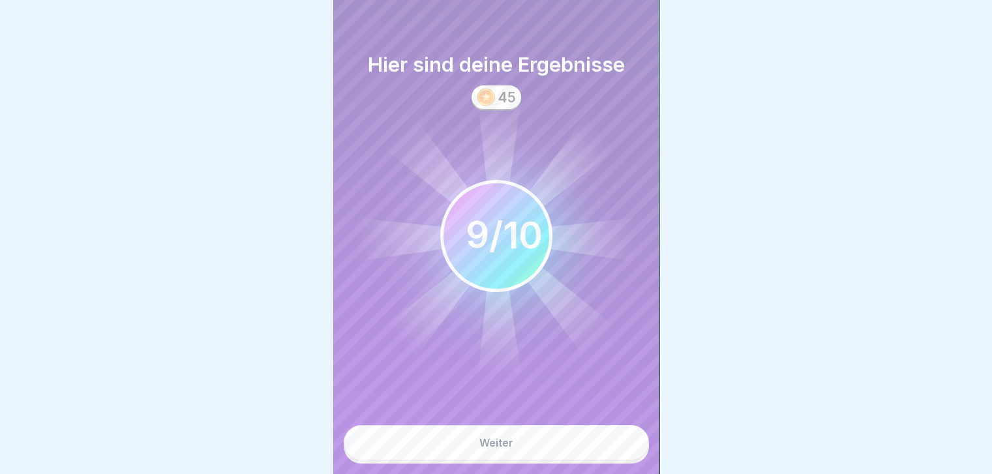
click at [526, 188] on button "Weiter" at bounding box center [496, 442] width 305 height 35
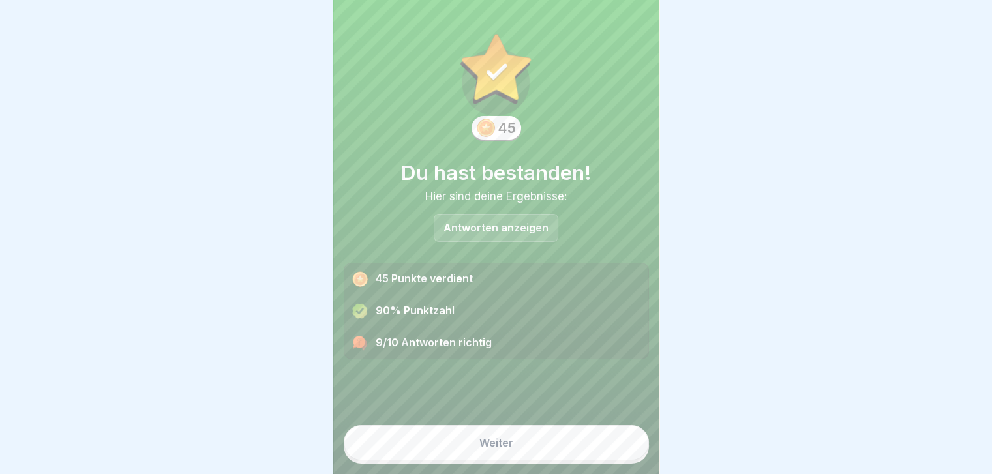
click at [481, 188] on p "Antworten anzeigen" at bounding box center [496, 227] width 105 height 11
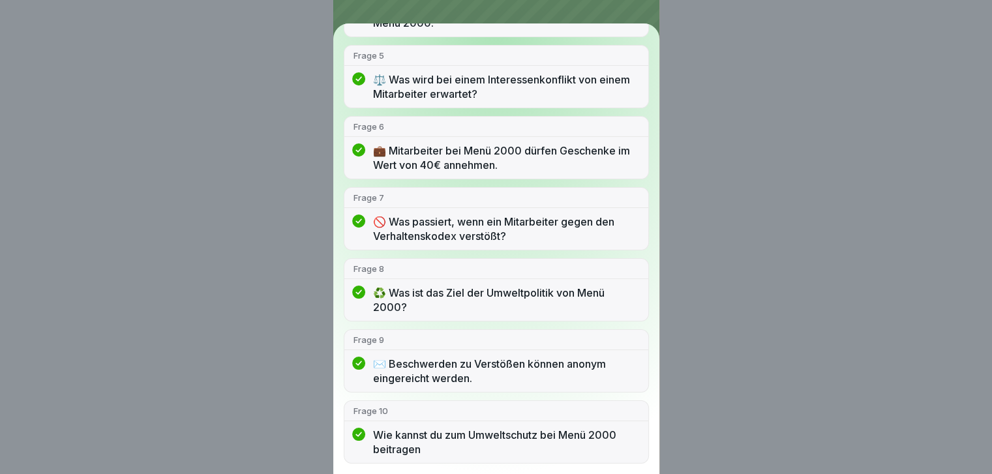
scroll to position [0, 0]
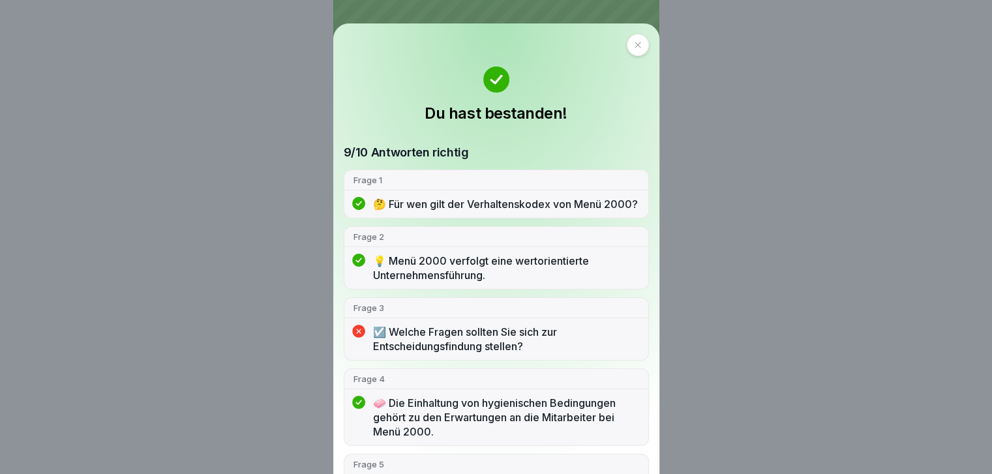
click at [526, 52] on div at bounding box center [638, 45] width 22 height 22
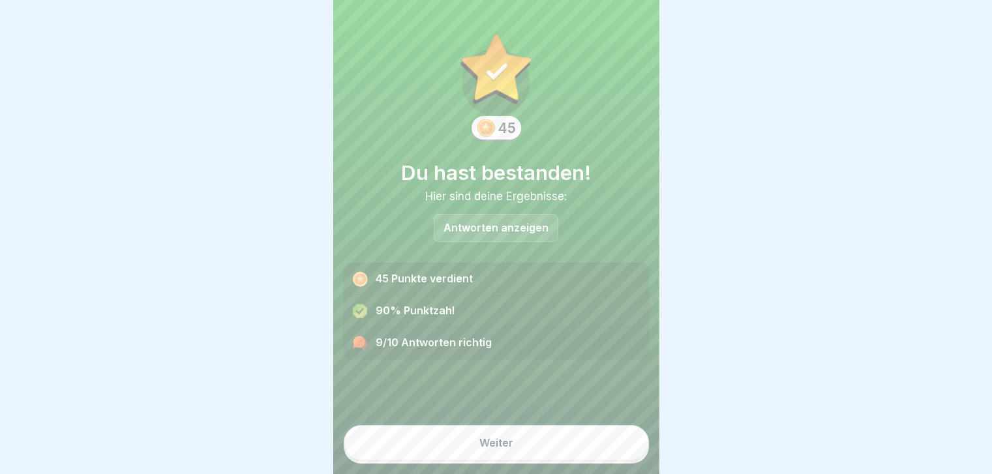
click at [526, 188] on button "Weiter" at bounding box center [496, 442] width 305 height 35
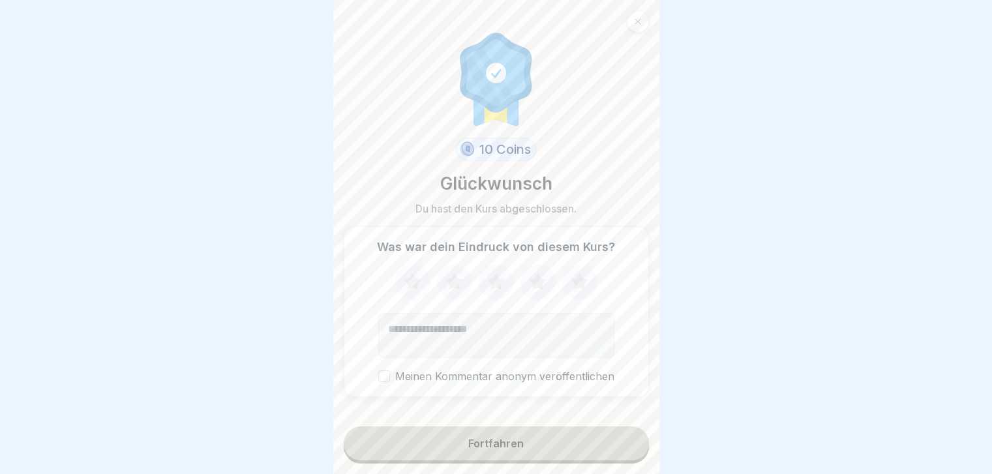
click at [497, 188] on div "Fortfahren" at bounding box center [495, 444] width 55 height 12
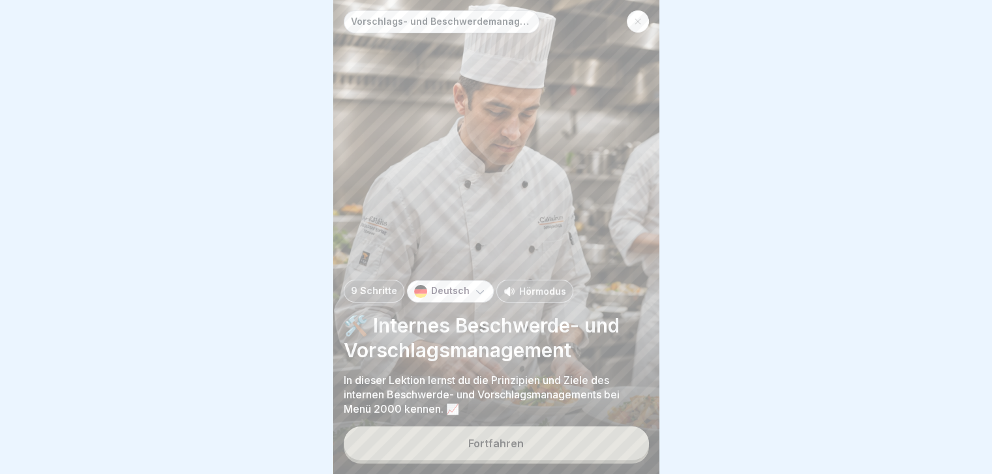
click at [526, 12] on div at bounding box center [638, 21] width 22 height 22
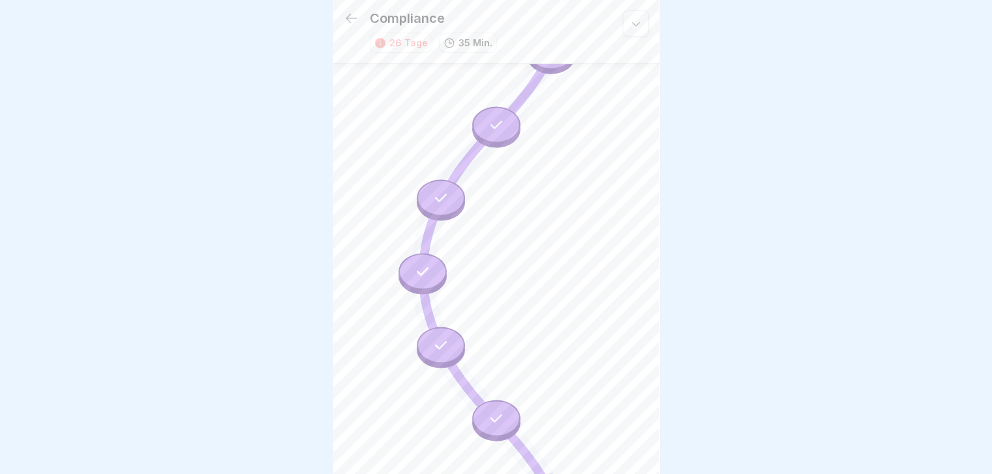
scroll to position [240, 0]
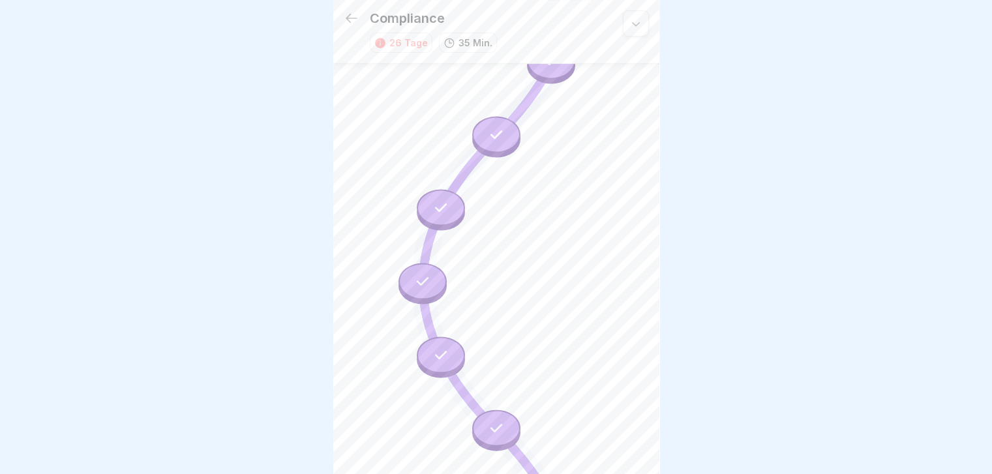
click at [351, 18] on icon at bounding box center [352, 18] width 12 height 9
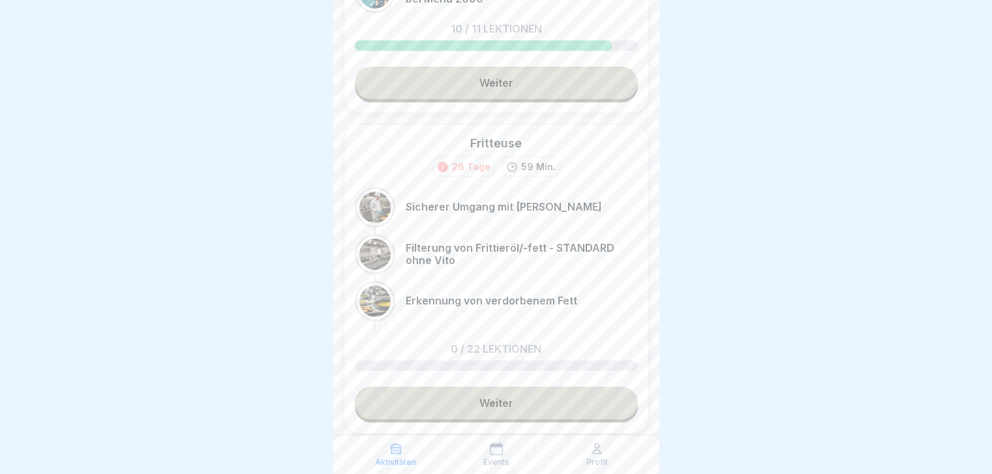
scroll to position [227, 0]
